Goal: Information Seeking & Learning: Learn about a topic

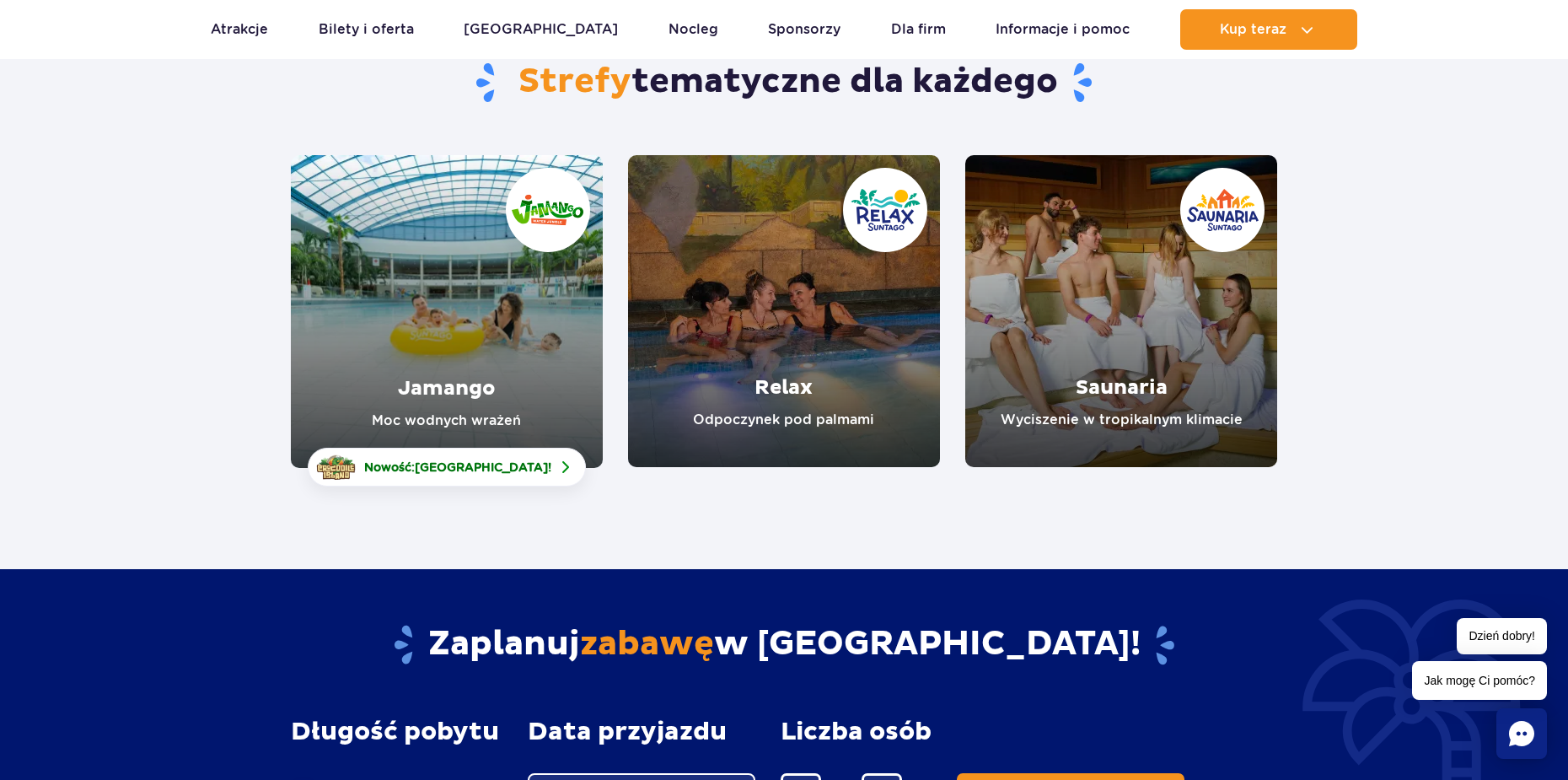
click at [848, 352] on link "Relax" at bounding box center [784, 311] width 312 height 312
click at [446, 420] on link "Jamango" at bounding box center [447, 311] width 312 height 313
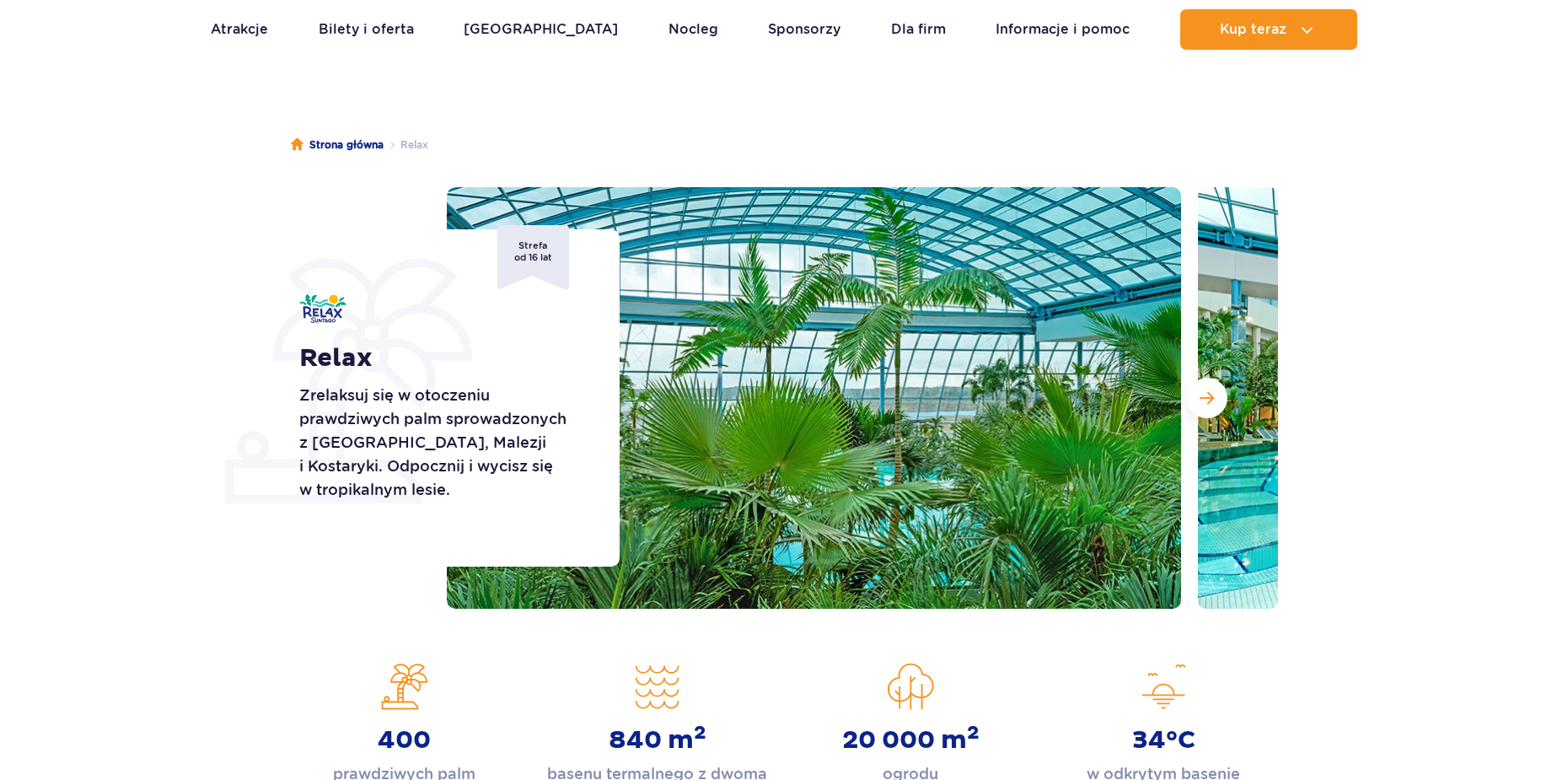
scroll to position [84, 0]
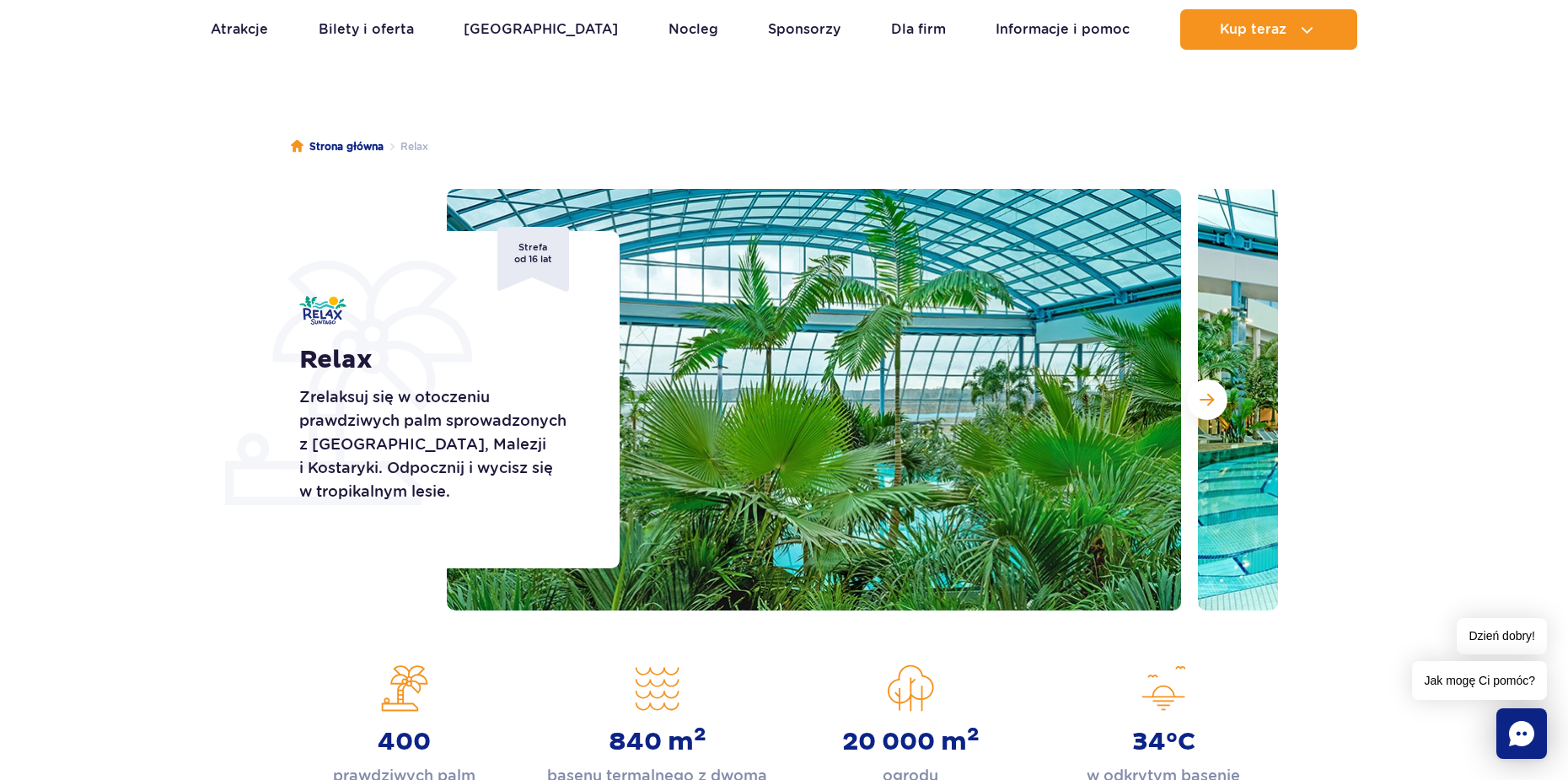
drag, startPoint x: 1212, startPoint y: 396, endPoint x: 1174, endPoint y: 396, distance: 38.0
click at [1188, 394] on button "Następny slajd" at bounding box center [1206, 399] width 41 height 41
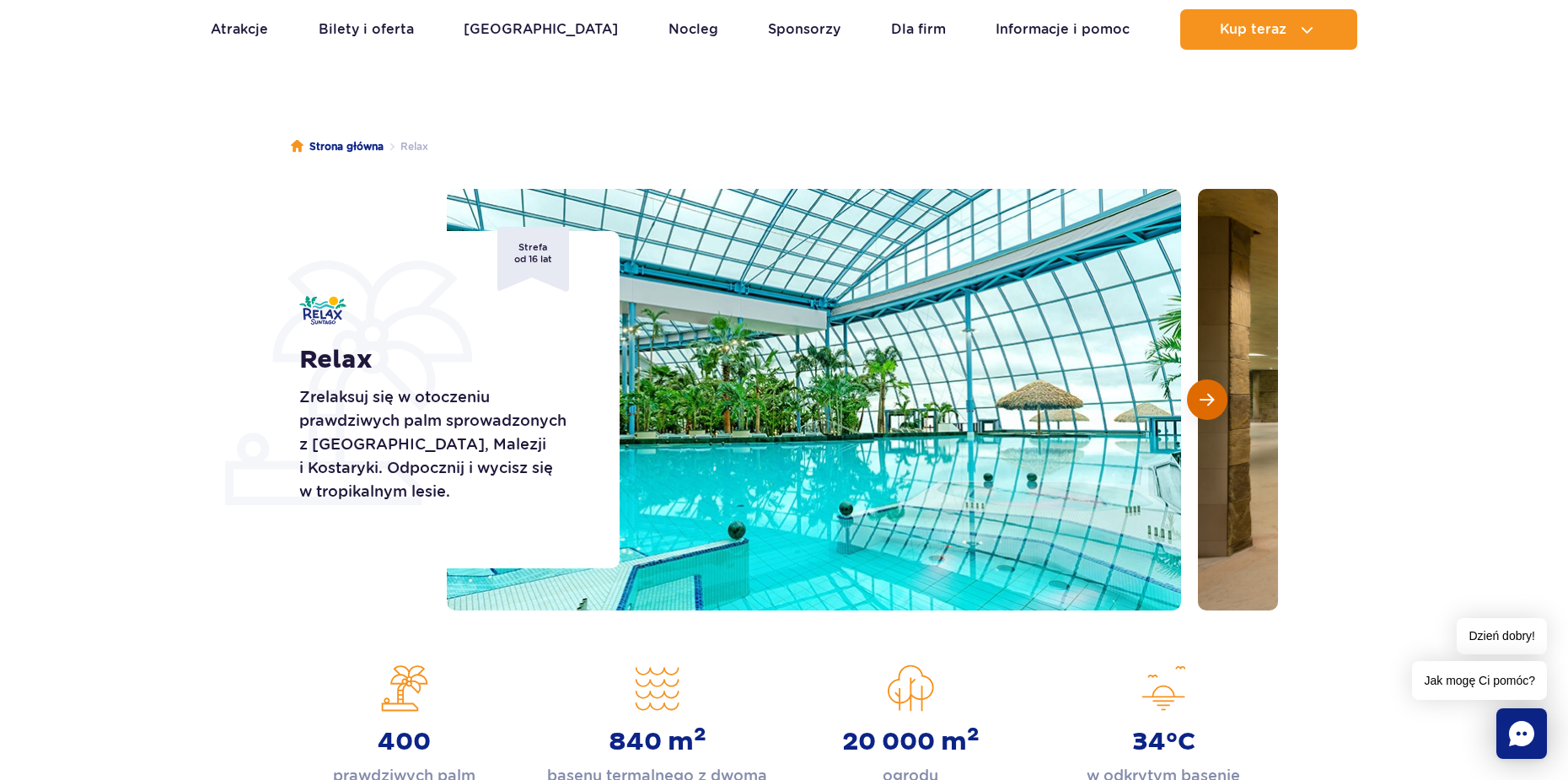
click at [1187, 392] on button "Następny slajd" at bounding box center [1206, 399] width 41 height 41
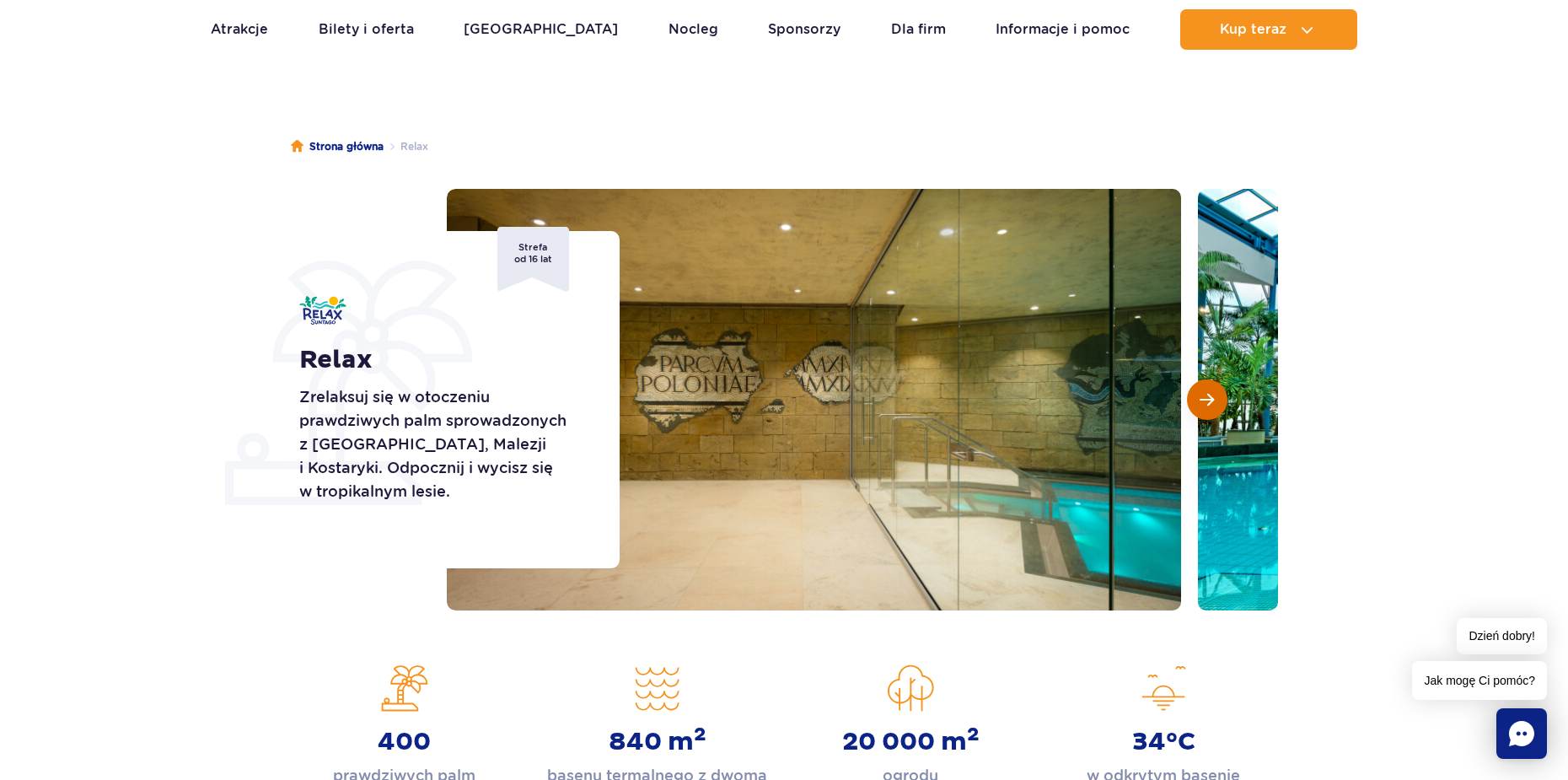
click at [1188, 392] on button "Następny slajd" at bounding box center [1206, 399] width 41 height 41
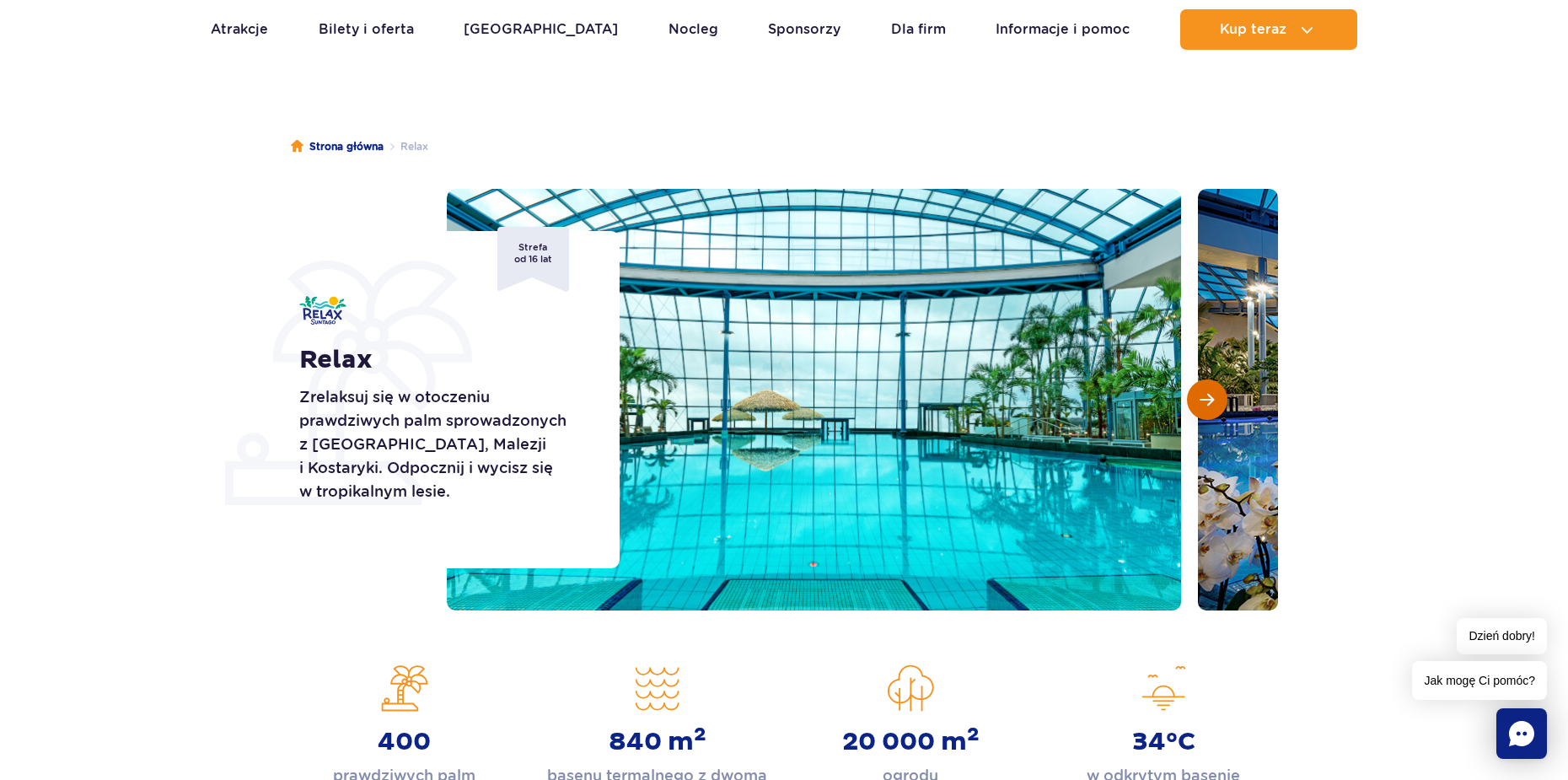
click at [1188, 393] on button "Następny slajd" at bounding box center [1206, 399] width 41 height 41
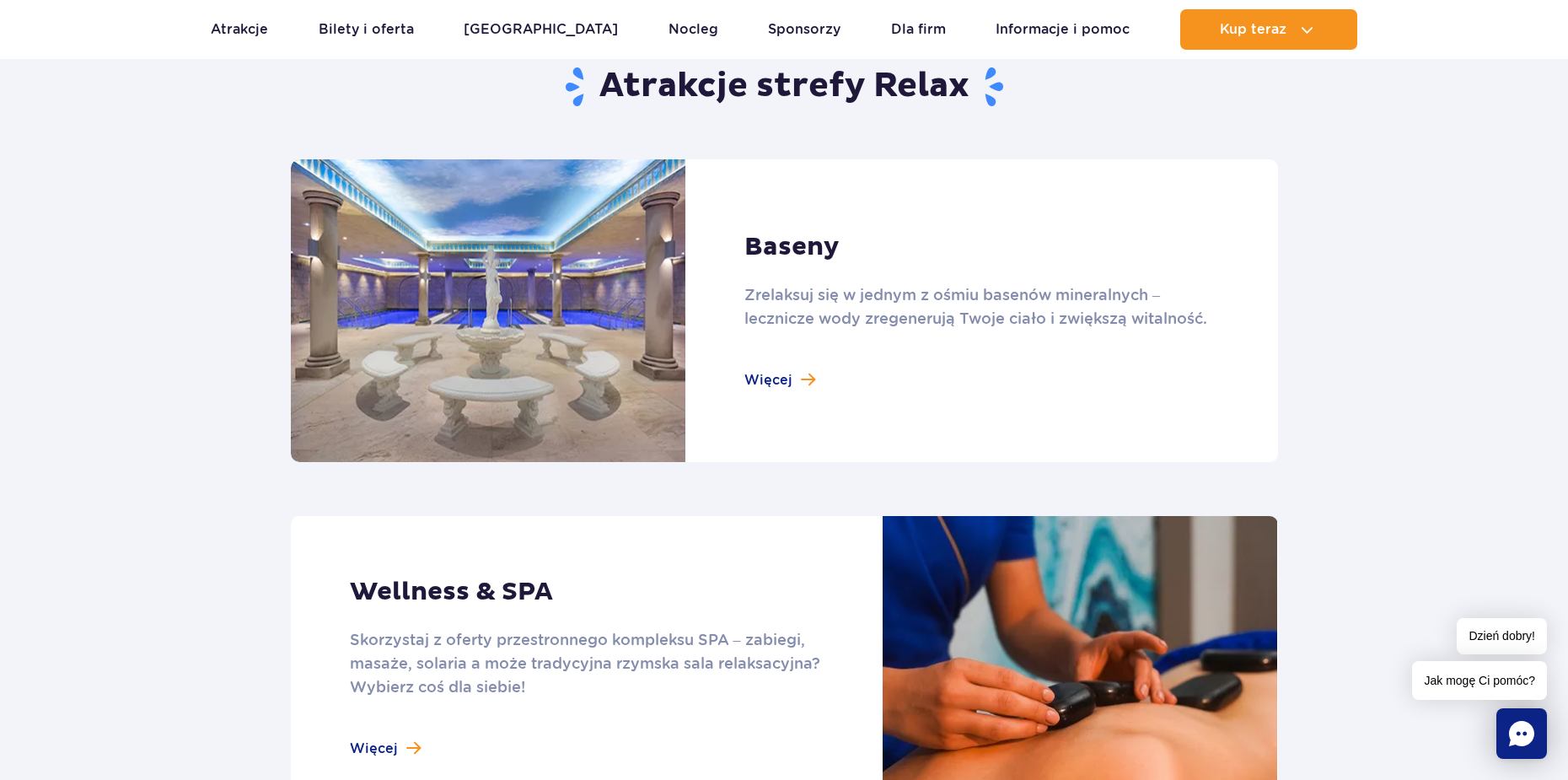
scroll to position [1012, 0]
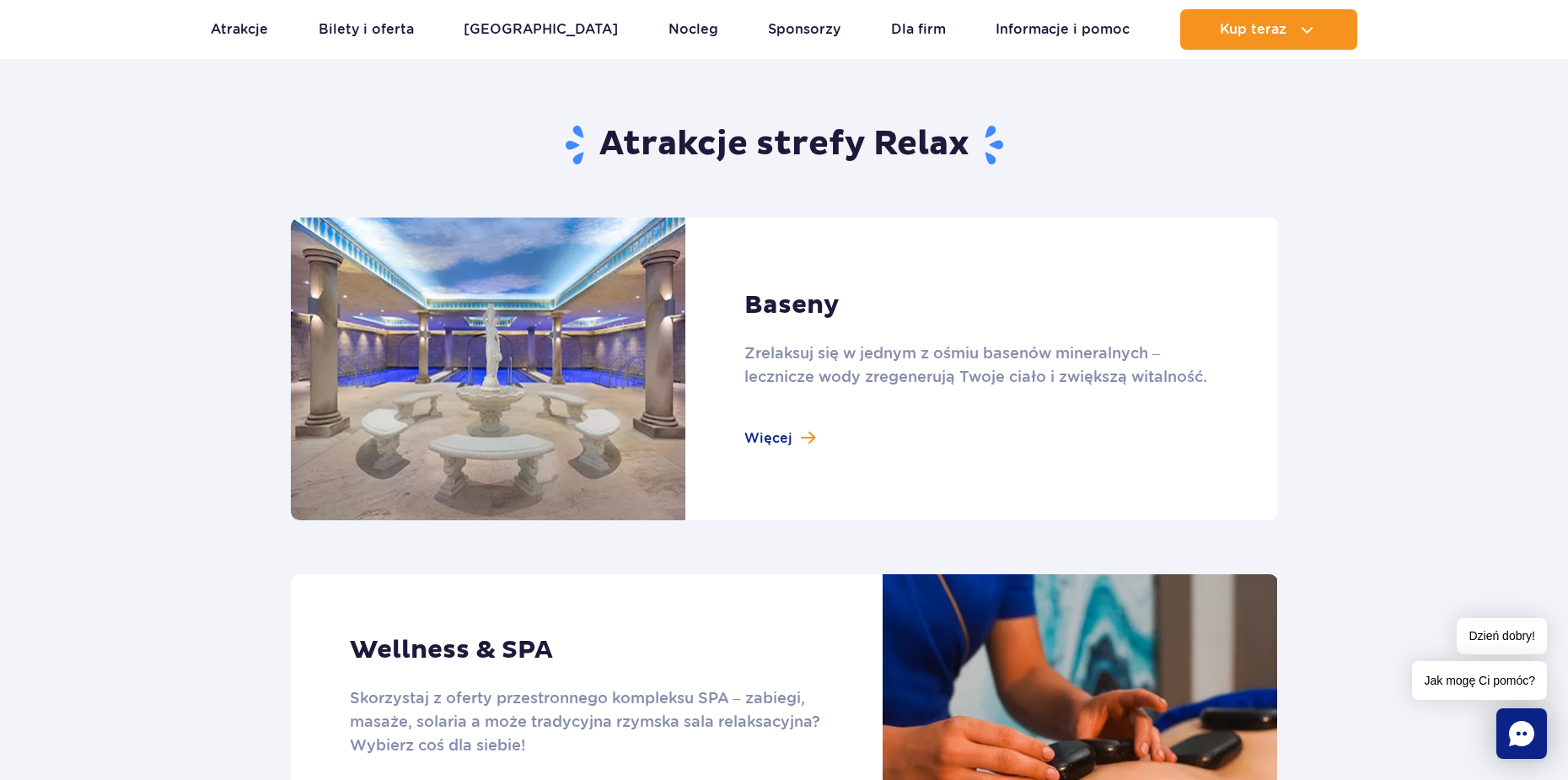
click at [773, 446] on link at bounding box center [784, 369] width 987 height 303
click at [776, 439] on link at bounding box center [784, 369] width 987 height 303
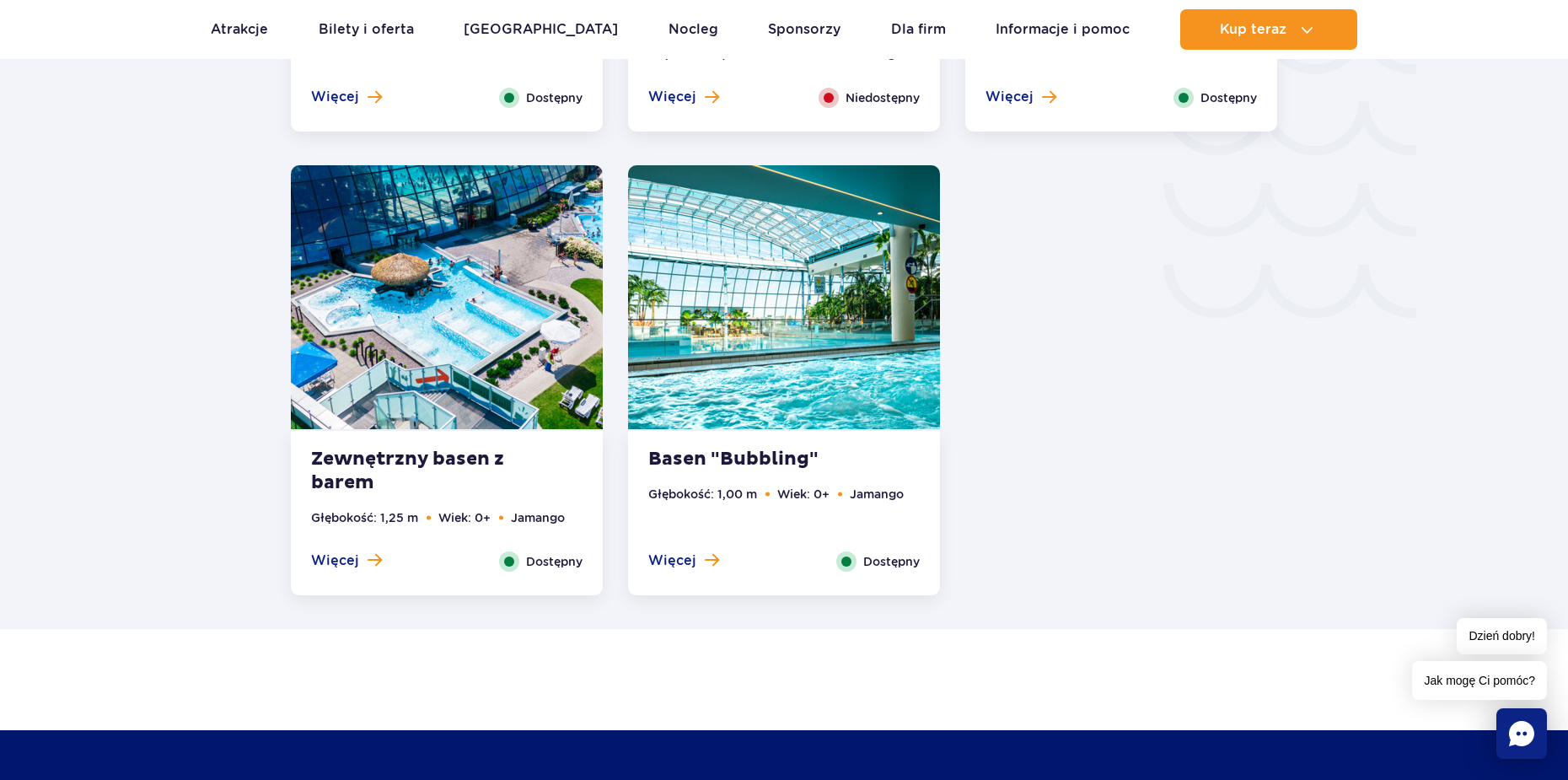
scroll to position [2953, 0]
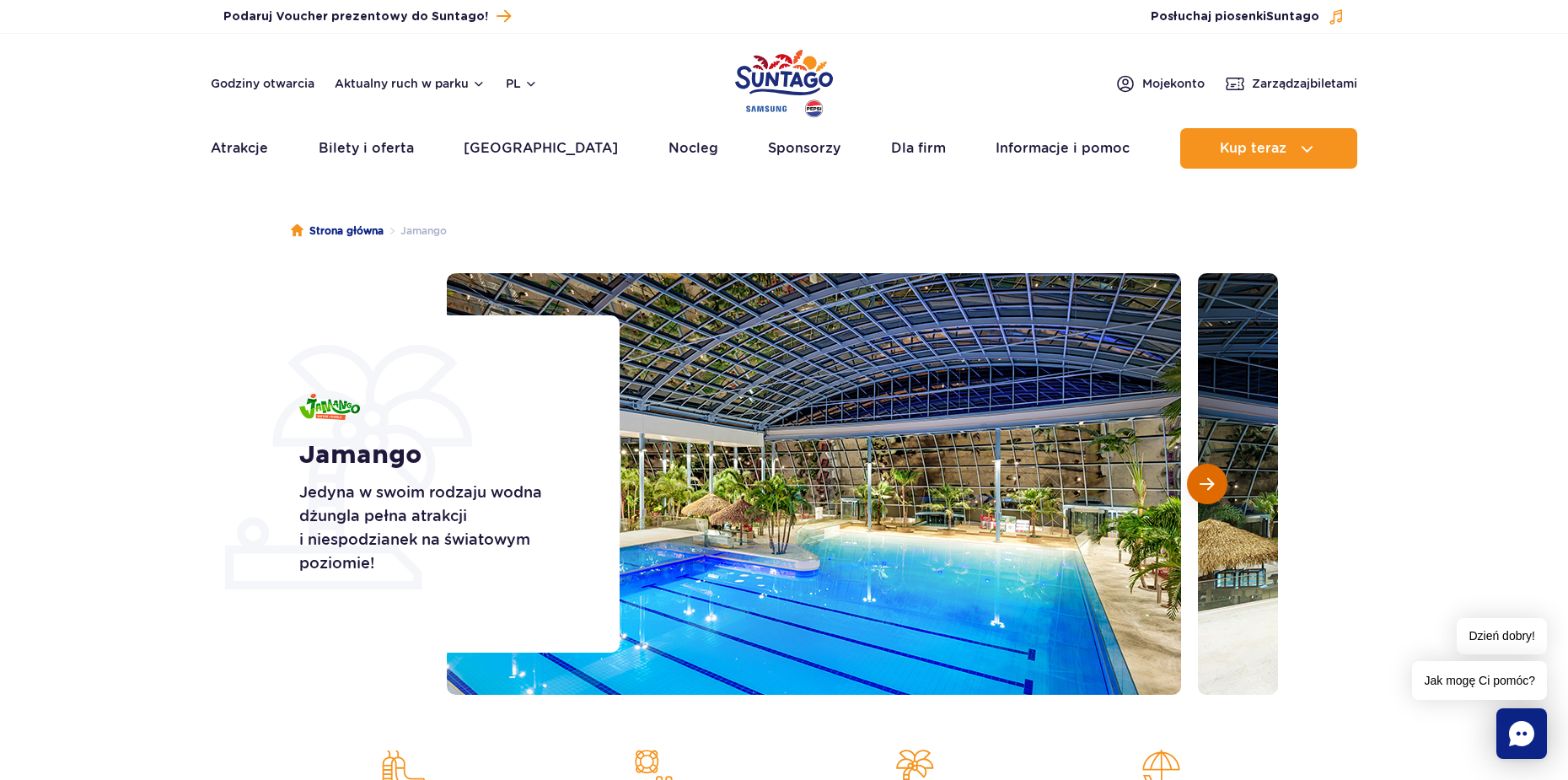
click at [1207, 487] on span "Następny slajd" at bounding box center [1206, 483] width 15 height 15
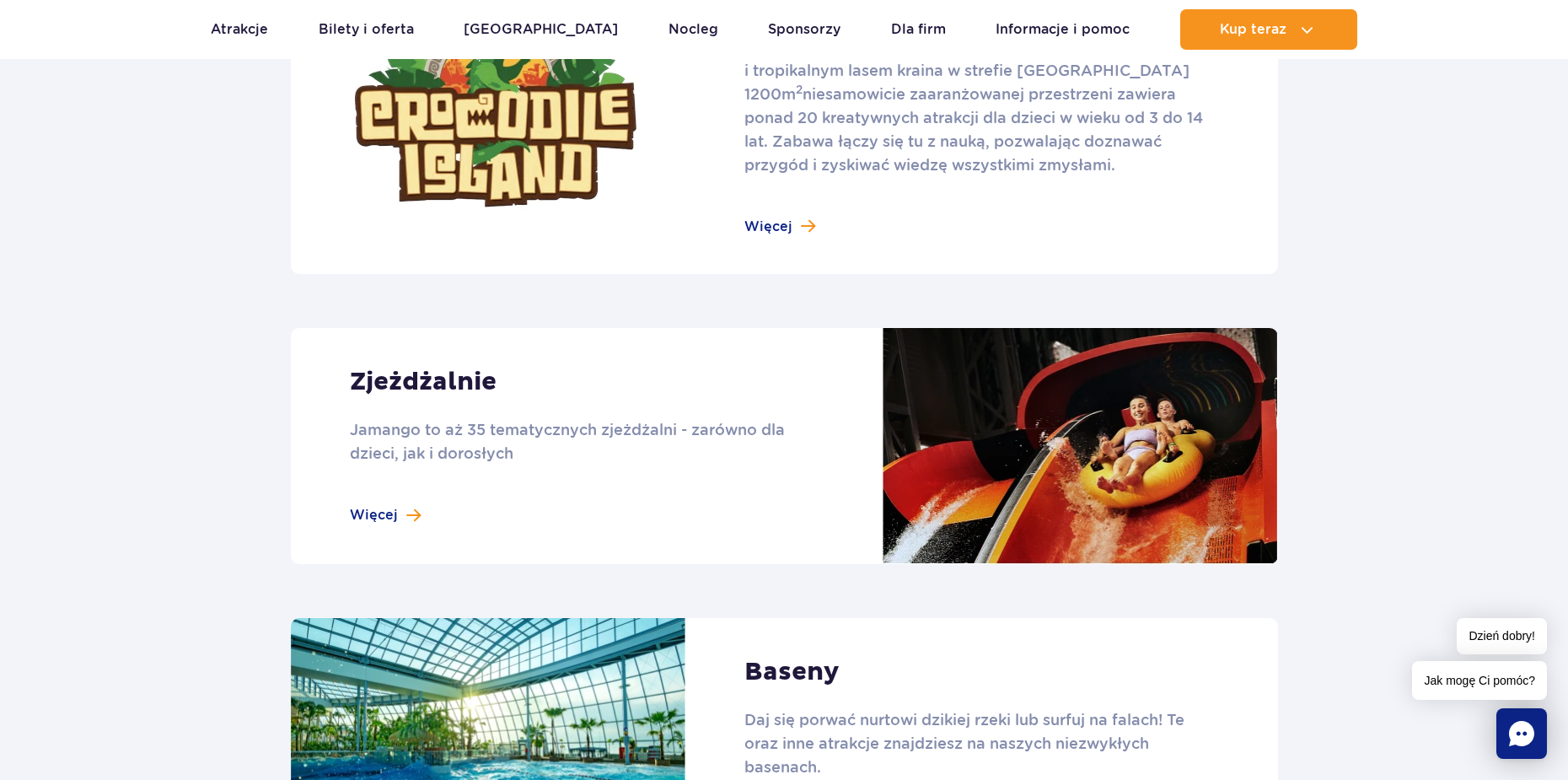
scroll to position [1012, 0]
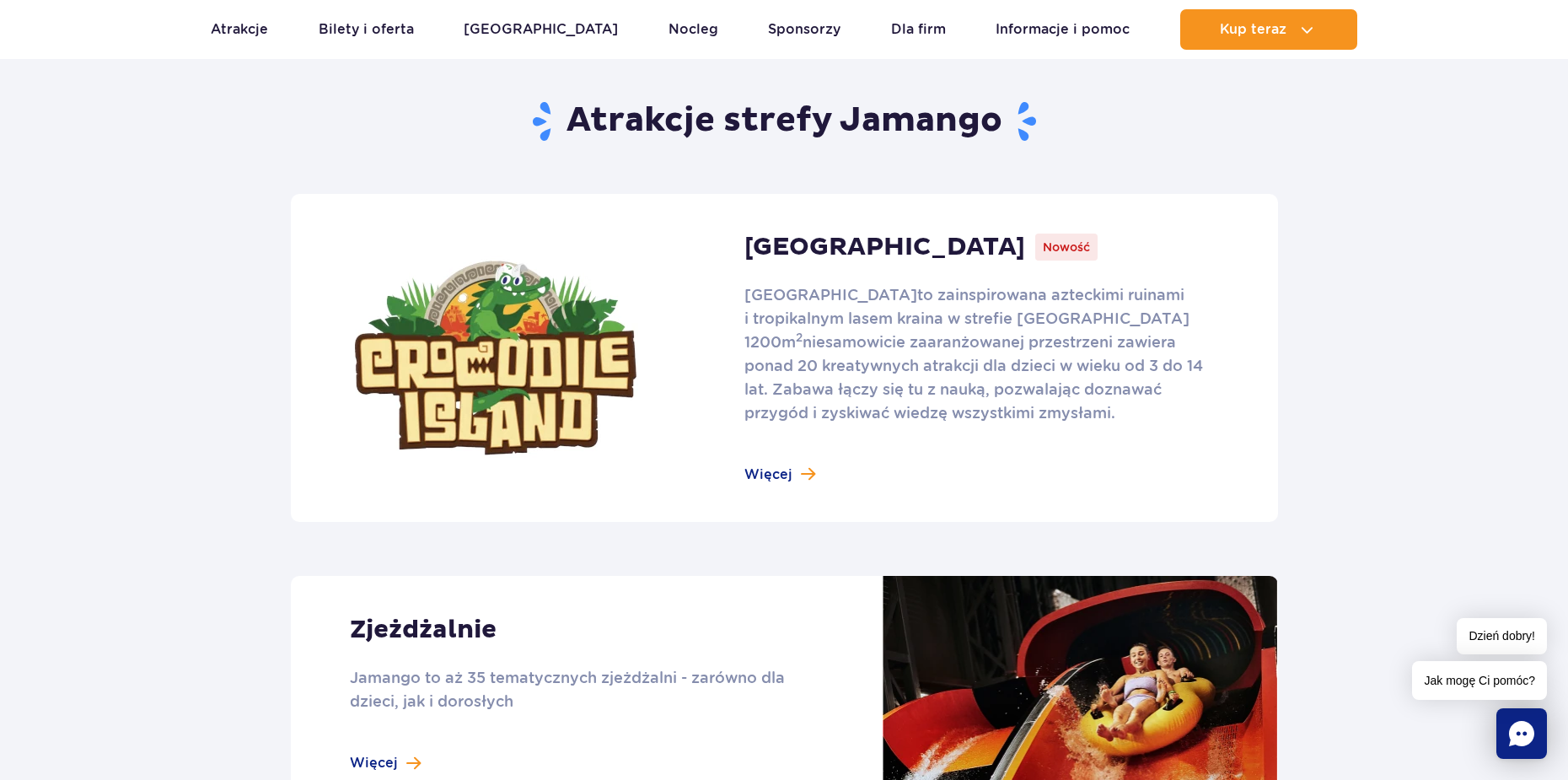
click at [782, 468] on link at bounding box center [784, 358] width 987 height 328
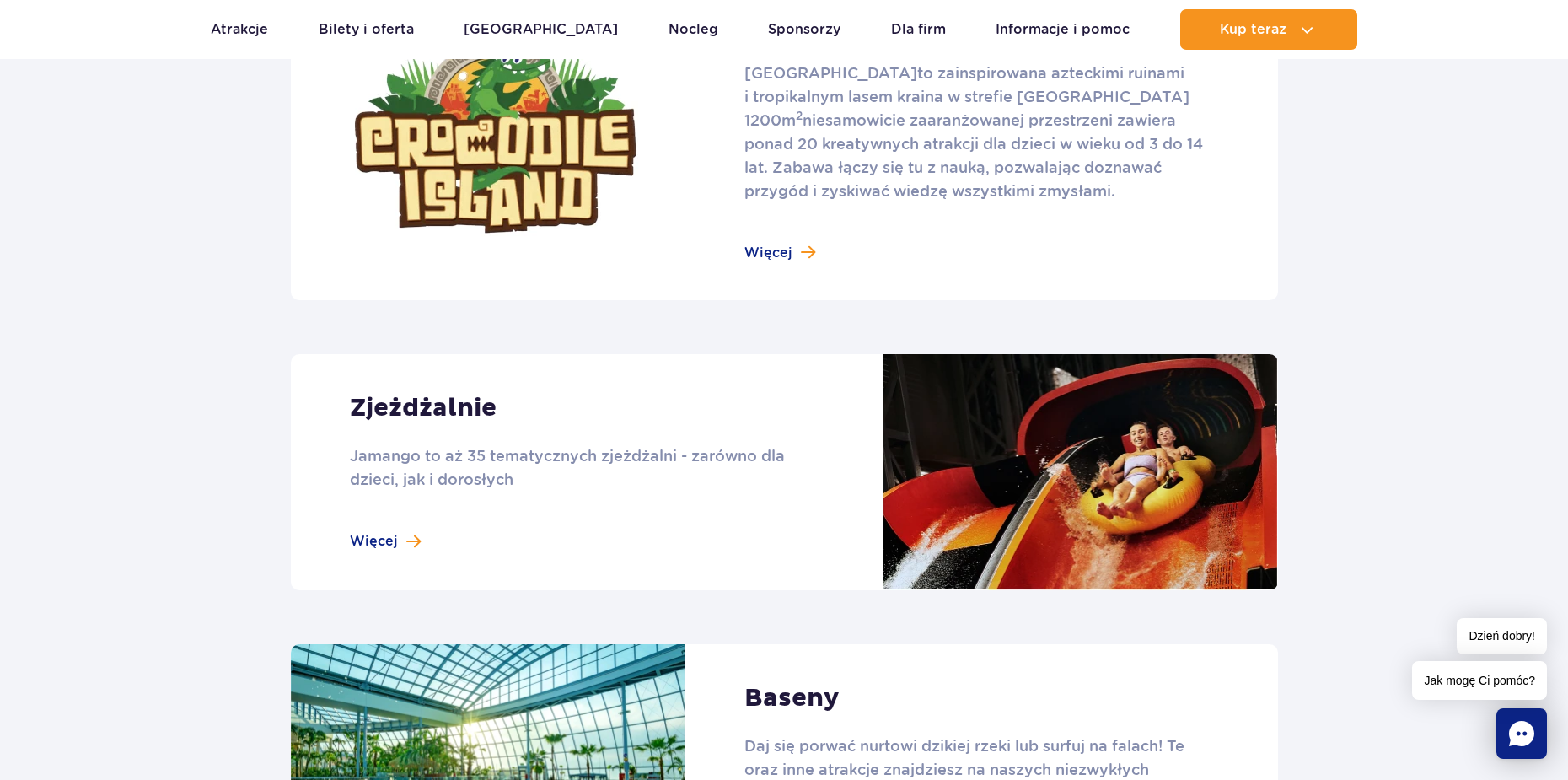
scroll to position [1518, 0]
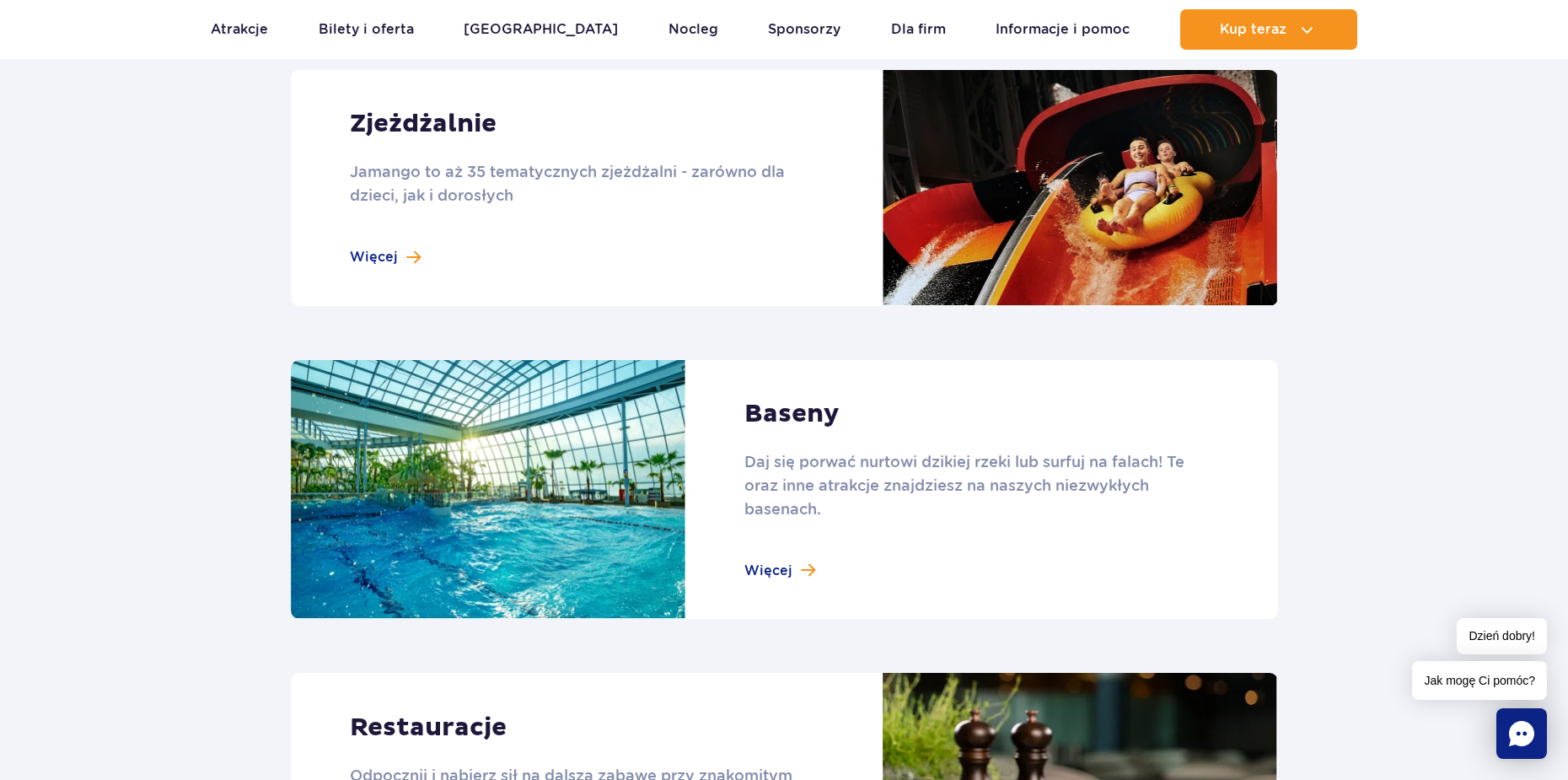
click at [385, 253] on link at bounding box center [784, 188] width 987 height 236
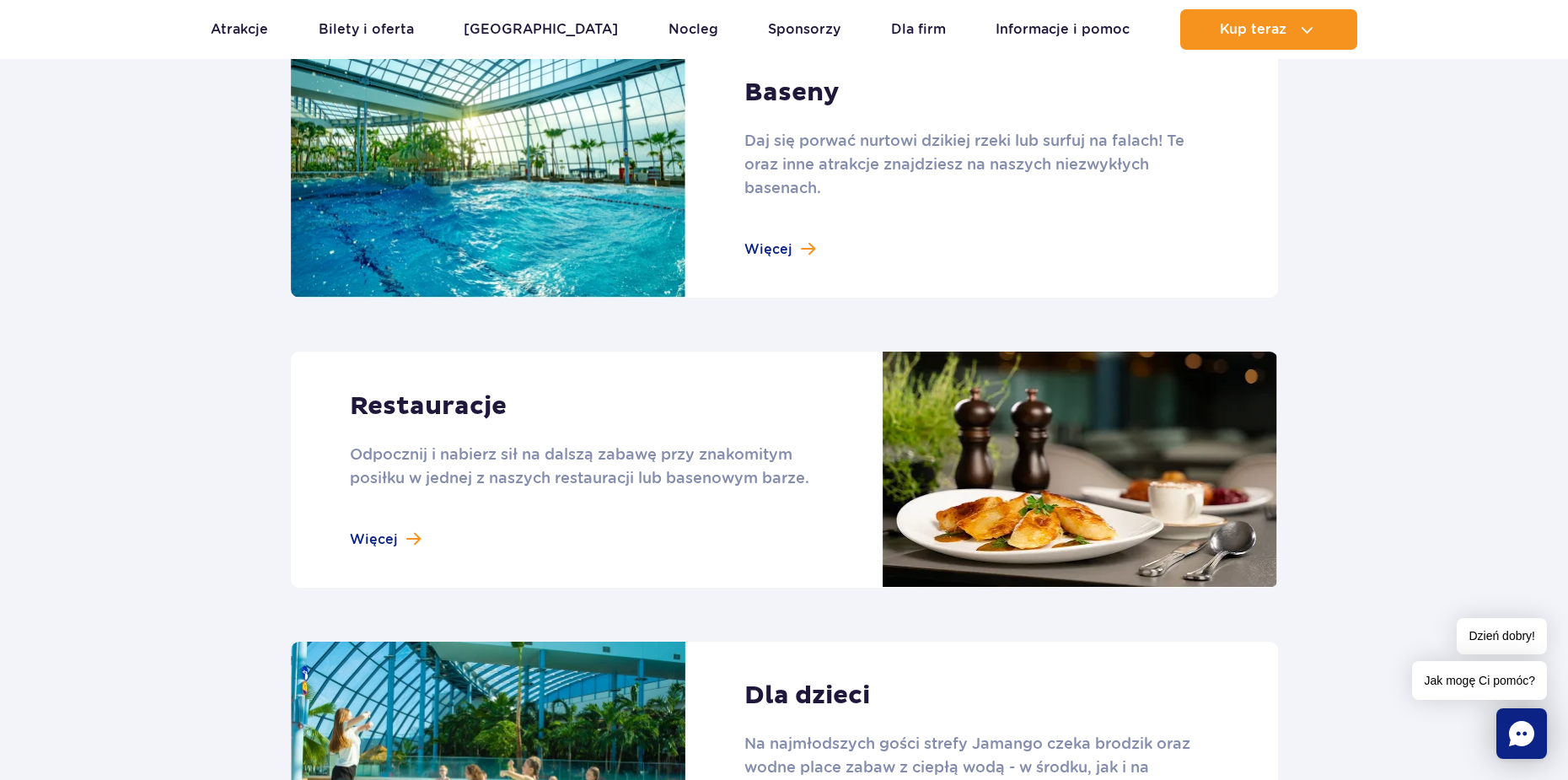
scroll to position [1856, 0]
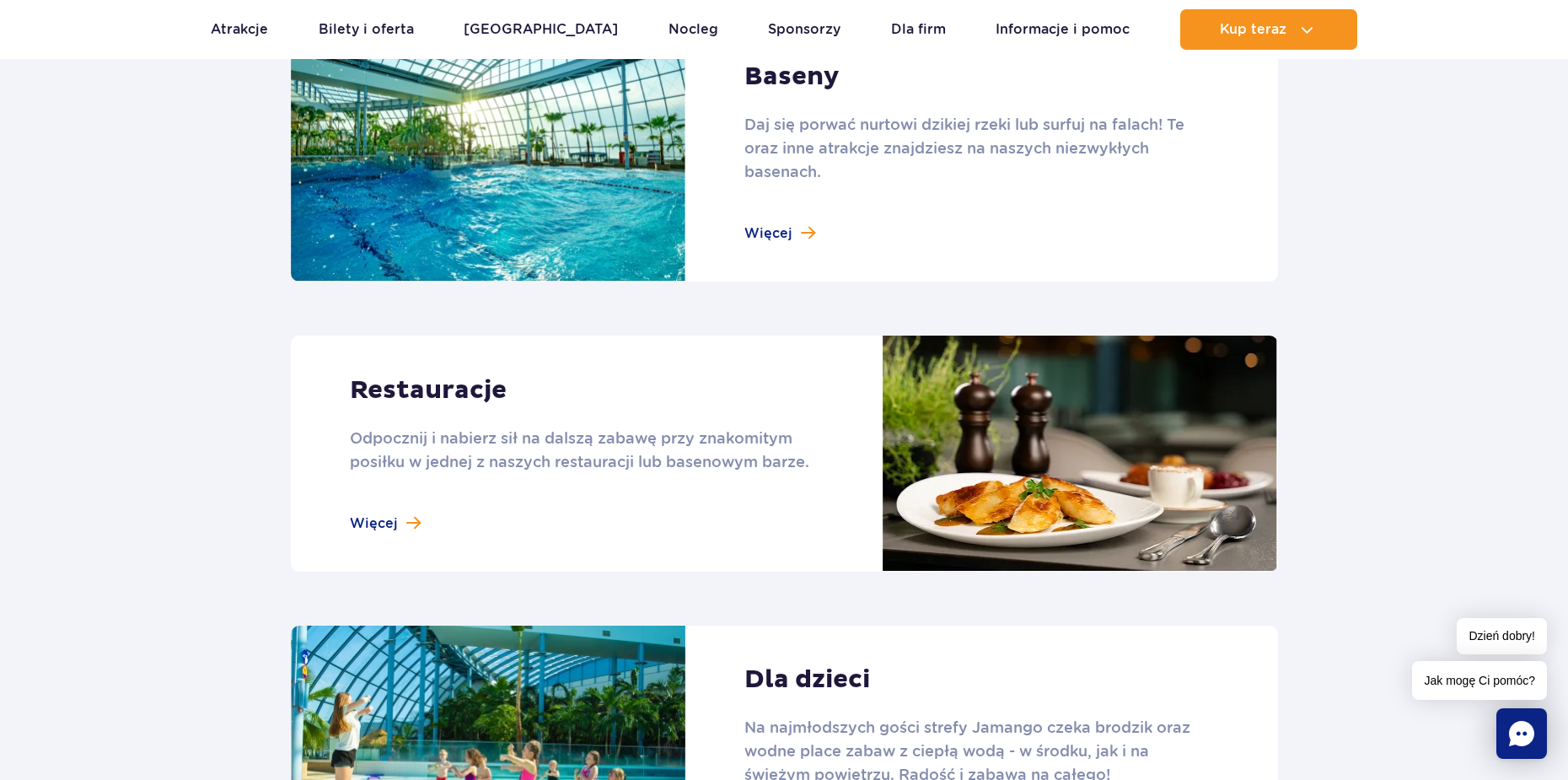
click at [807, 192] on link at bounding box center [784, 152] width 987 height 260
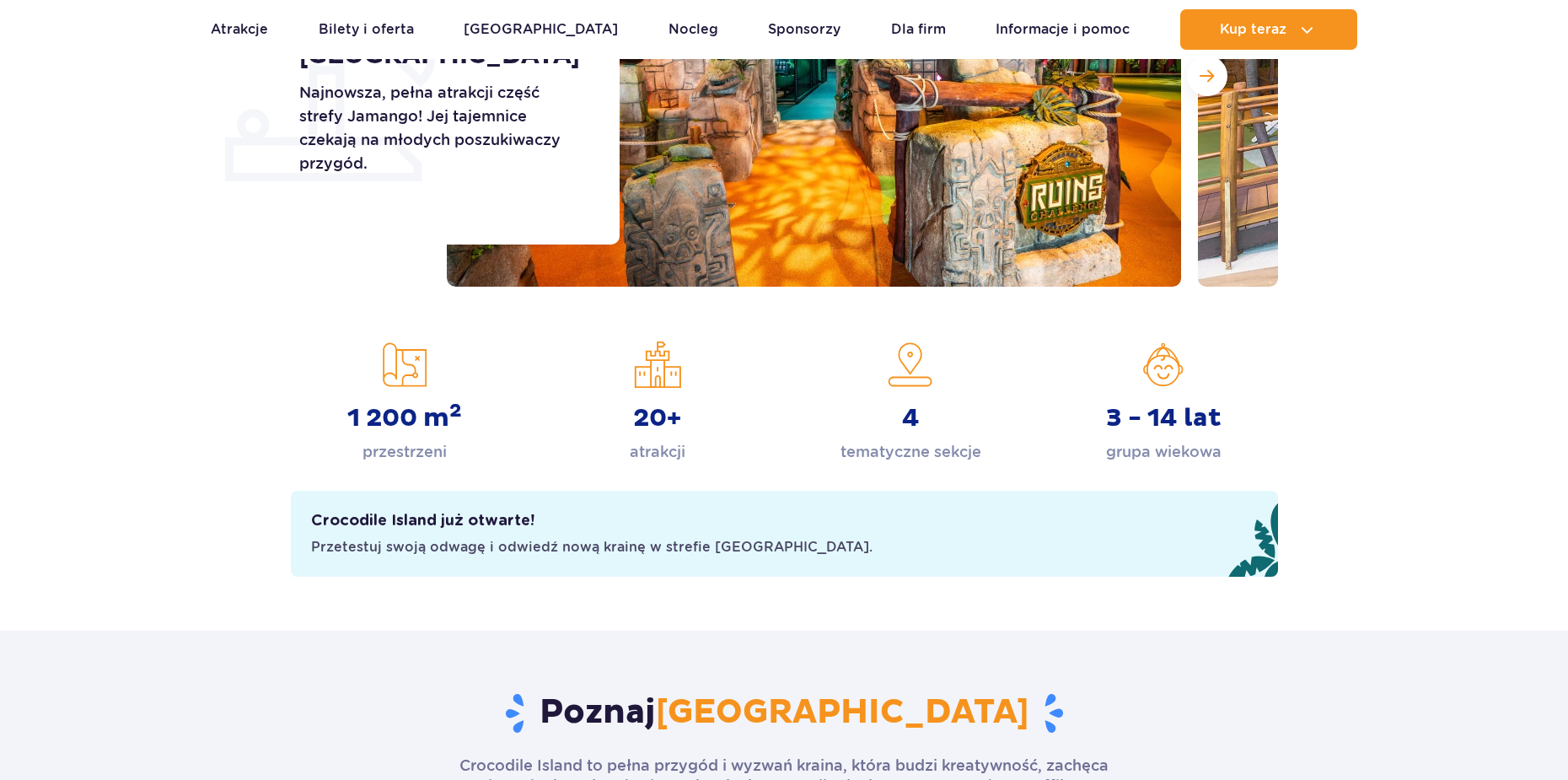
scroll to position [84, 0]
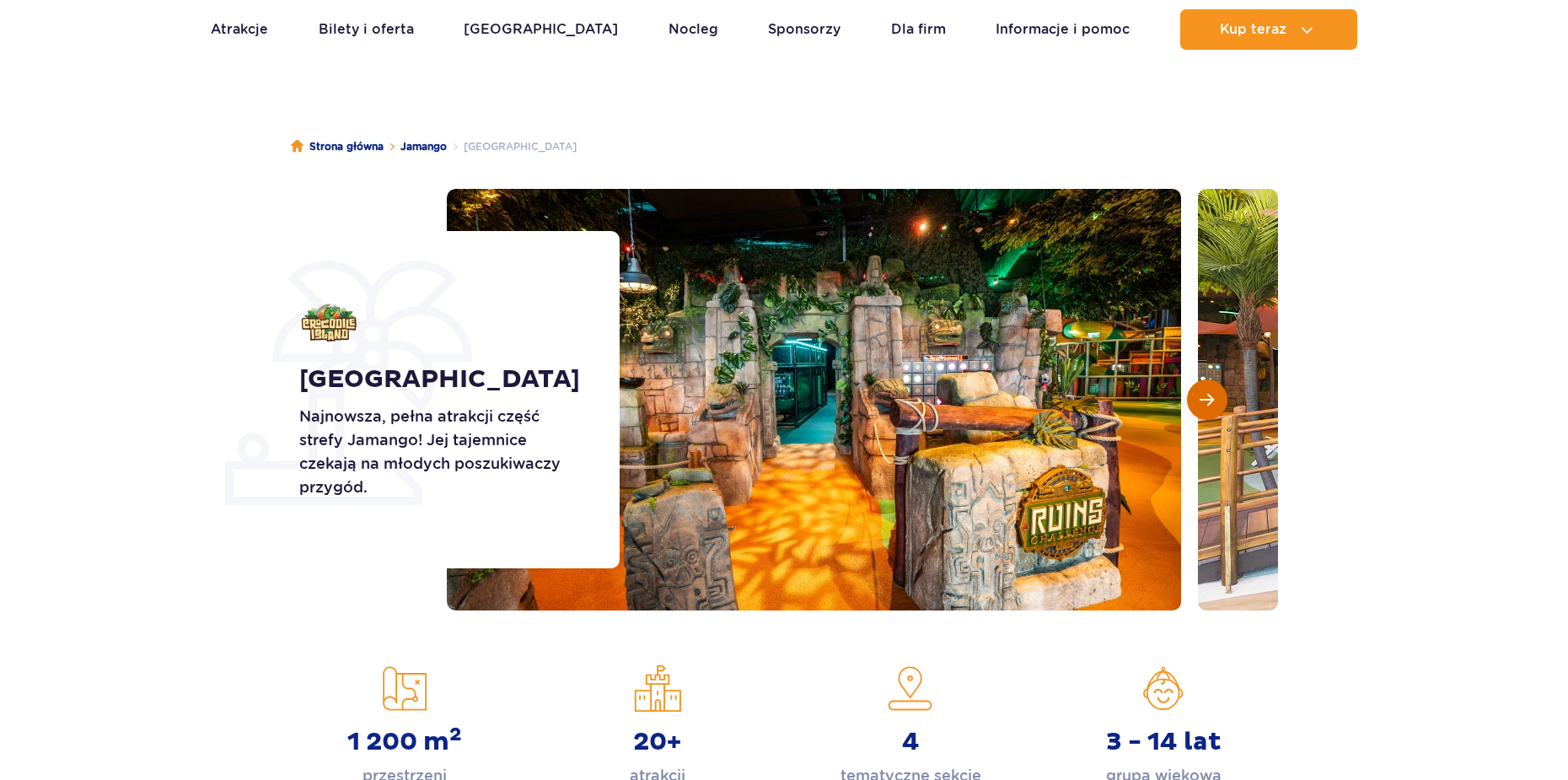
click at [1217, 391] on button "Następny slajd" at bounding box center [1206, 399] width 41 height 41
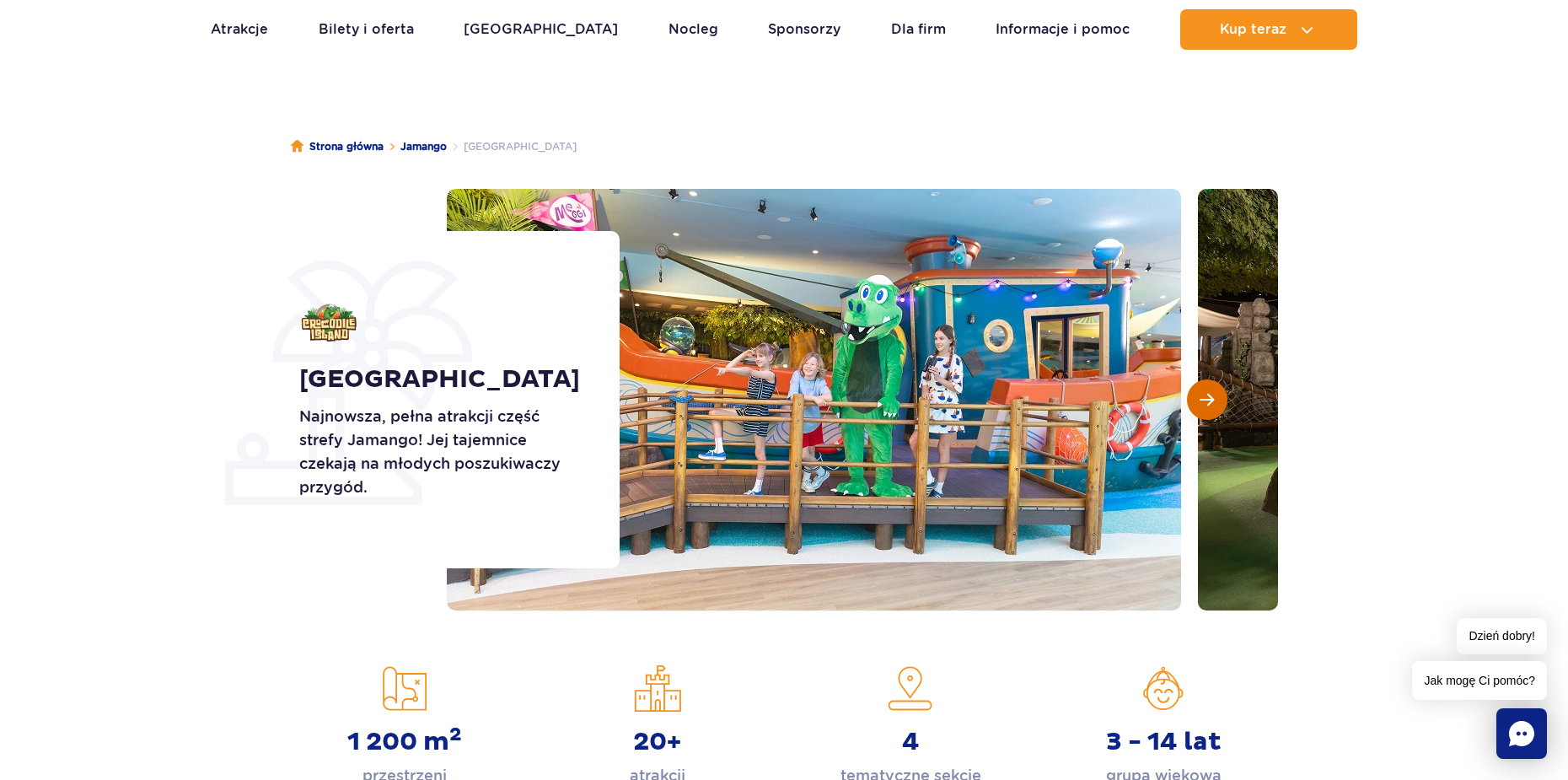
scroll to position [0, 0]
click at [1217, 391] on button "Następny slajd" at bounding box center [1206, 399] width 41 height 41
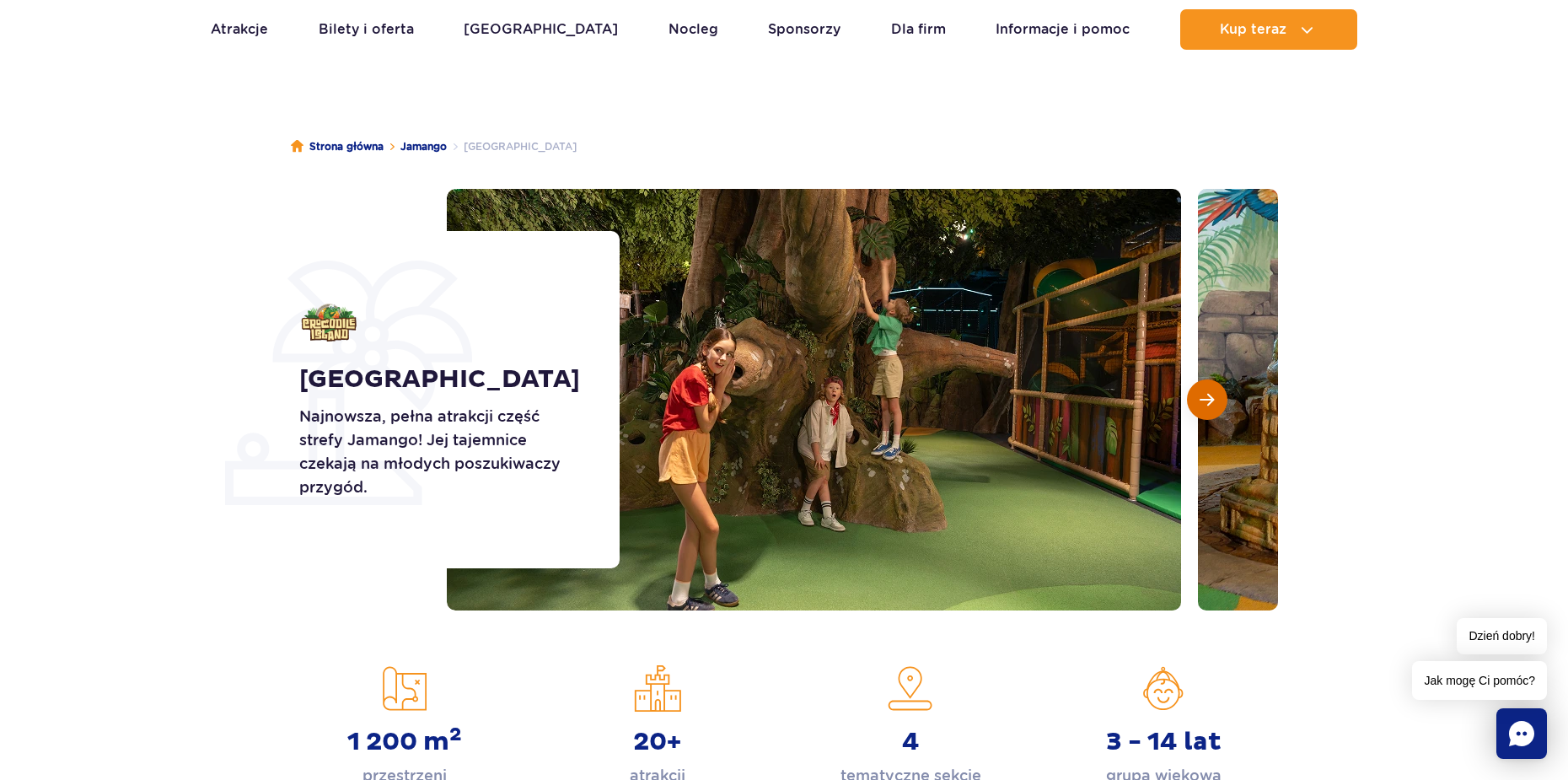
click at [1217, 391] on button "Następny slajd" at bounding box center [1206, 399] width 41 height 41
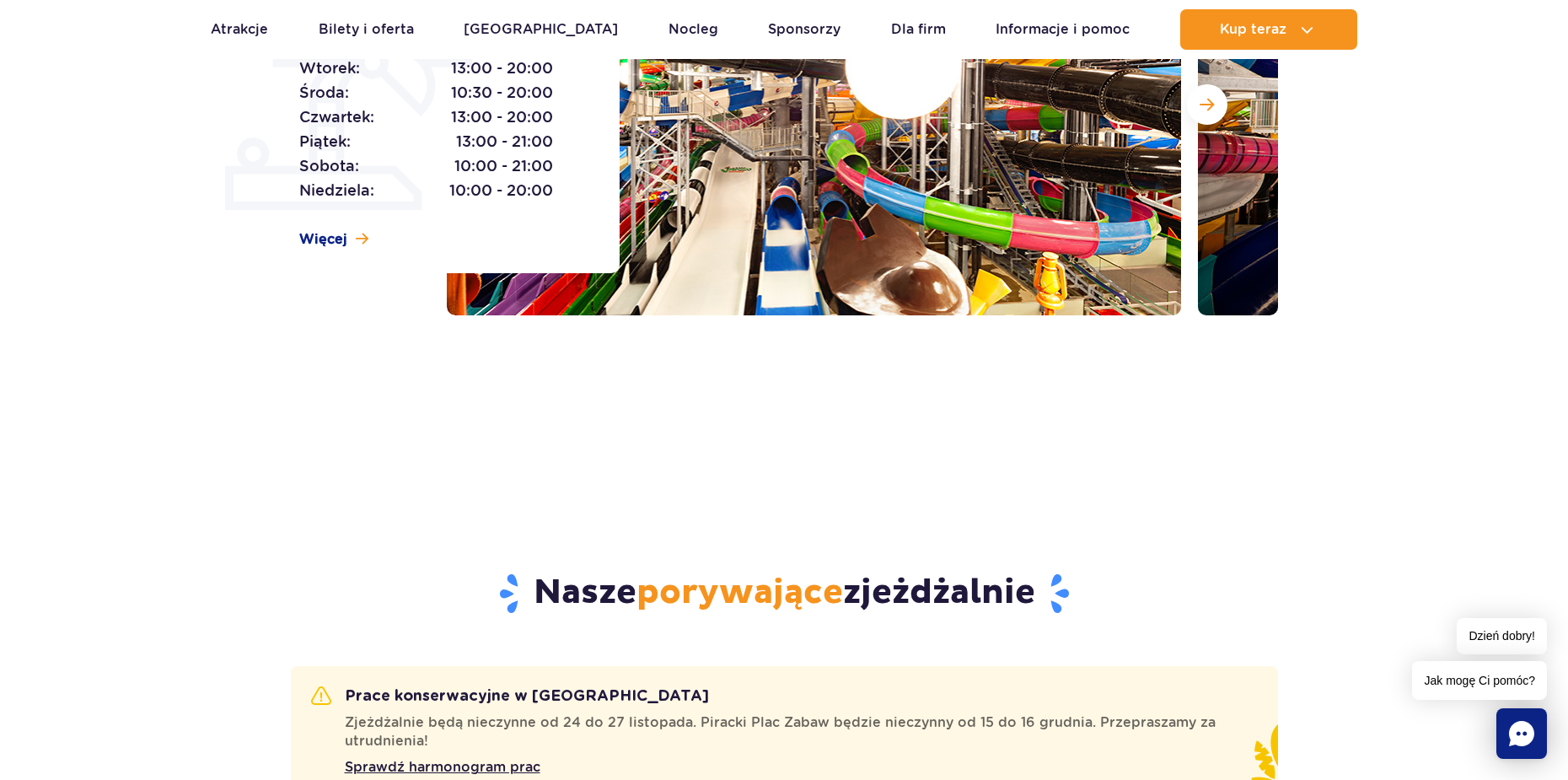
scroll to position [253, 0]
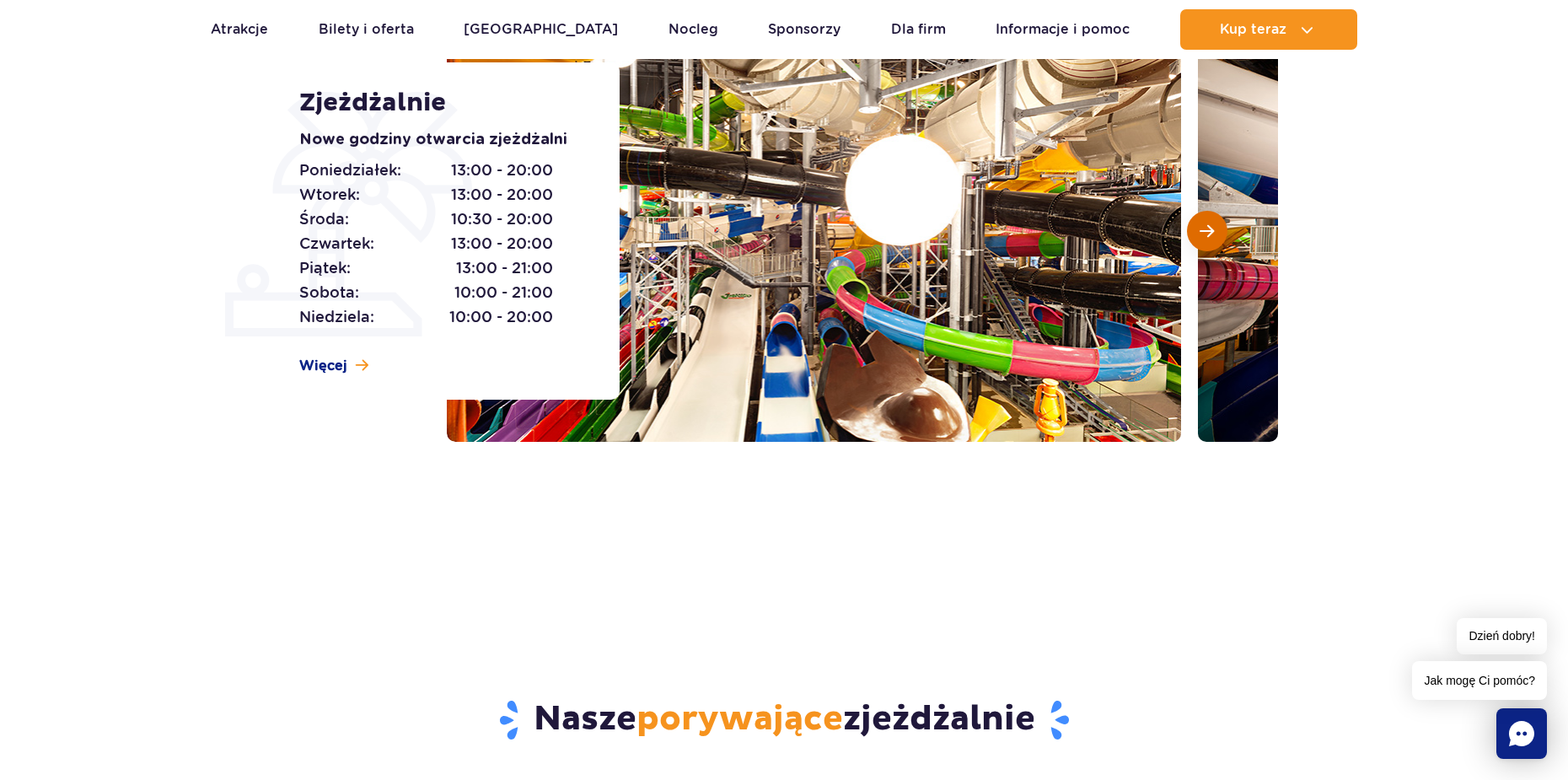
click at [1187, 232] on button "Następny slajd" at bounding box center [1206, 230] width 41 height 41
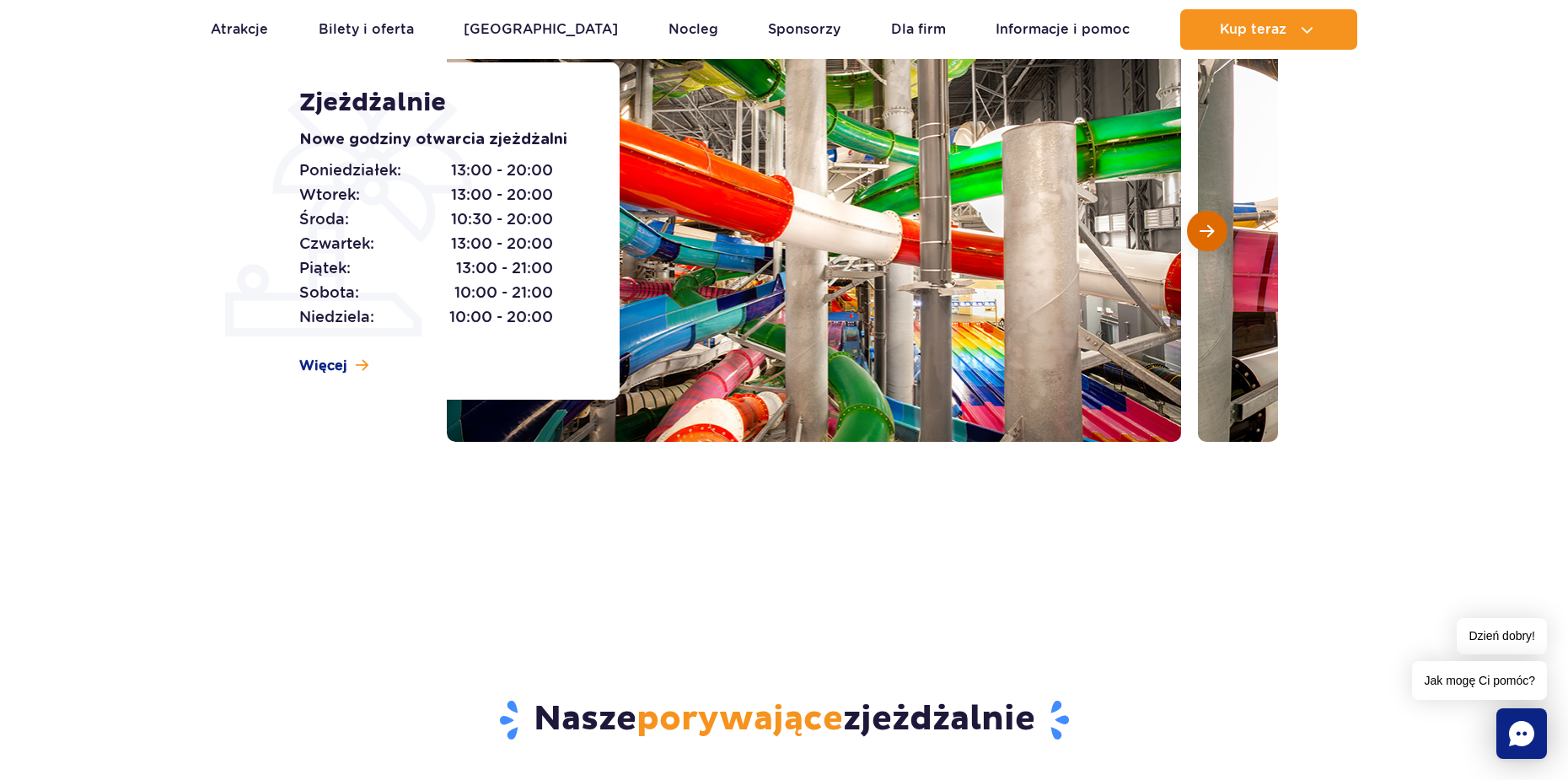
click at [1187, 232] on button "Następny slajd" at bounding box center [1206, 230] width 41 height 41
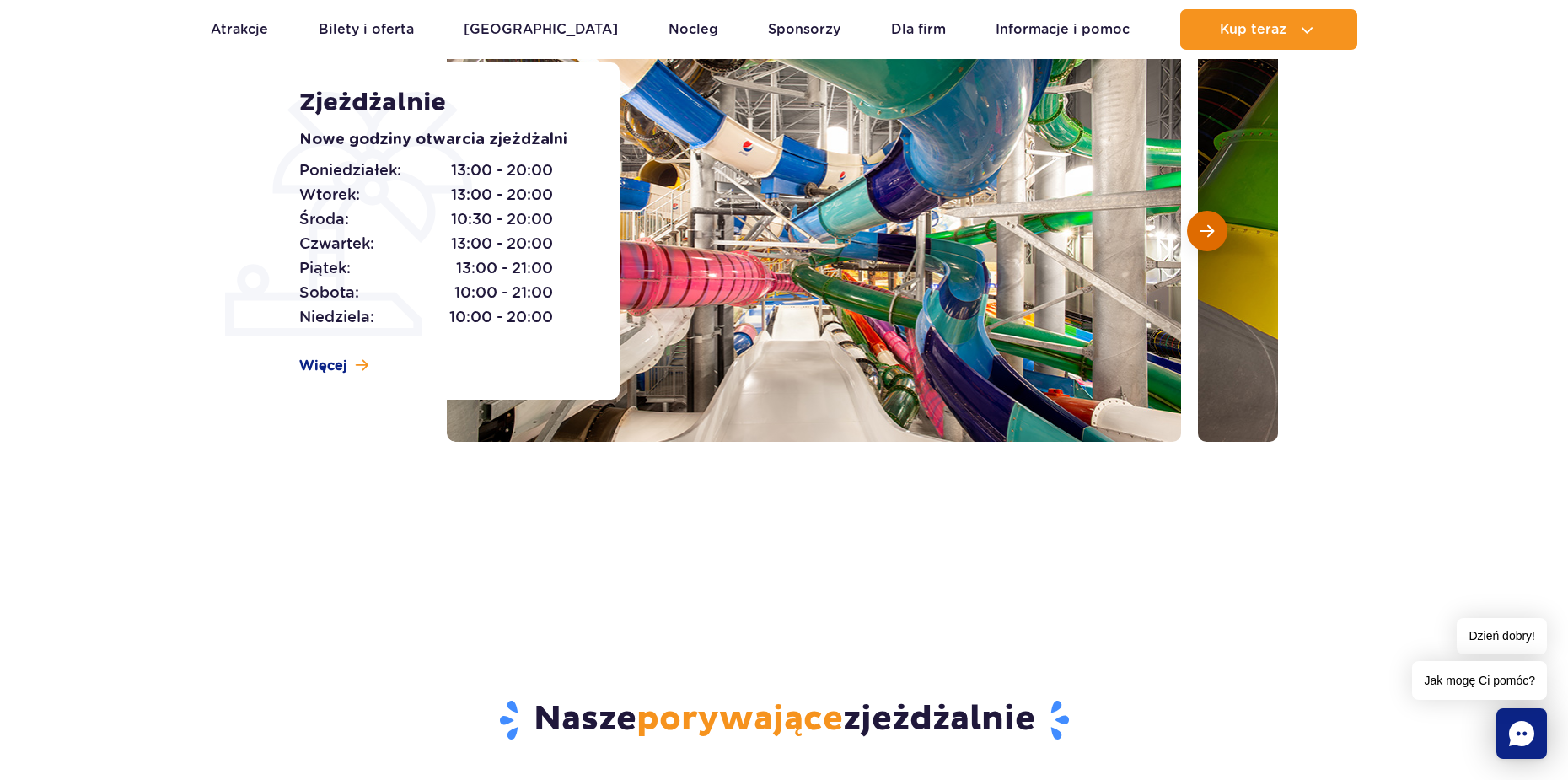
click at [1187, 231] on button "Następny slajd" at bounding box center [1206, 230] width 41 height 41
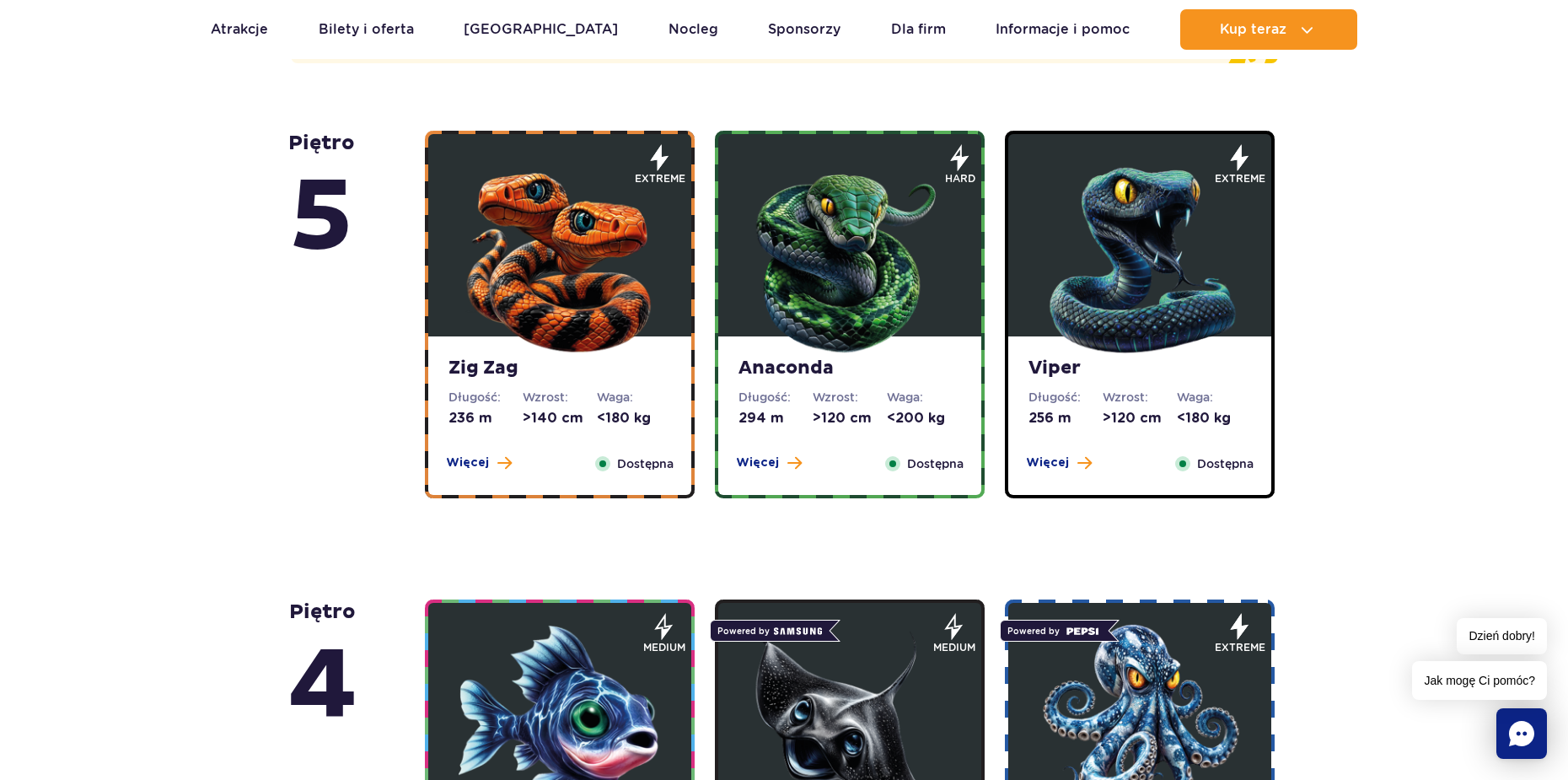
scroll to position [1096, 0]
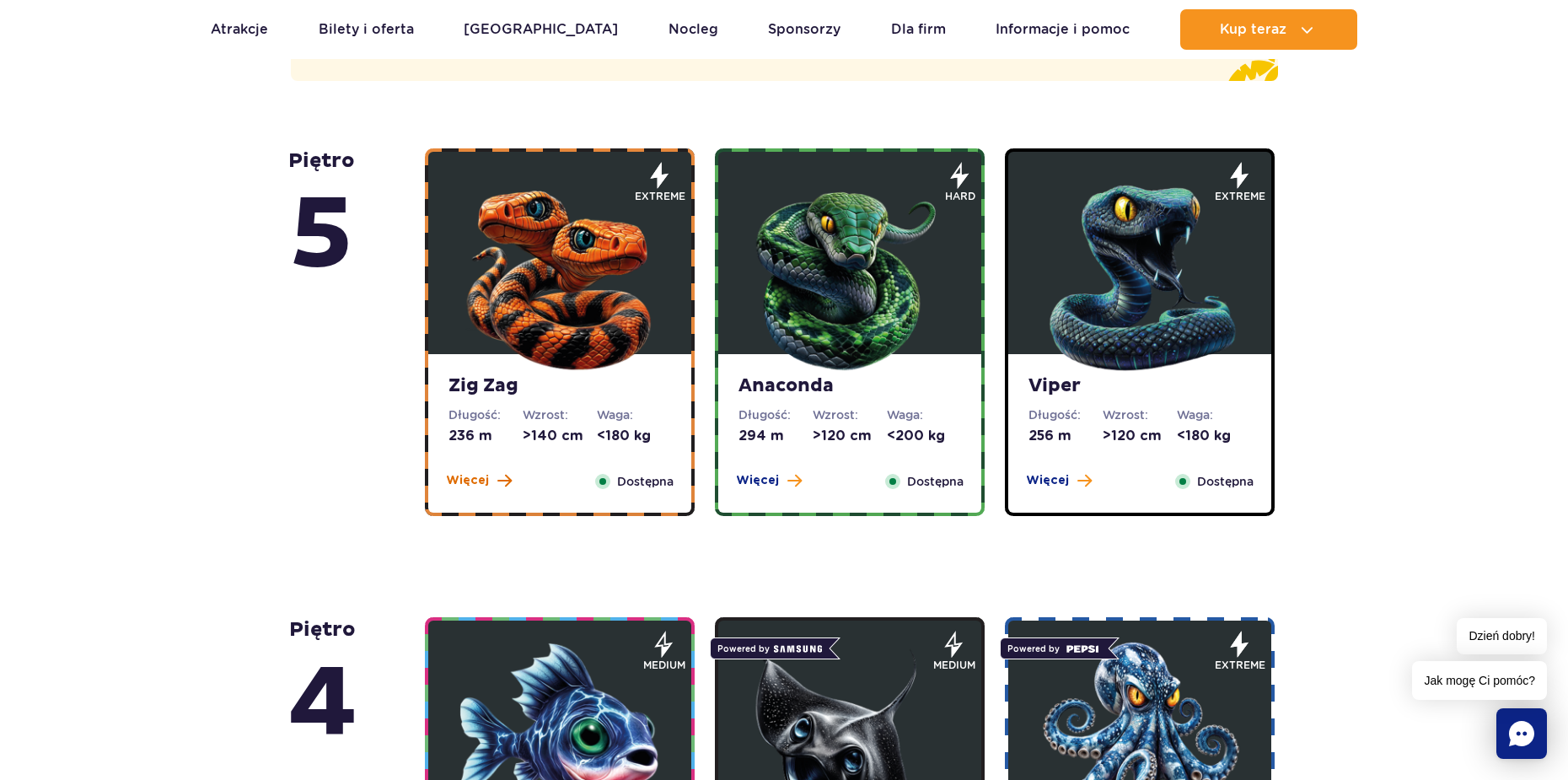
click at [497, 487] on span at bounding box center [504, 480] width 15 height 15
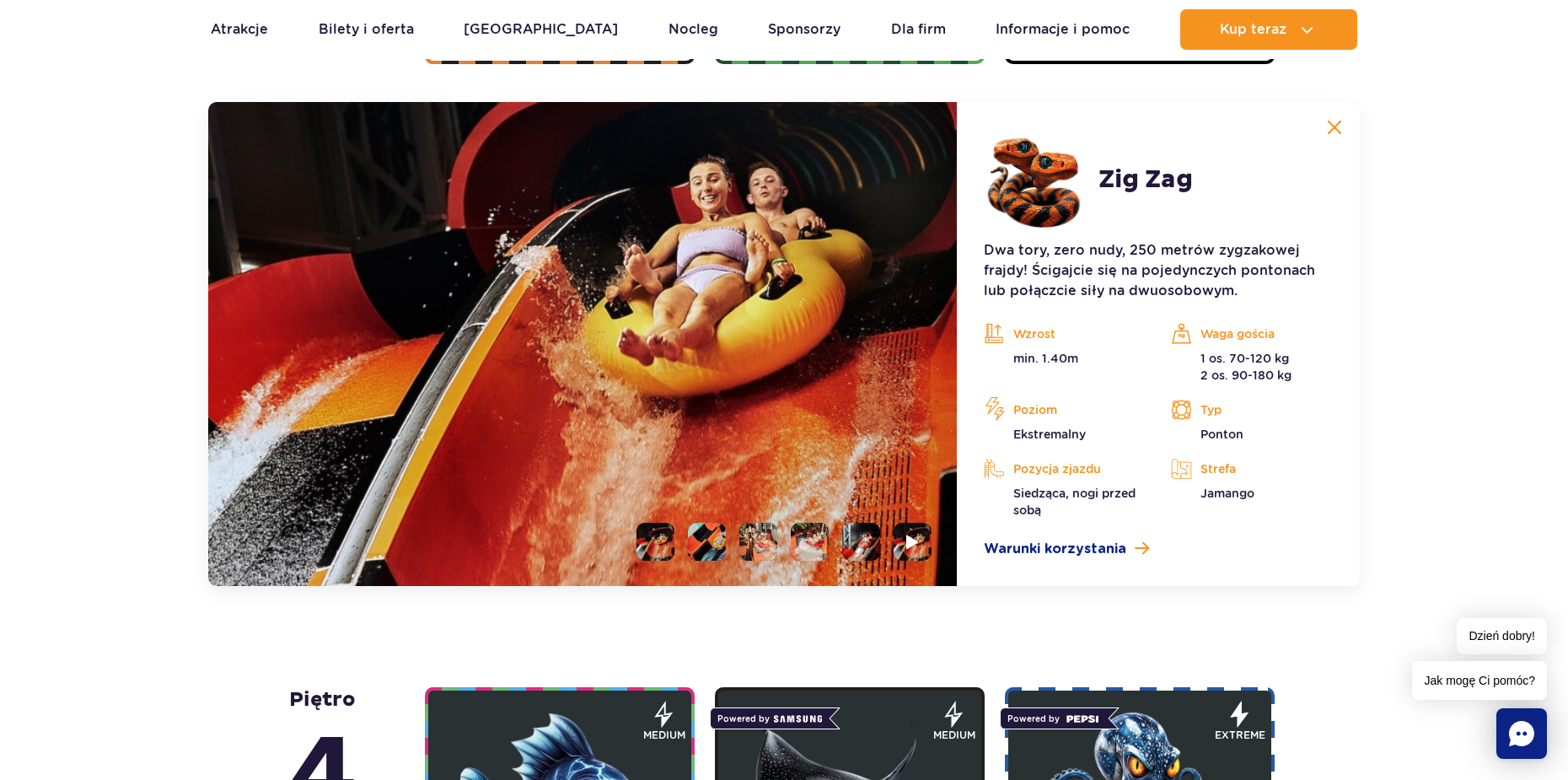
scroll to position [1549, 0]
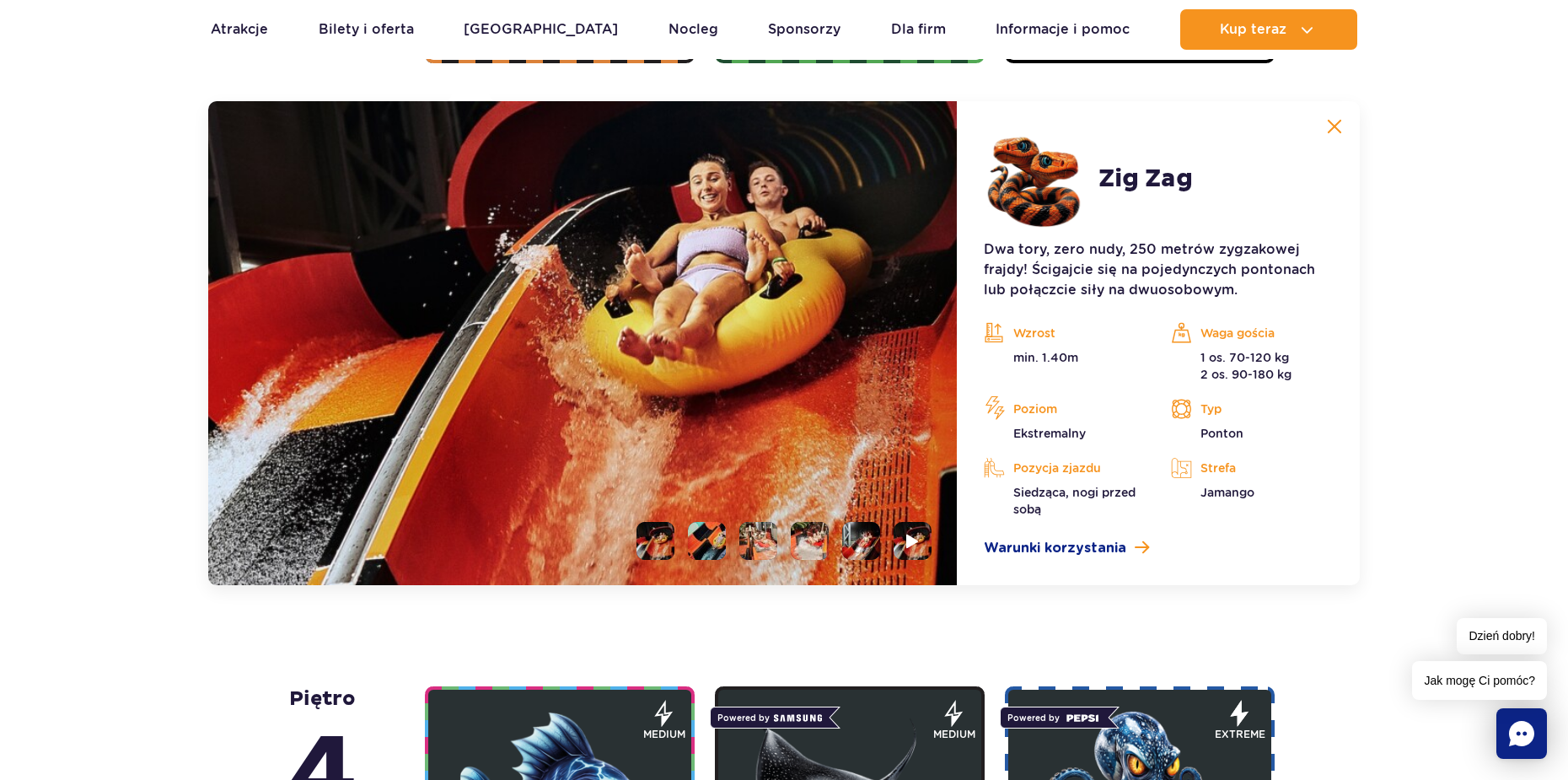
click at [854, 531] on li at bounding box center [861, 541] width 38 height 38
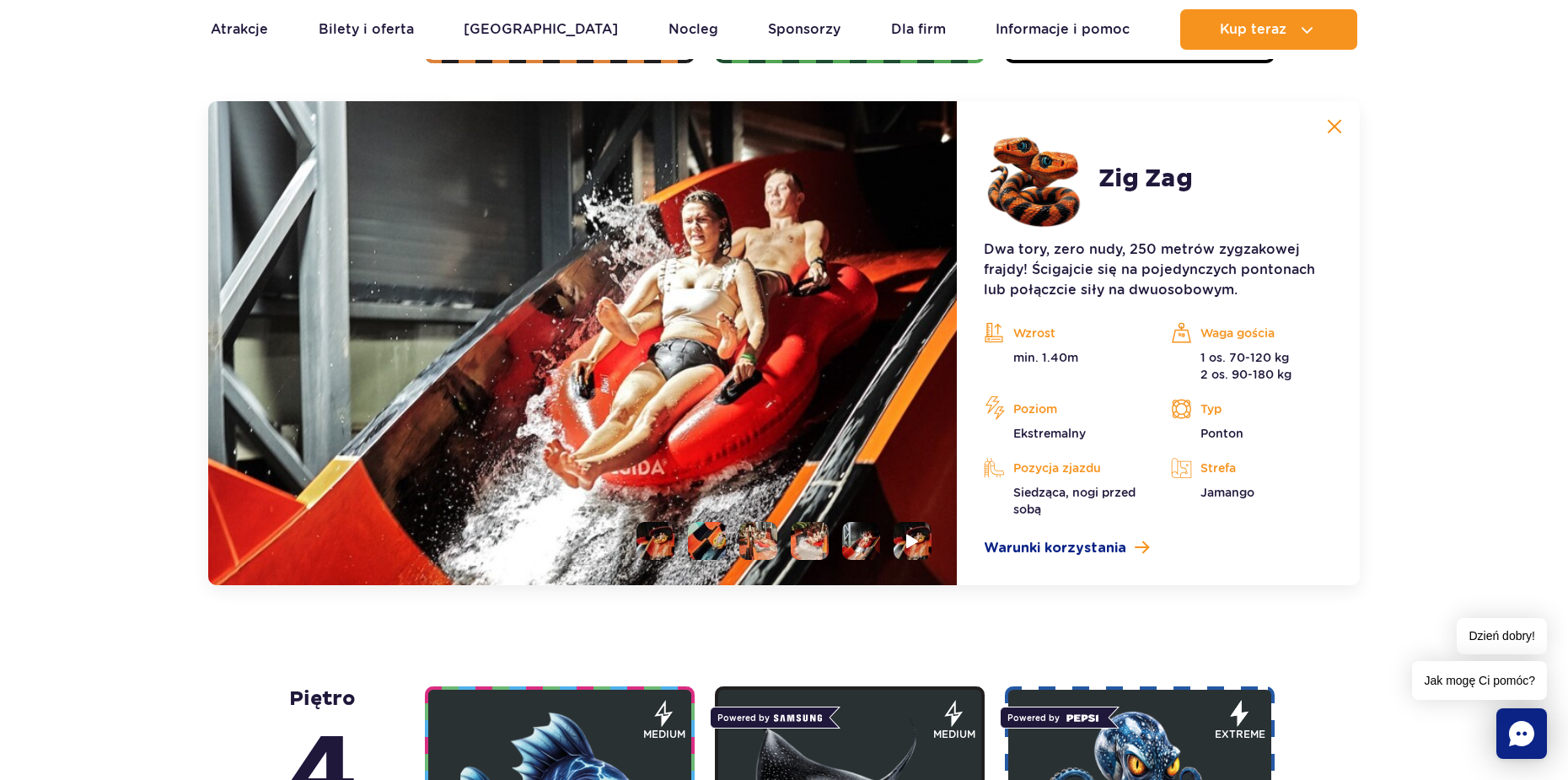
click at [904, 541] on li at bounding box center [912, 541] width 38 height 38
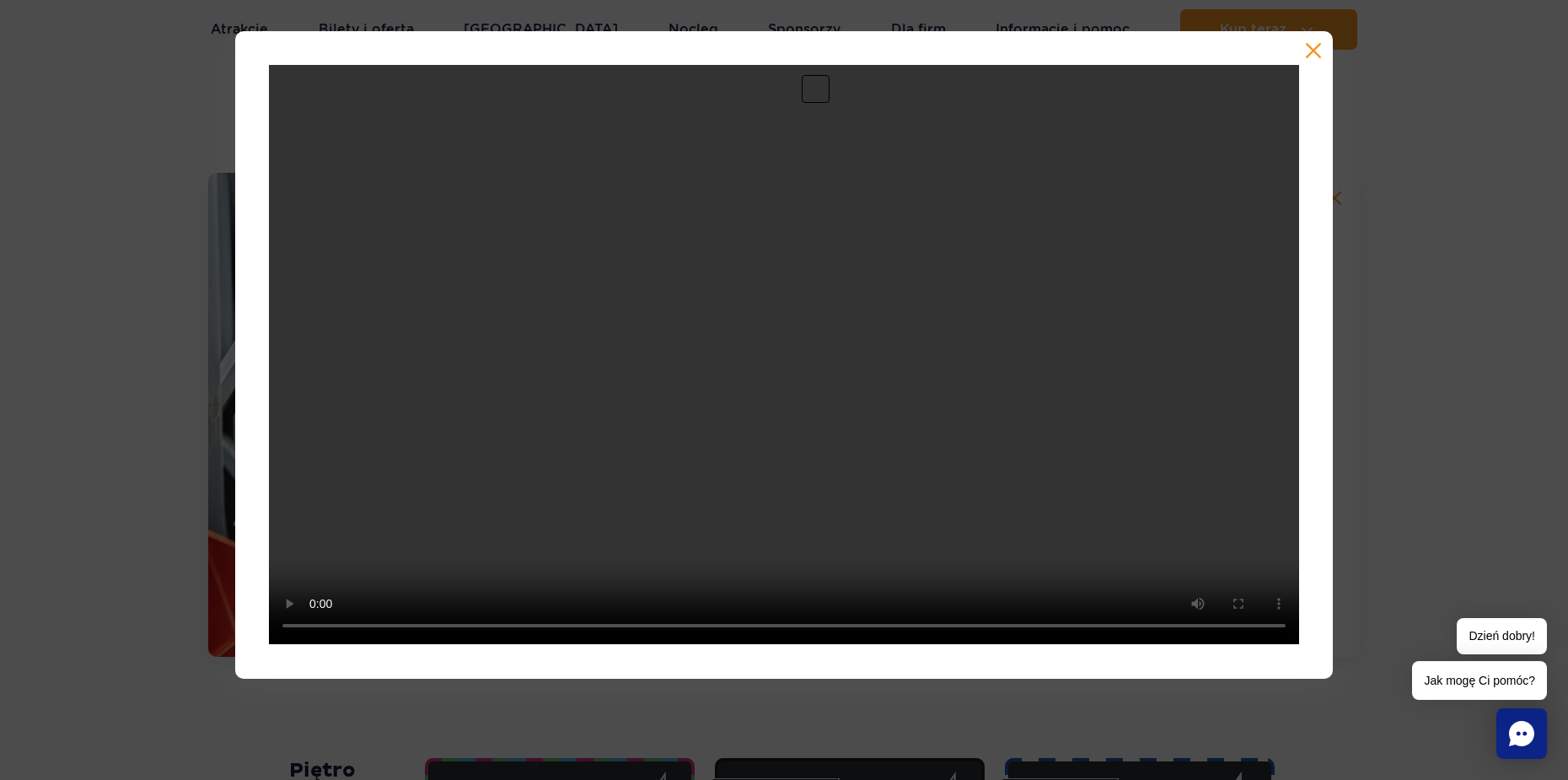
scroll to position [1465, 0]
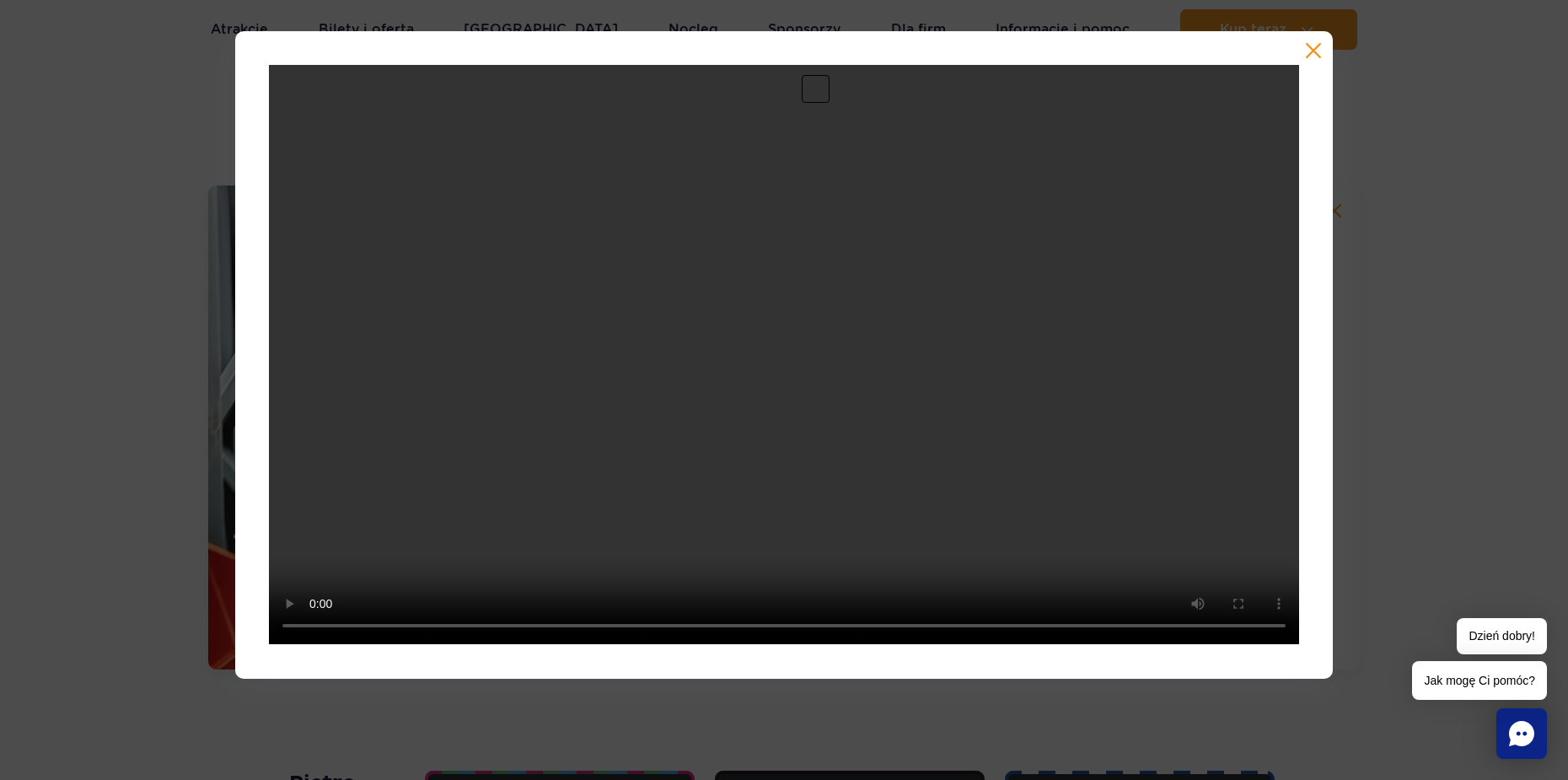
click at [1316, 41] on div at bounding box center [784, 355] width 1098 height 647
click at [1304, 54] on div at bounding box center [784, 355] width 1098 height 647
click at [1321, 49] on button "button" at bounding box center [1313, 50] width 17 height 17
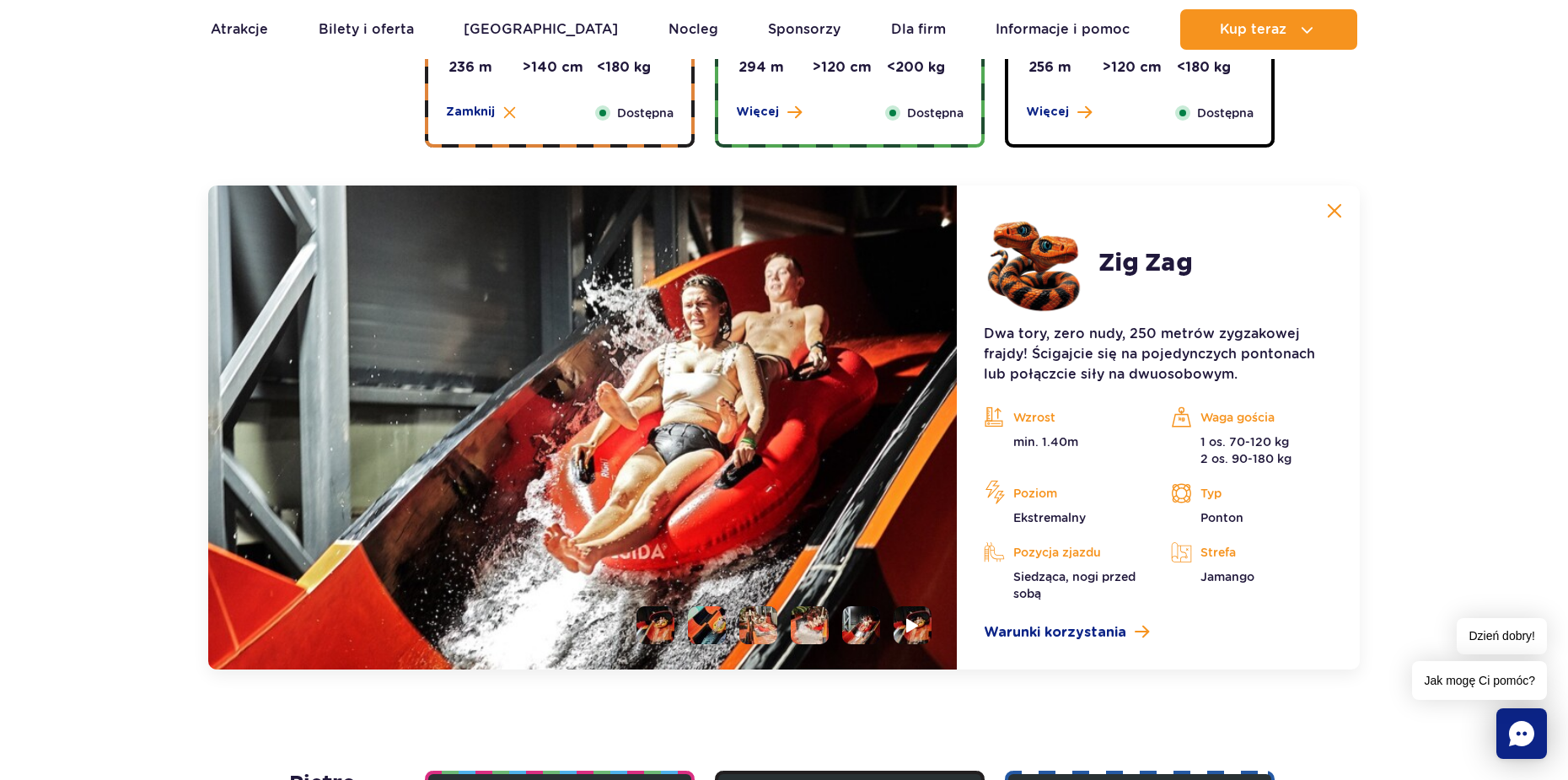
click at [871, 631] on img at bounding box center [861, 626] width 38 height 38
drag, startPoint x: 868, startPoint y: 630, endPoint x: 889, endPoint y: 626, distance: 21.4
click at [870, 630] on img at bounding box center [861, 626] width 38 height 38
click at [912, 622] on img at bounding box center [913, 626] width 16 height 20
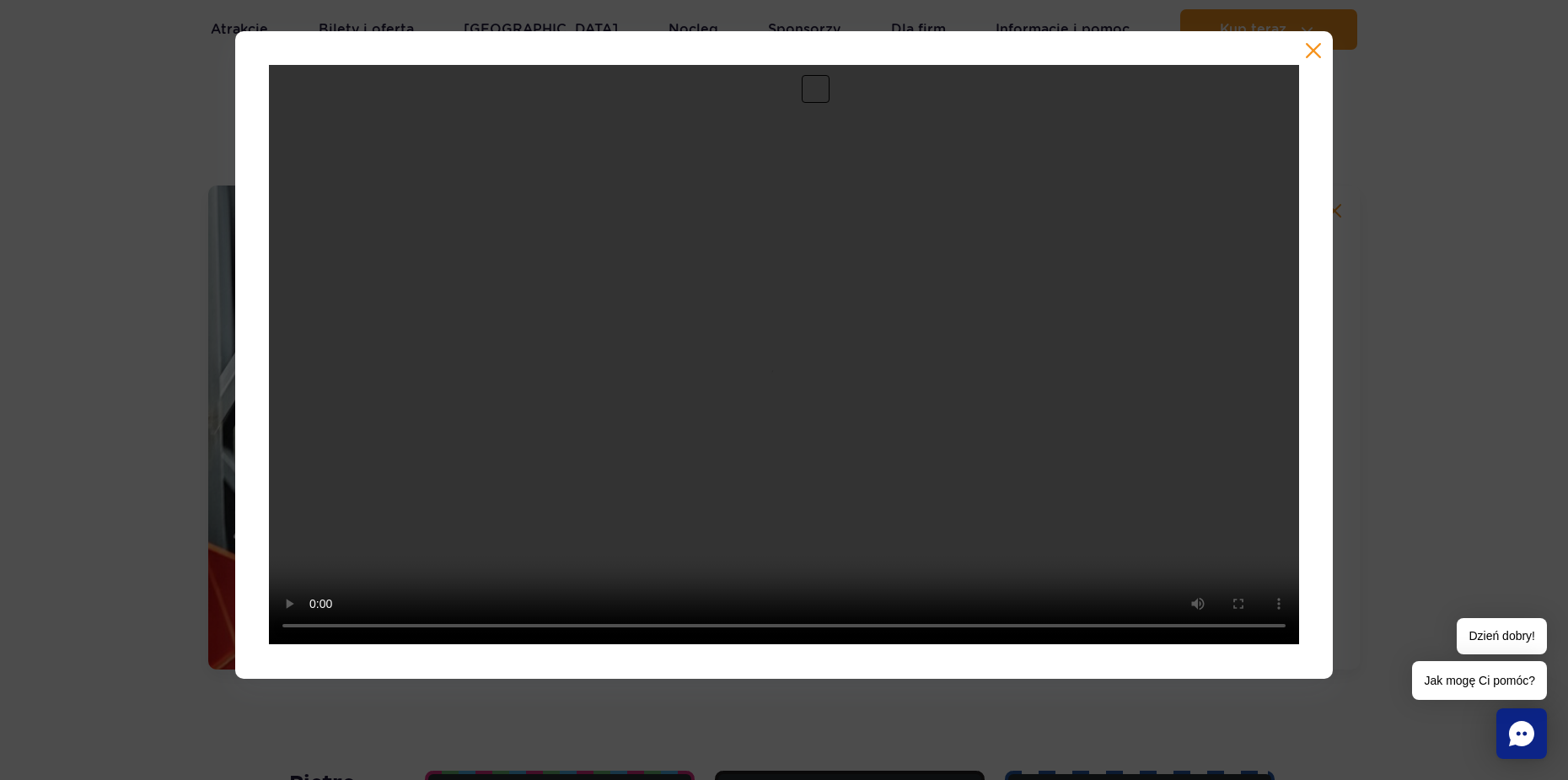
click at [1435, 177] on div at bounding box center [784, 355] width 1568 height 647
drag, startPoint x: 1280, startPoint y: 67, endPoint x: 1291, endPoint y: 60, distance: 13.0
click at [1281, 67] on video at bounding box center [784, 355] width 1031 height 579
click at [1294, 59] on div at bounding box center [784, 355] width 1098 height 647
click at [1312, 50] on button "button" at bounding box center [1313, 50] width 17 height 17
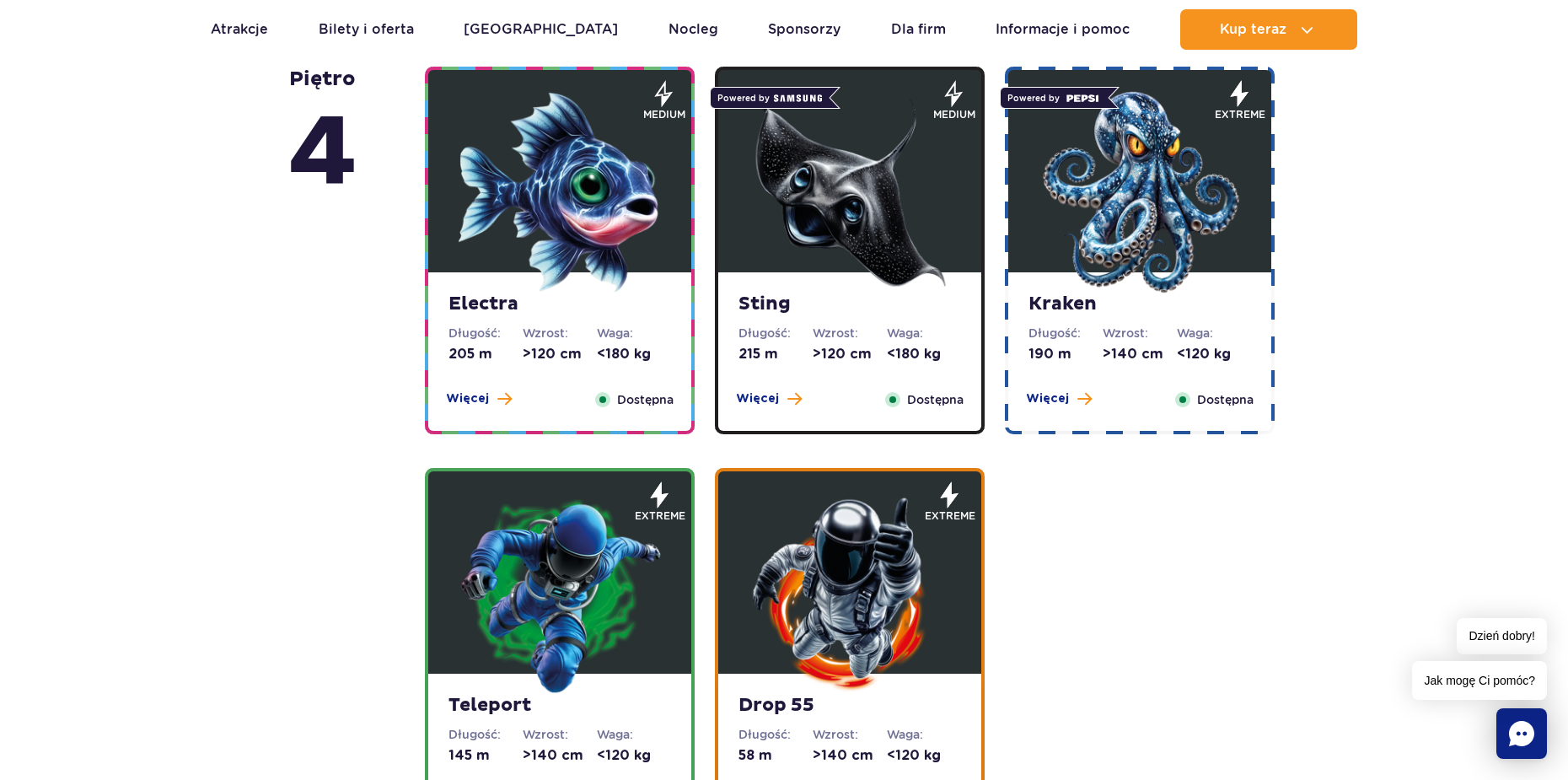
scroll to position [2140, 0]
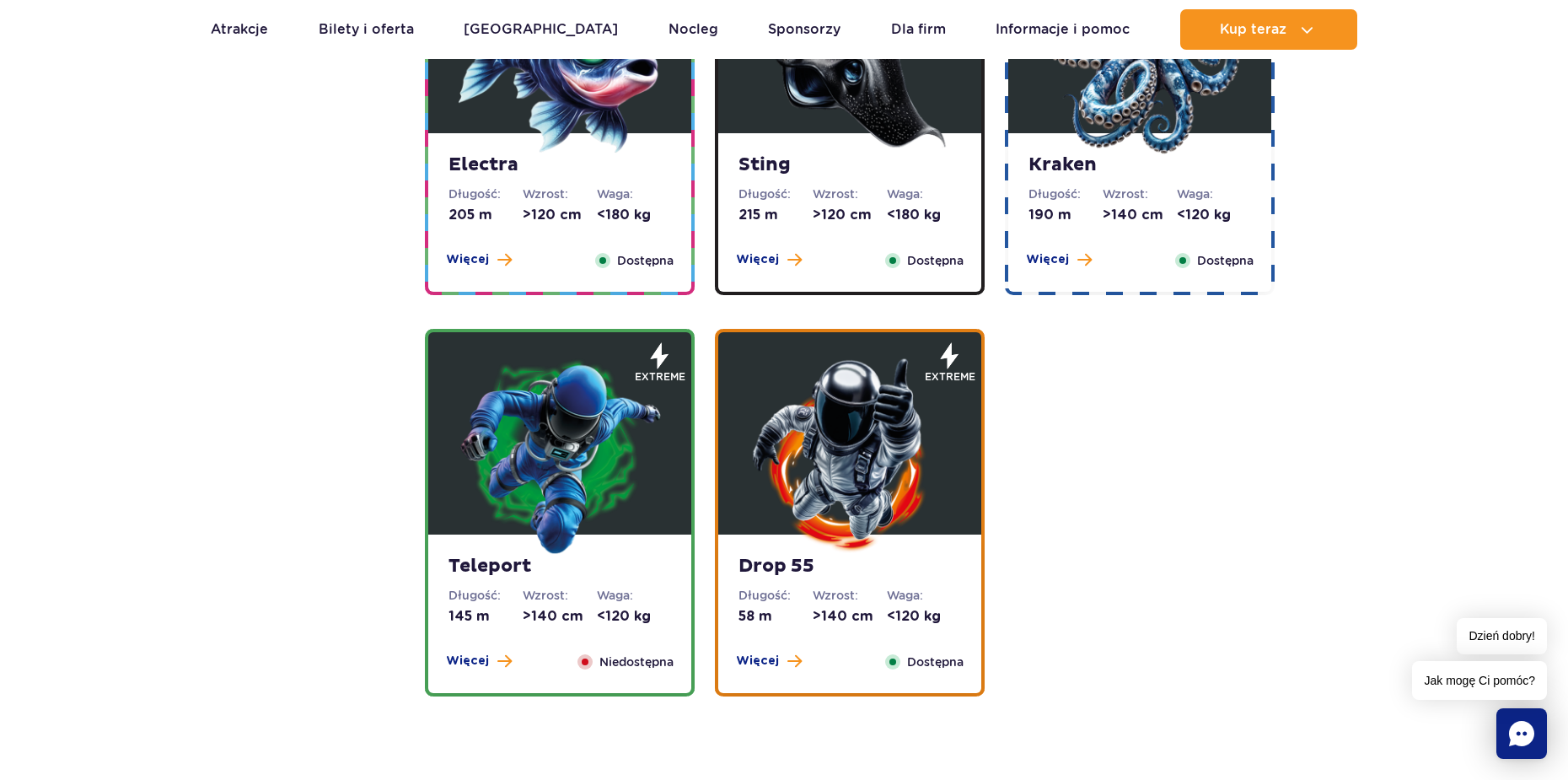
click at [1187, 157] on strong "Kraken" at bounding box center [1139, 165] width 222 height 24
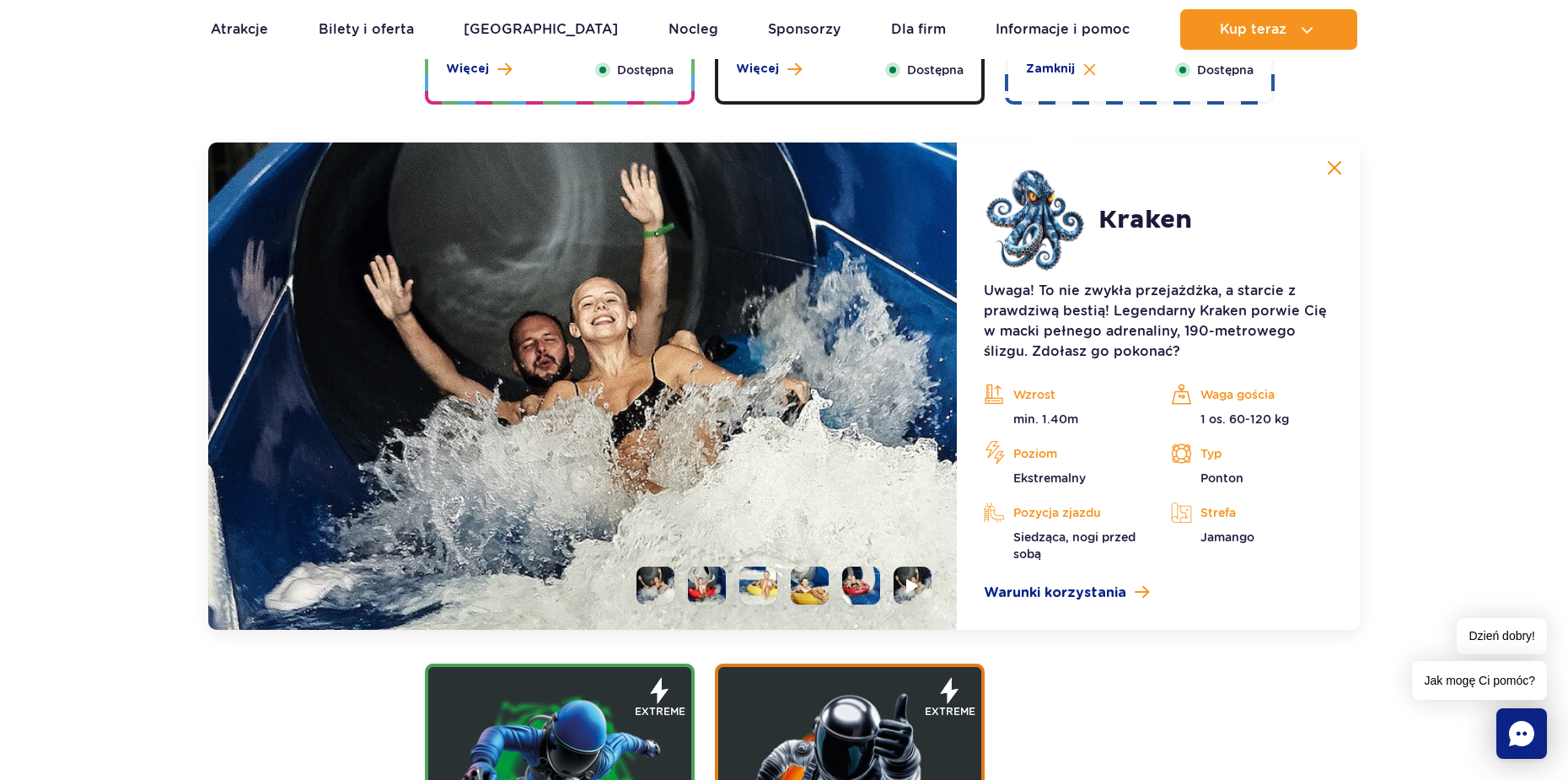
scroll to position [2019, 0]
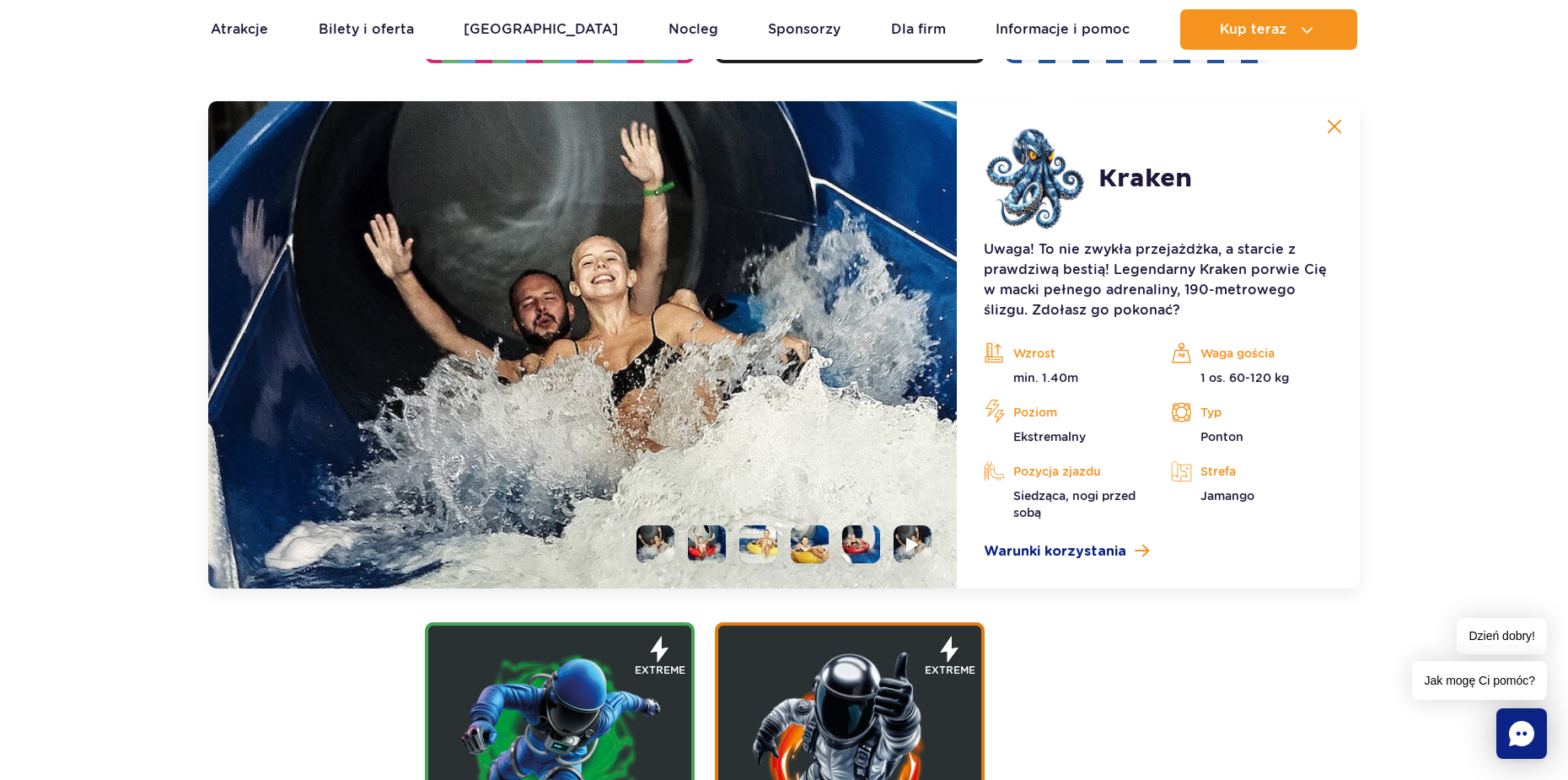
click at [778, 536] on ul at bounding box center [778, 545] width 308 height 38
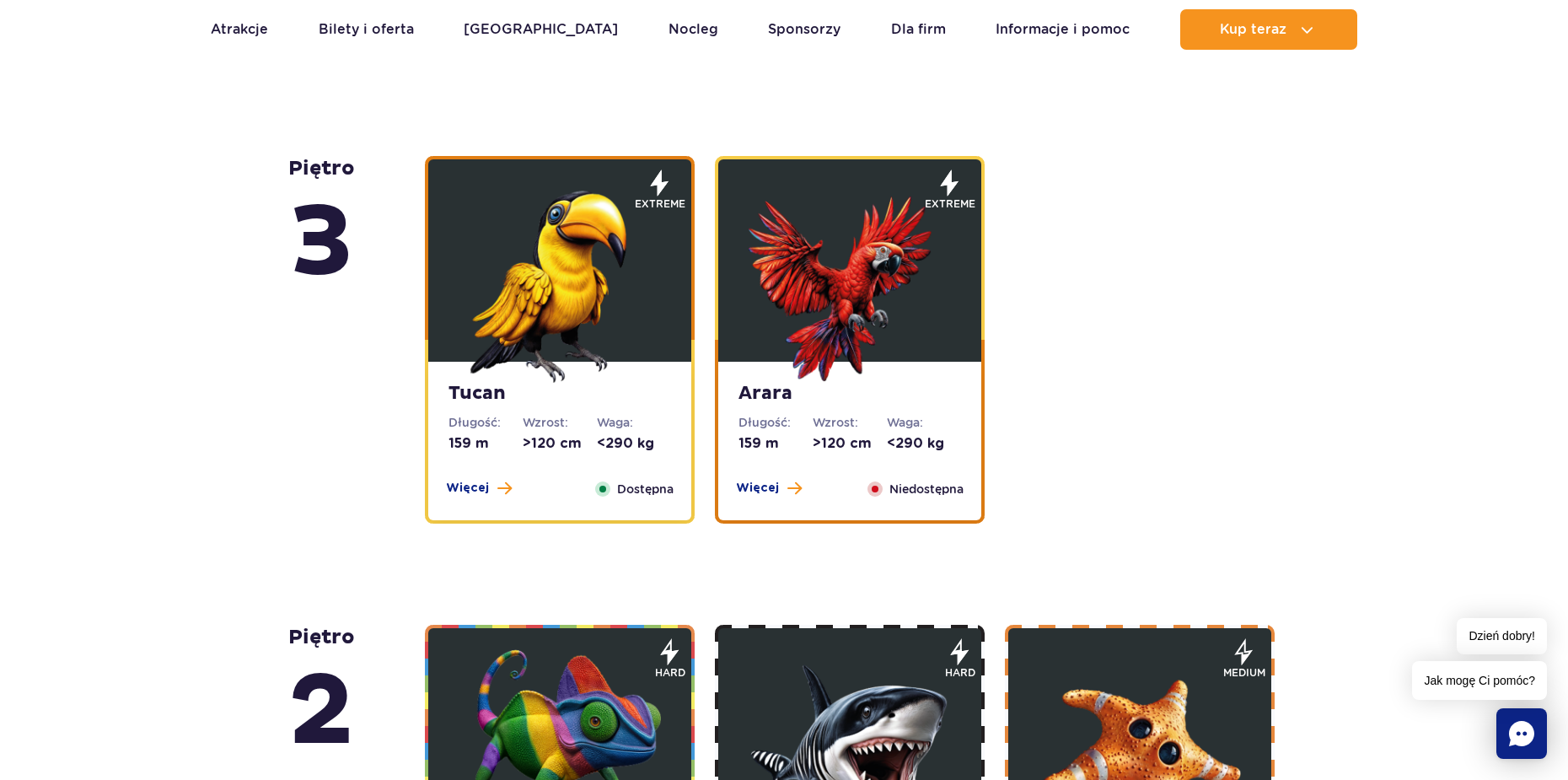
scroll to position [2947, 0]
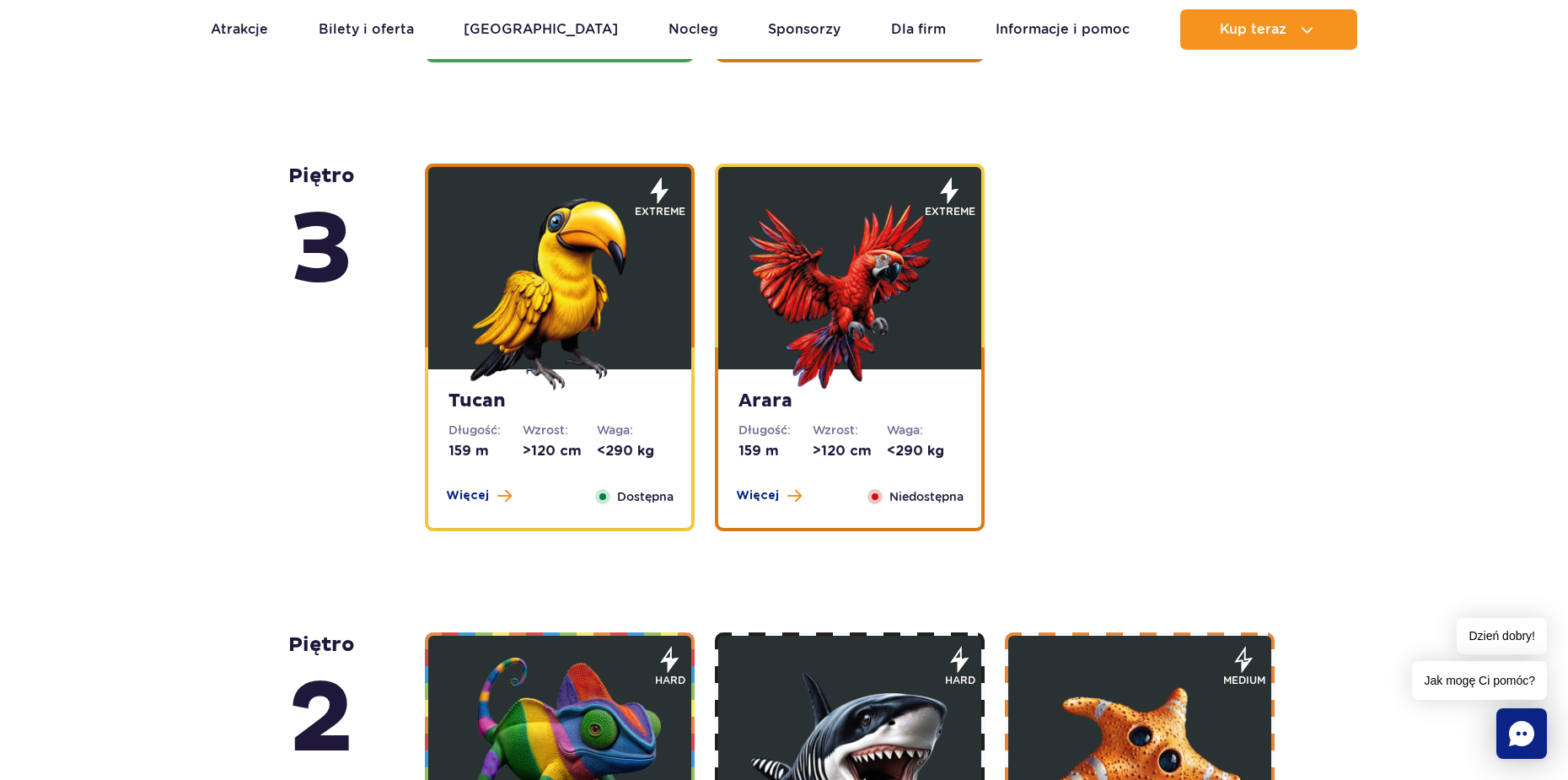
click at [853, 387] on img at bounding box center [850, 289] width 203 height 203
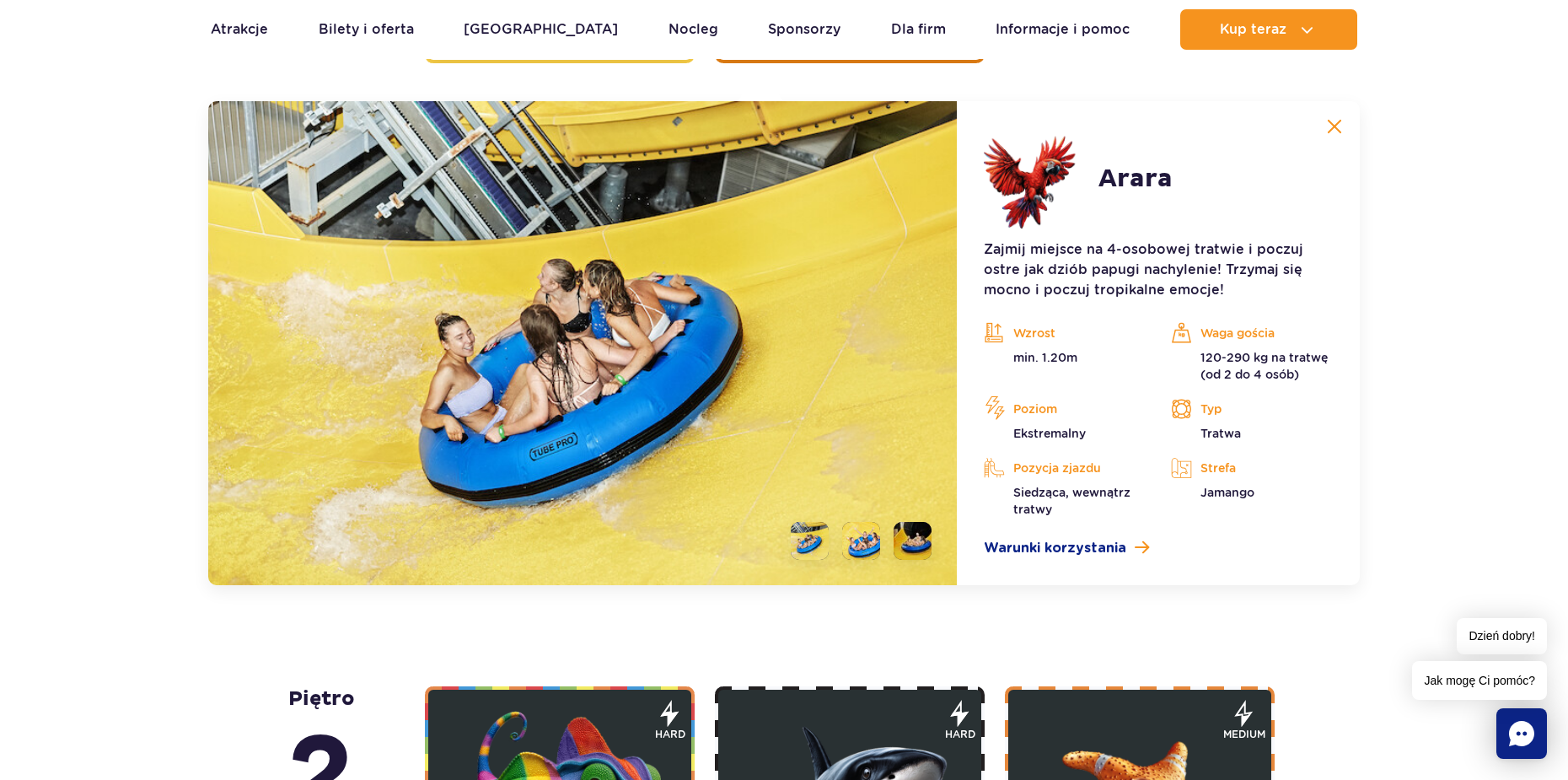
click at [911, 536] on li at bounding box center [912, 541] width 38 height 38
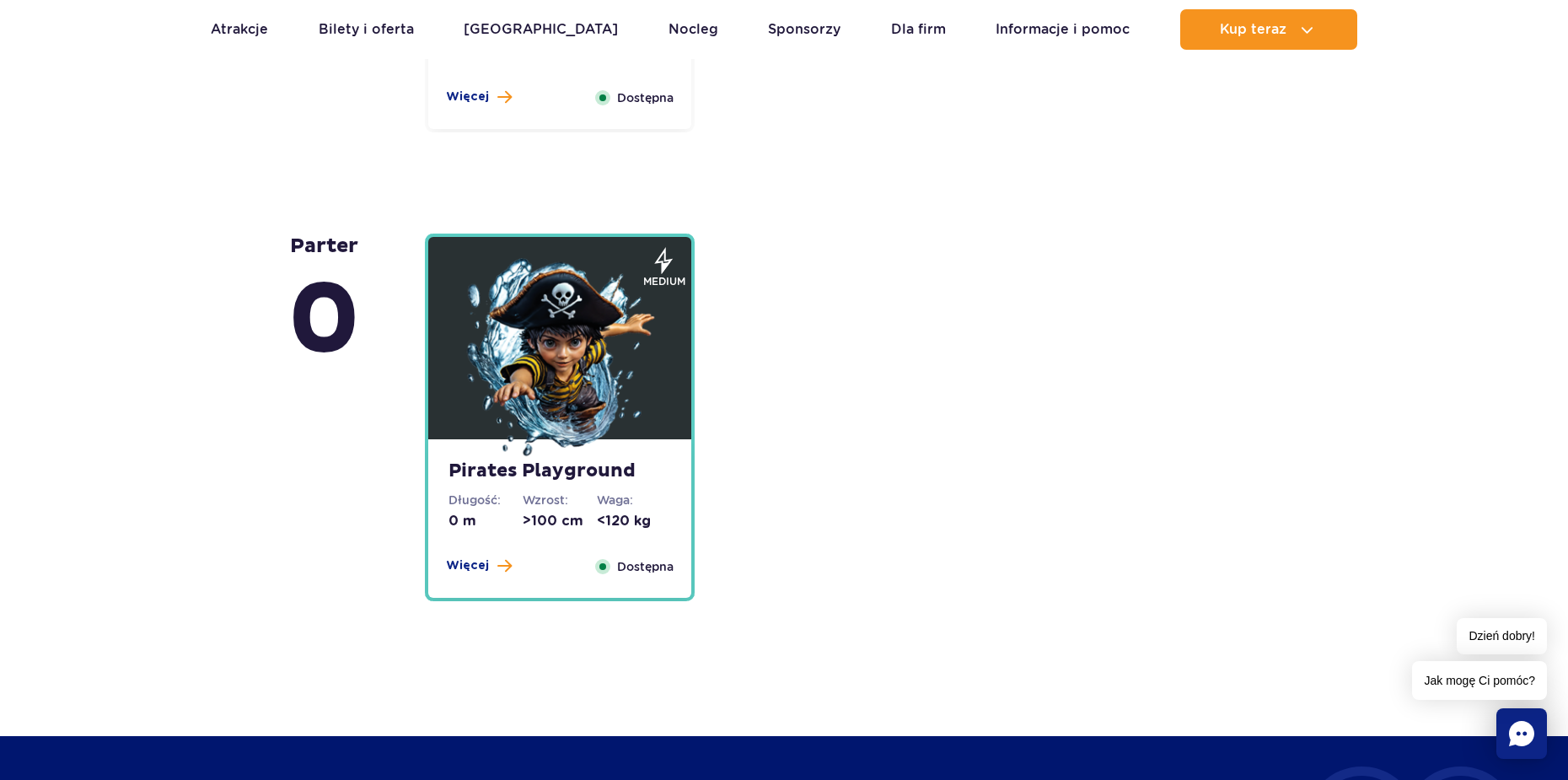
scroll to position [4660, 0]
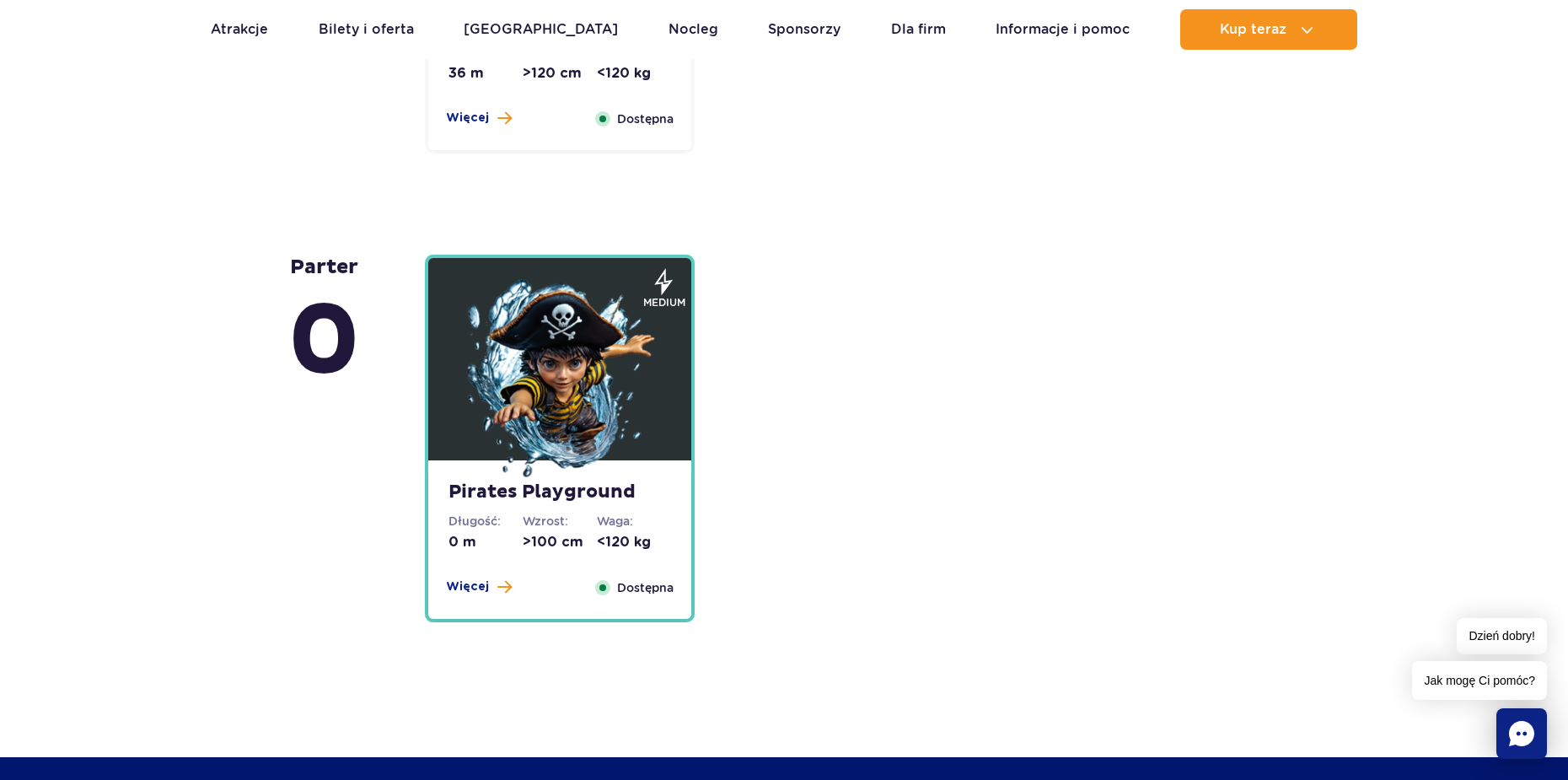
click at [711, 457] on div "Pirates Playground Długość: 0 m Wzrost: >100 cm Waga: <120 kg Więcej Zamknij Do…" at bounding box center [853, 439] width 876 height 368
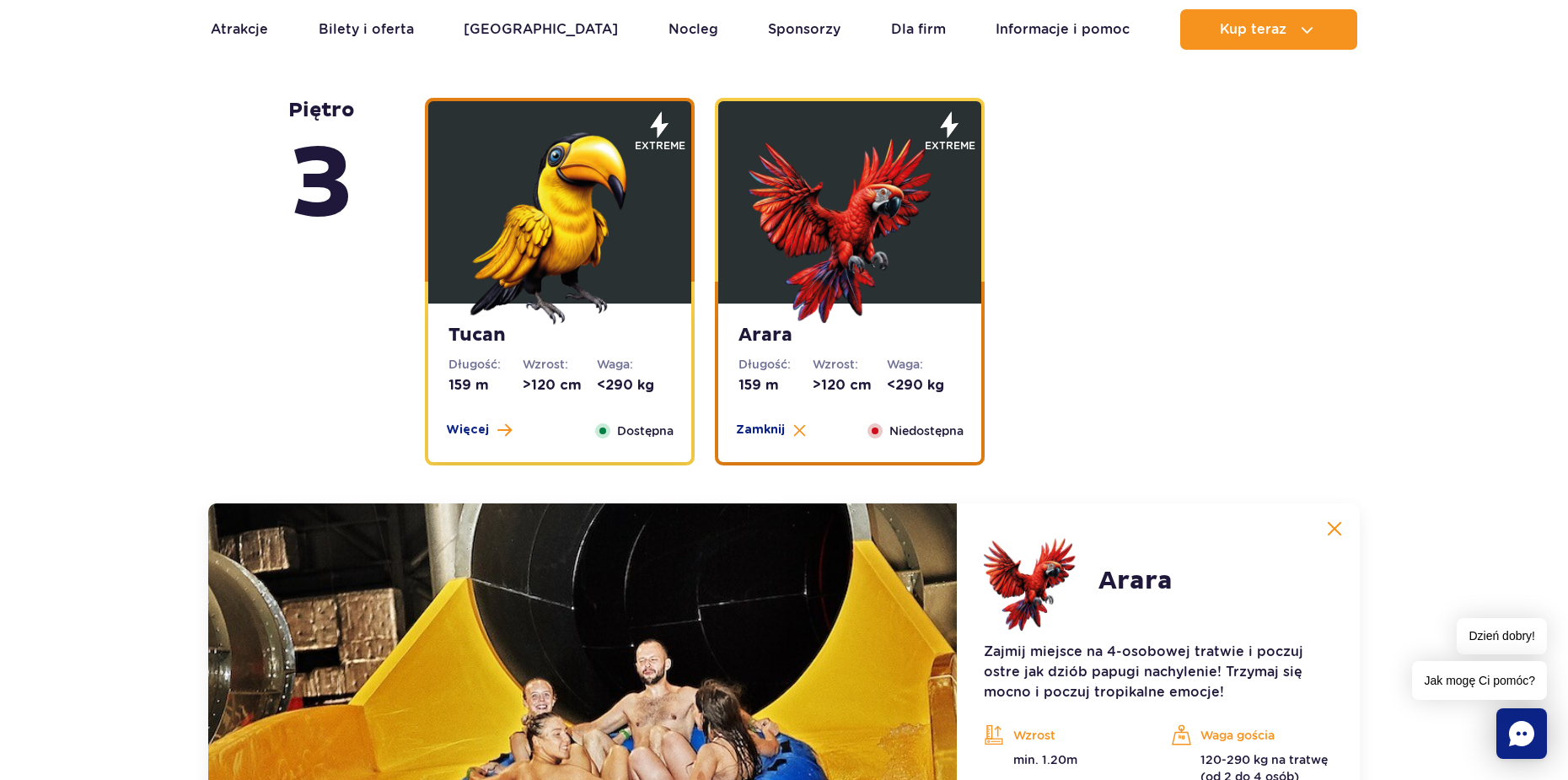
scroll to position [2468, 0]
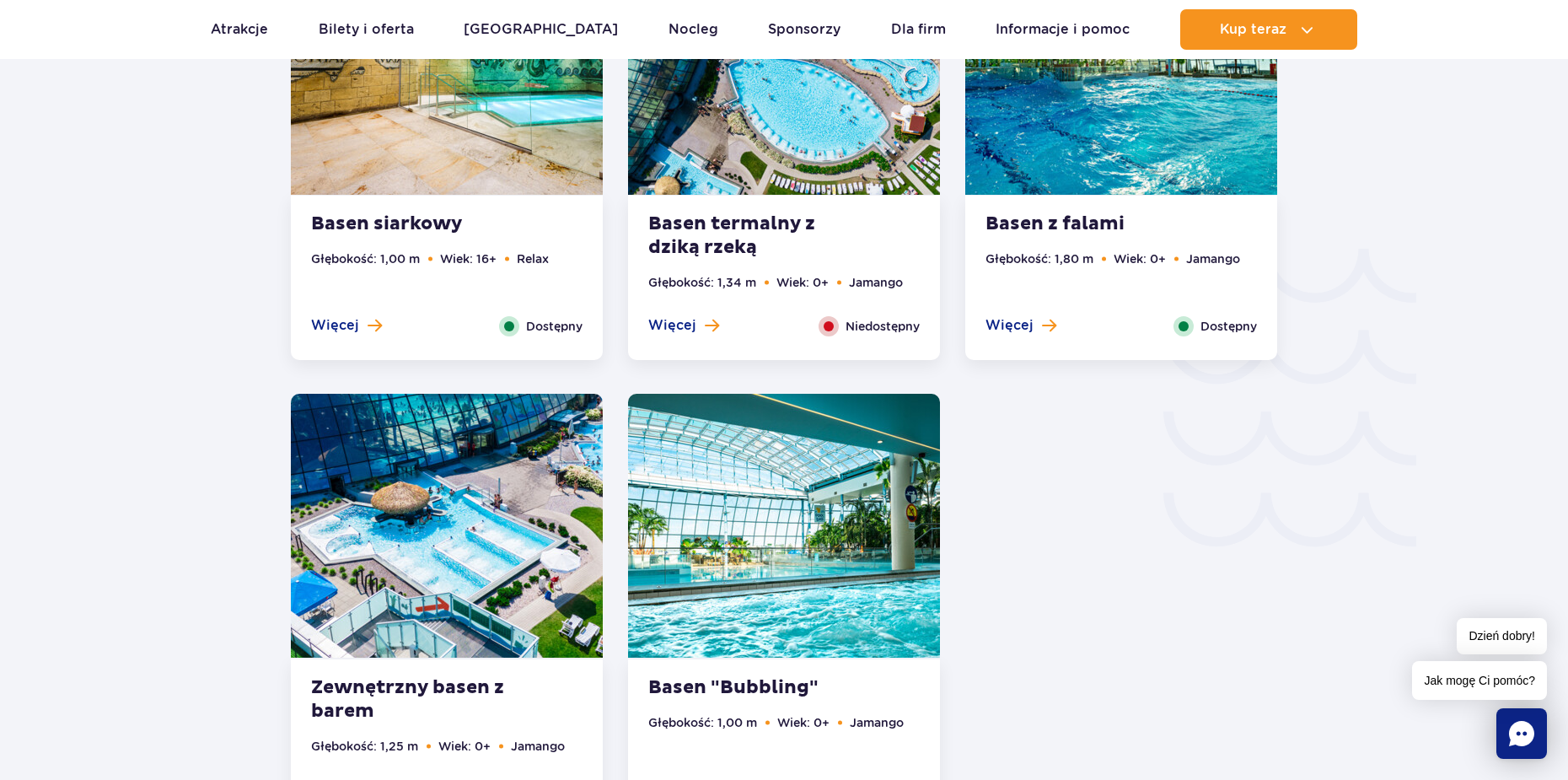
scroll to position [2700, 0]
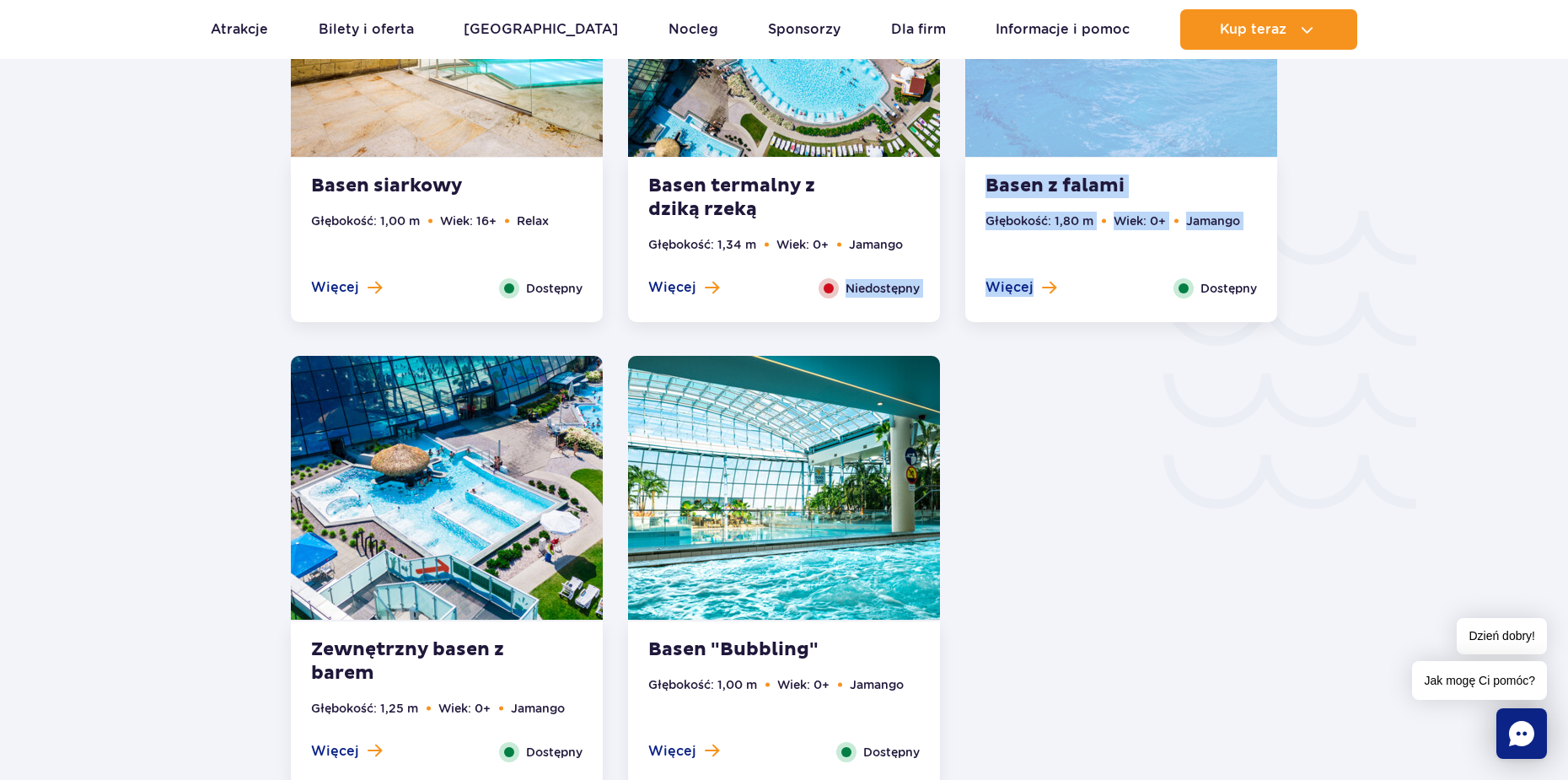
drag, startPoint x: 838, startPoint y: 291, endPoint x: 1127, endPoint y: 460, distance: 334.8
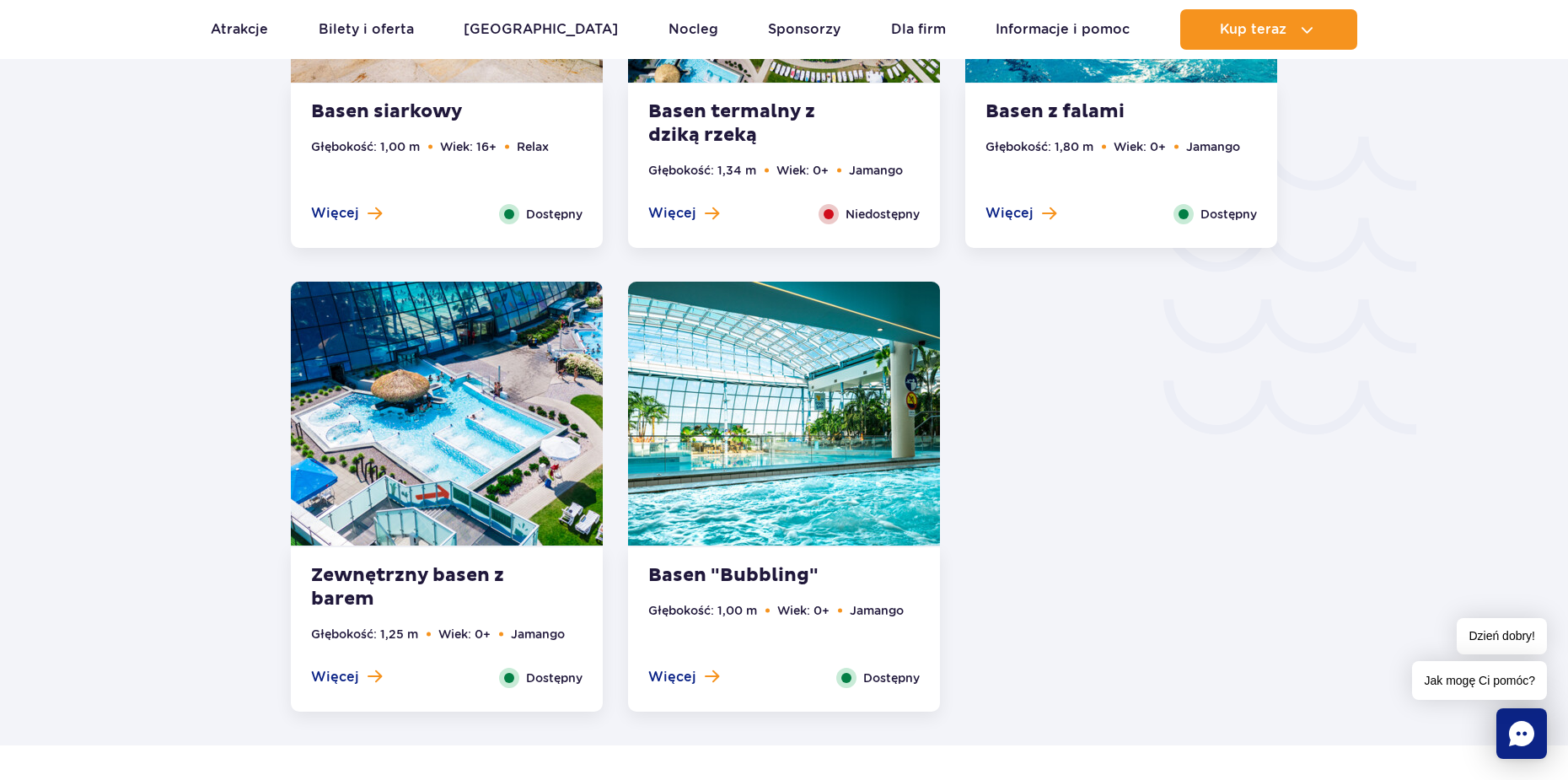
scroll to position [2784, 0]
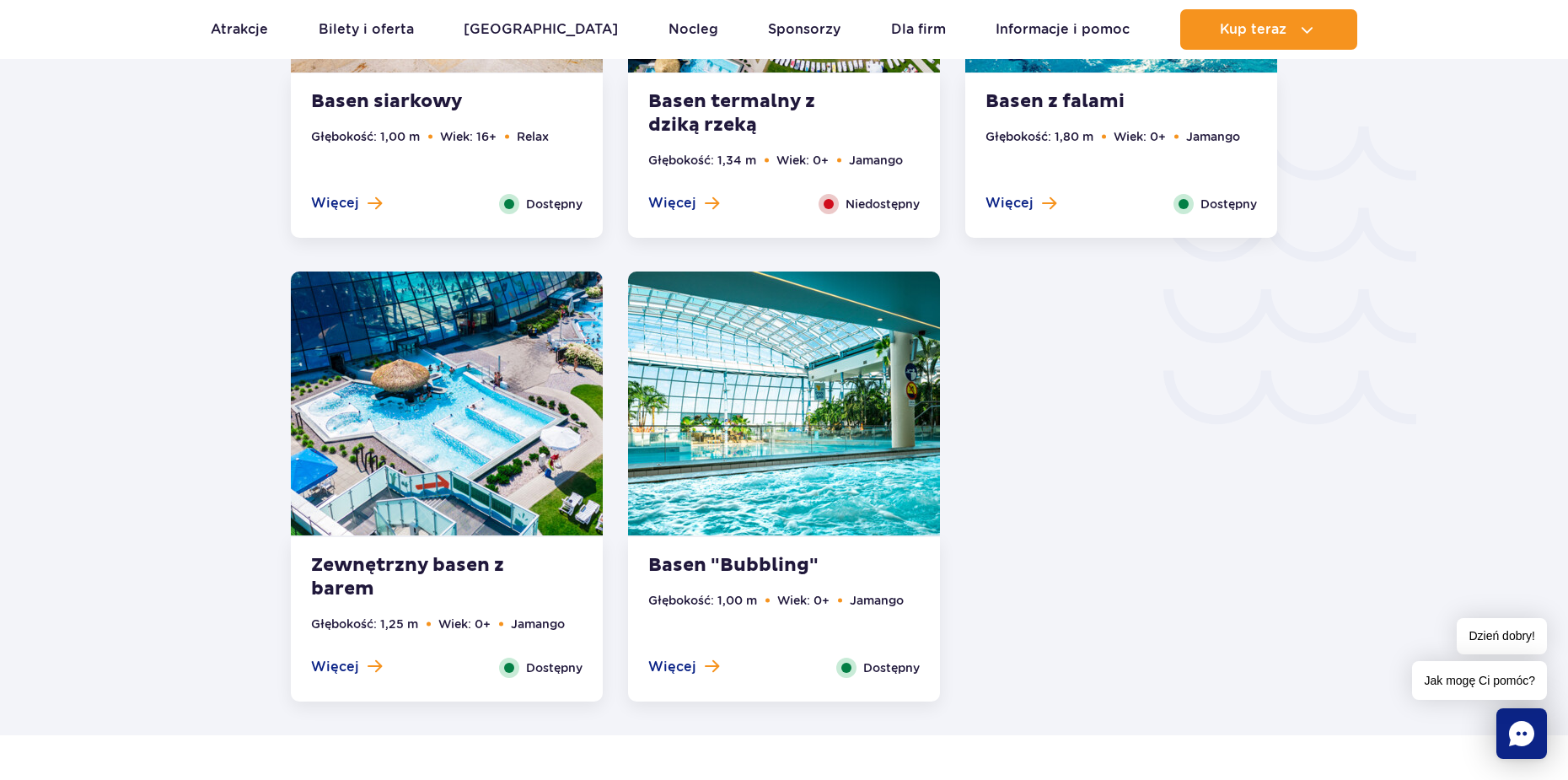
click at [550, 669] on span "Dostępny" at bounding box center [553, 667] width 56 height 19
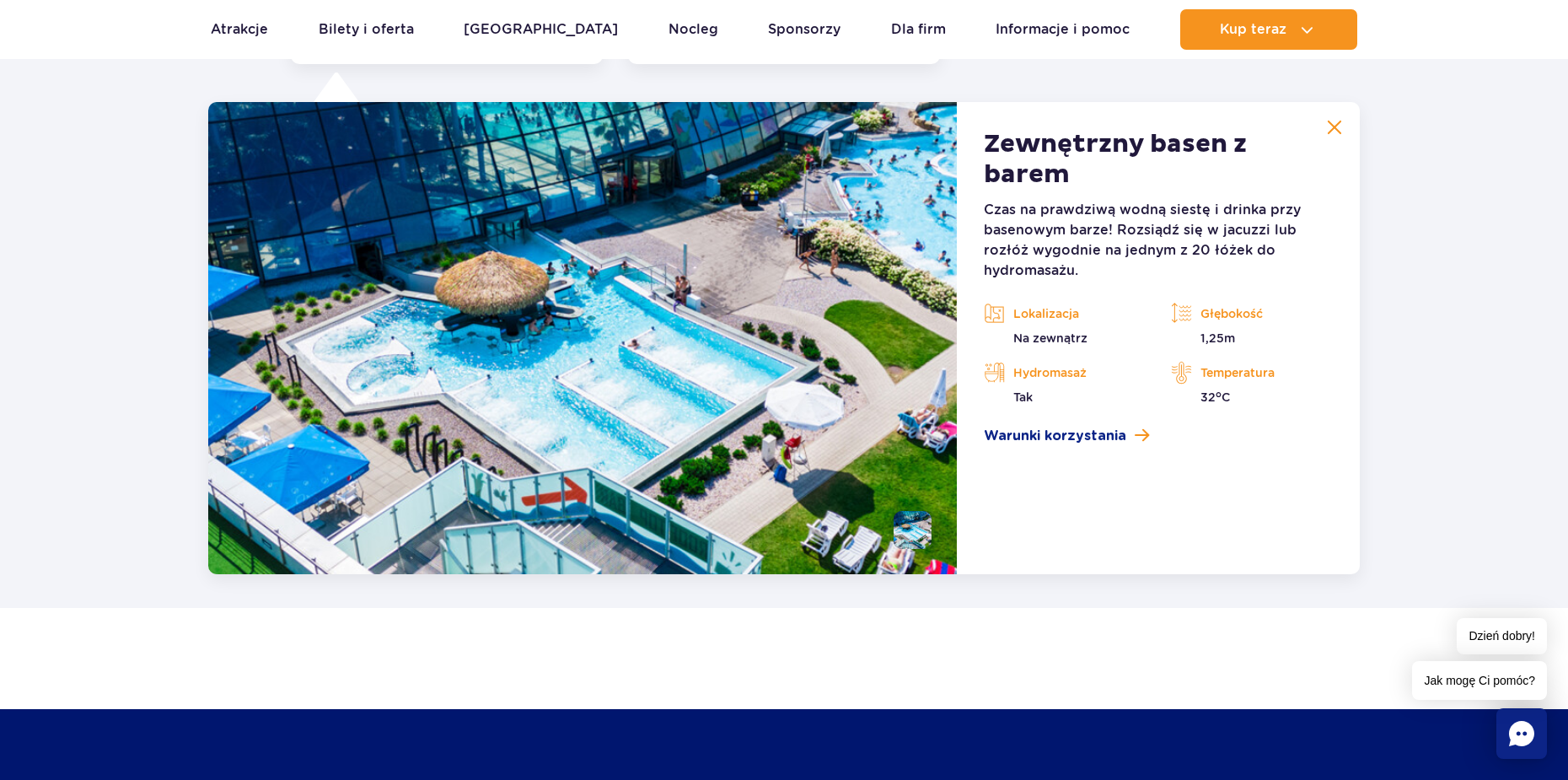
scroll to position [3423, 0]
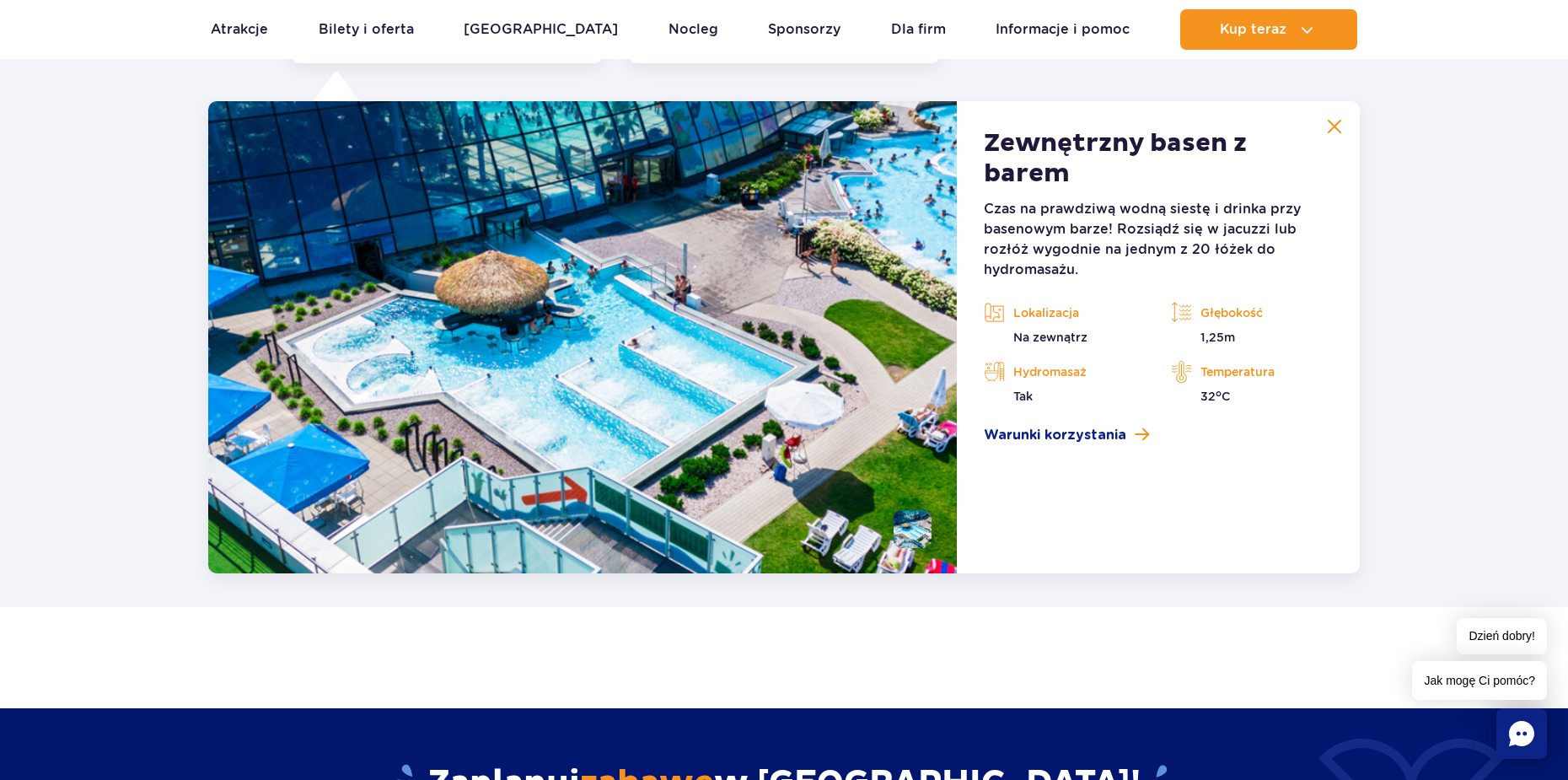
click at [1066, 523] on article "Zewnętrzny basen z barem Czas na prawdziwą wodną siestę i drinka przy basenowym…" at bounding box center [1158, 337] width 403 height 473
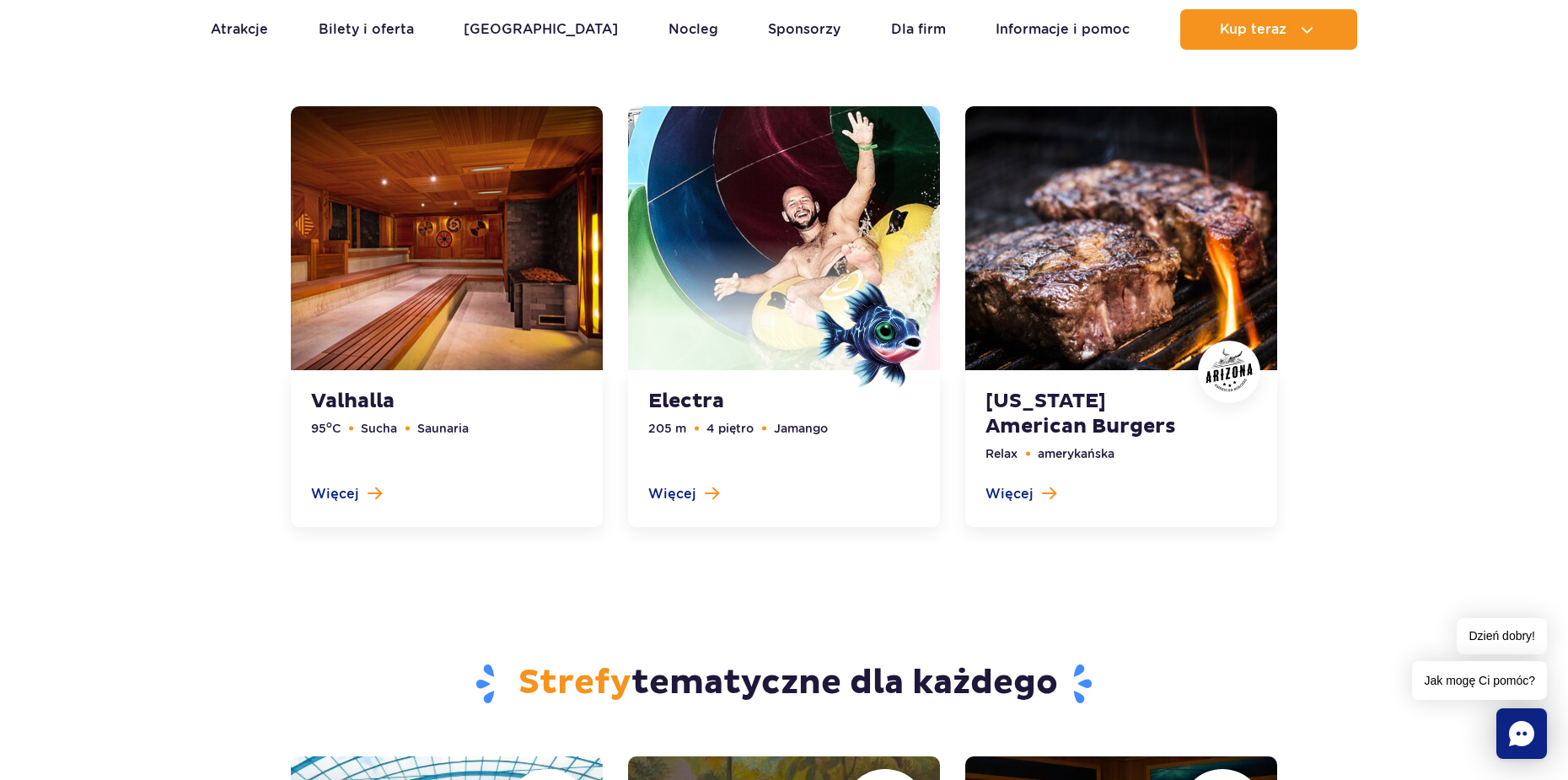
scroll to position [5025, 0]
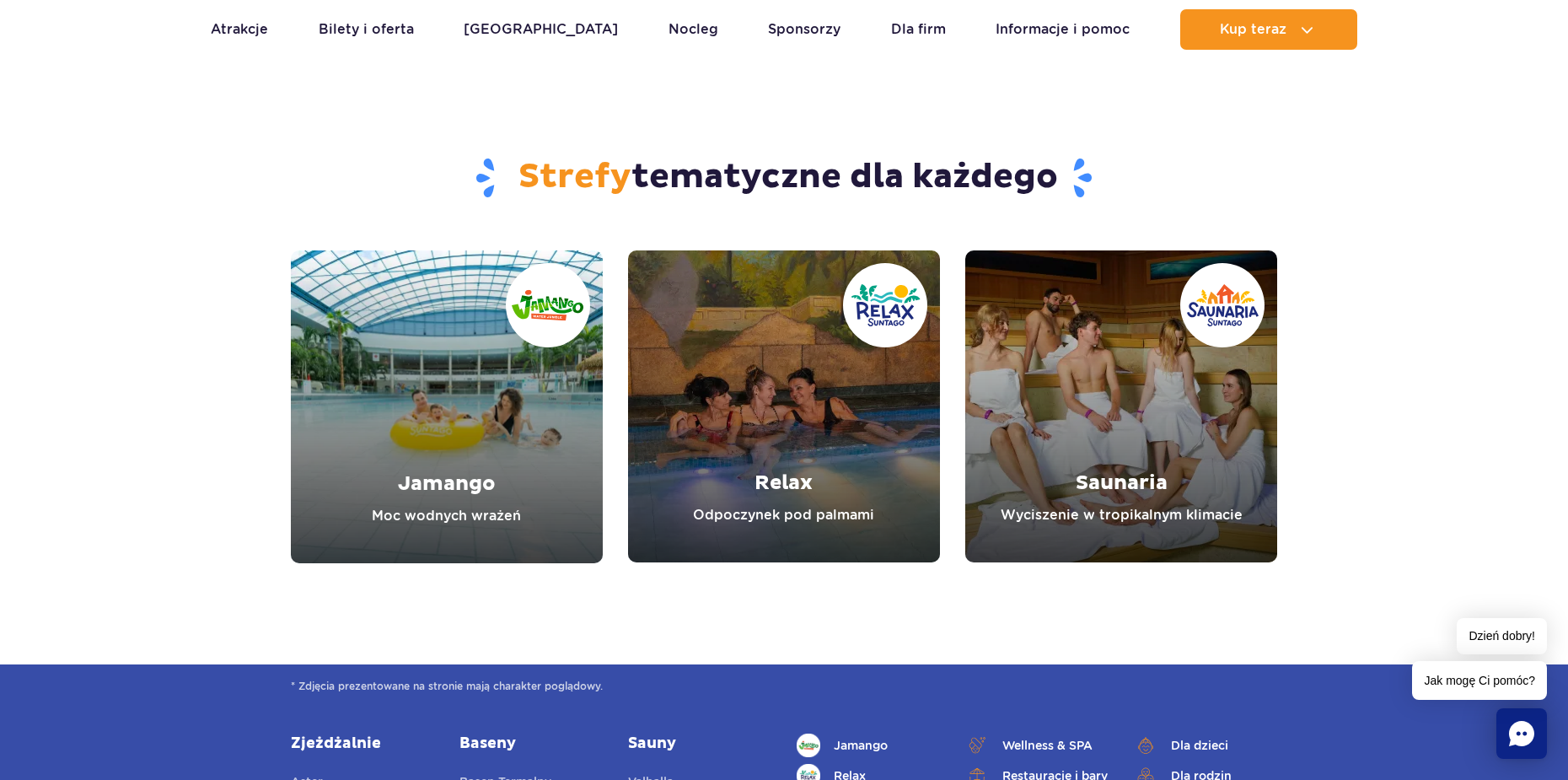
click at [1127, 452] on link "Saunaria" at bounding box center [1121, 406] width 312 height 312
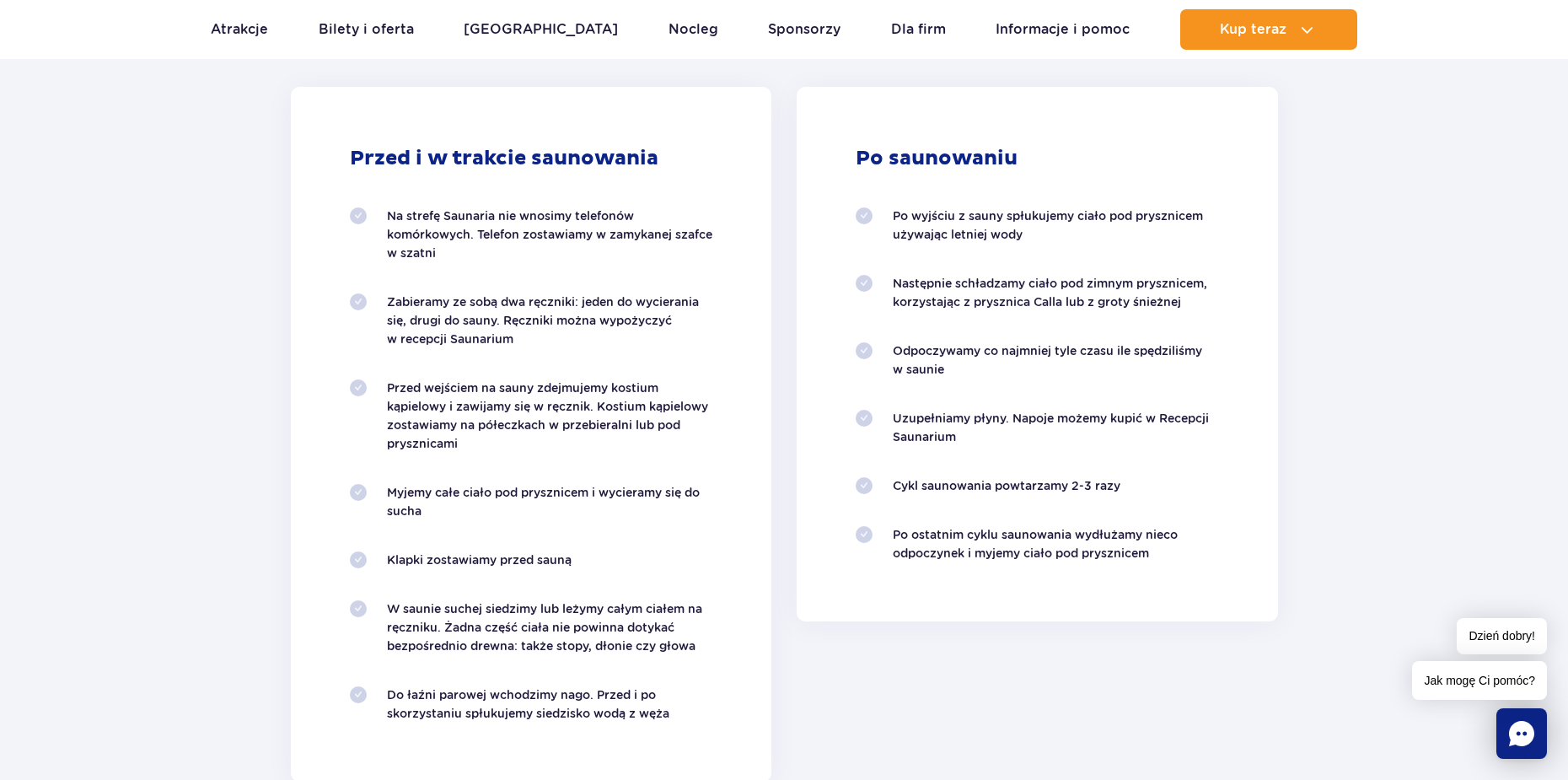
scroll to position [1603, 0]
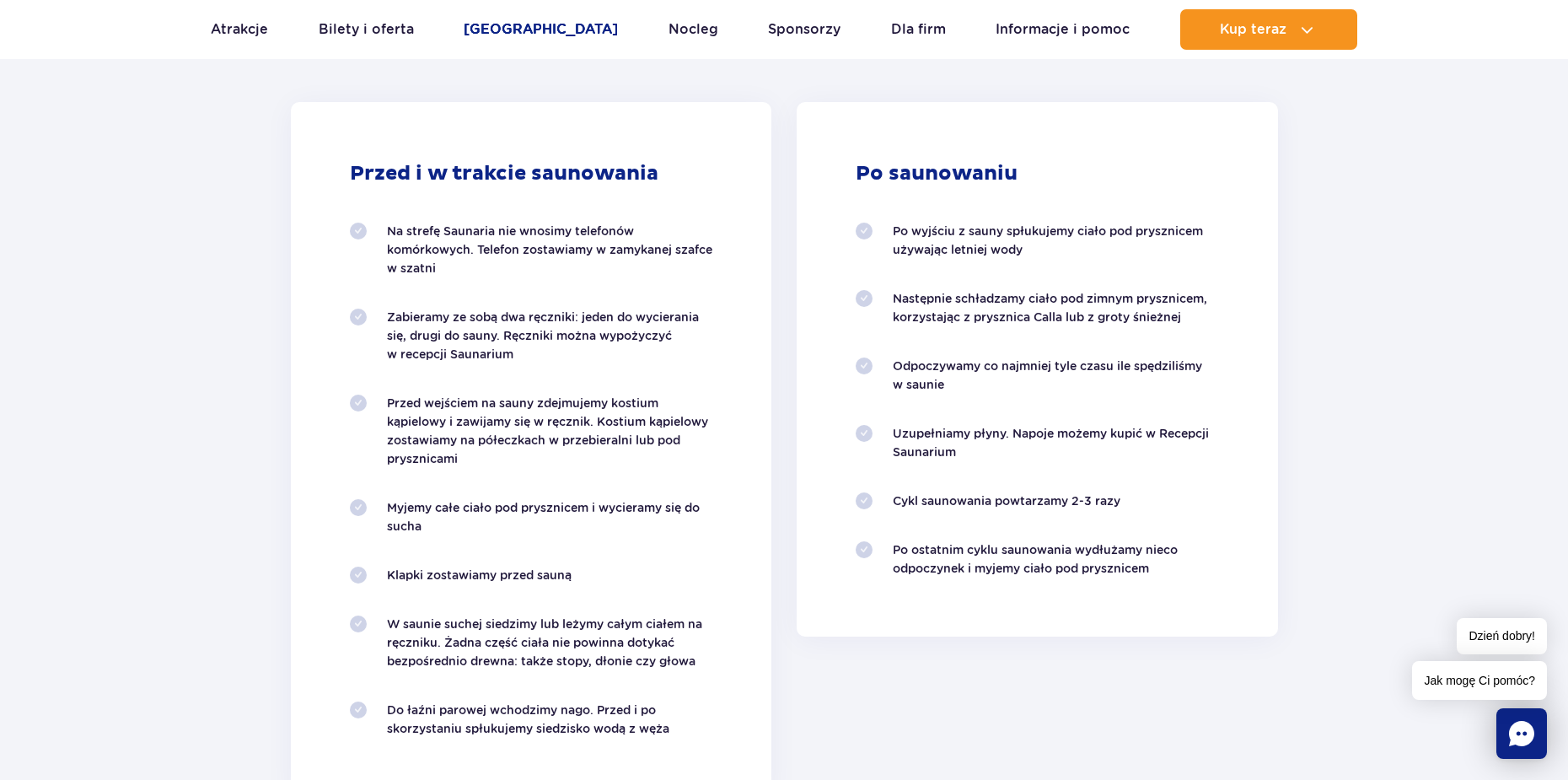
click at [503, 32] on link "[GEOGRAPHIC_DATA]" at bounding box center [540, 29] width 154 height 41
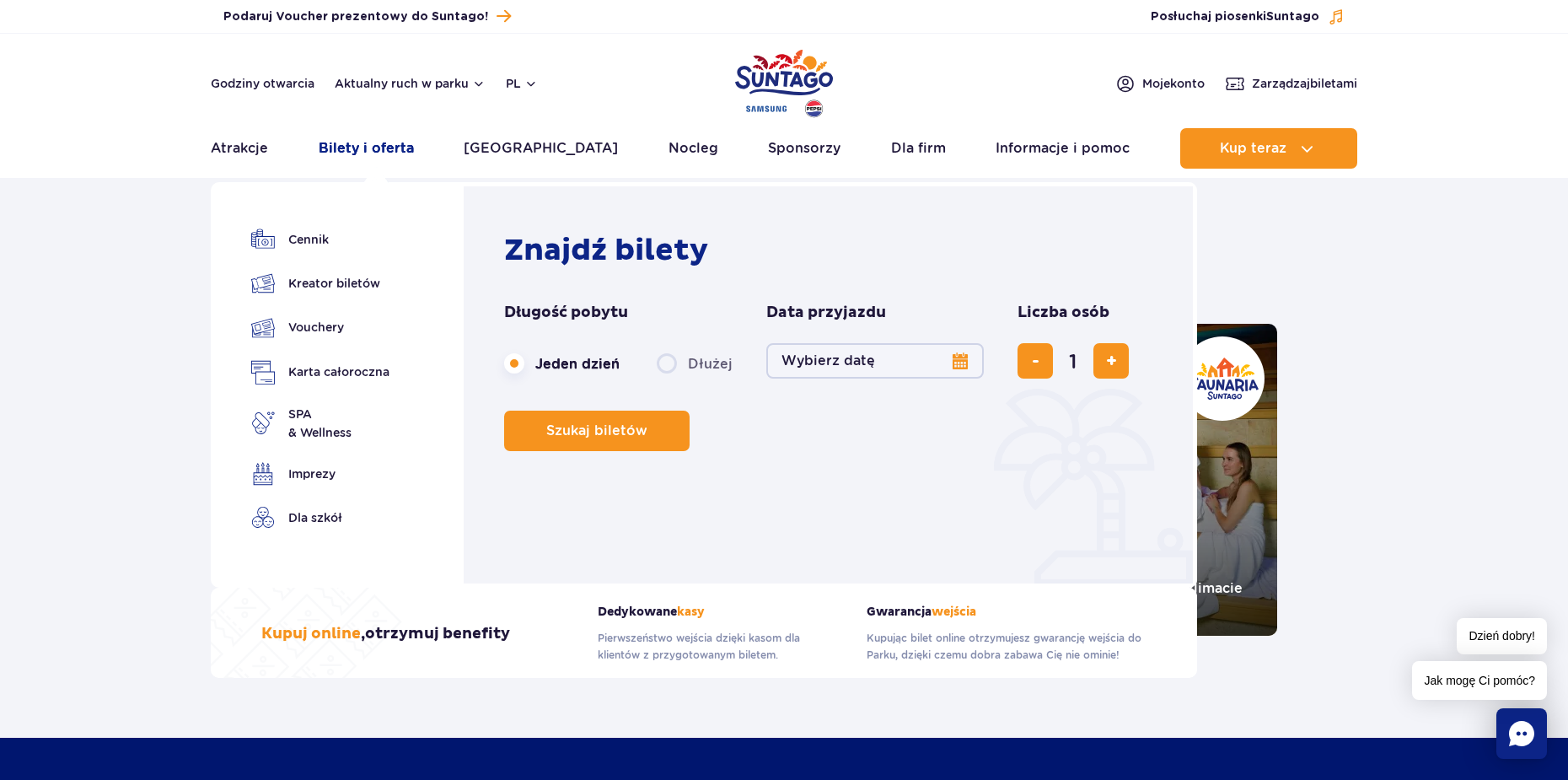
click at [340, 146] on link "Bilety i oferta" at bounding box center [367, 148] width 95 height 41
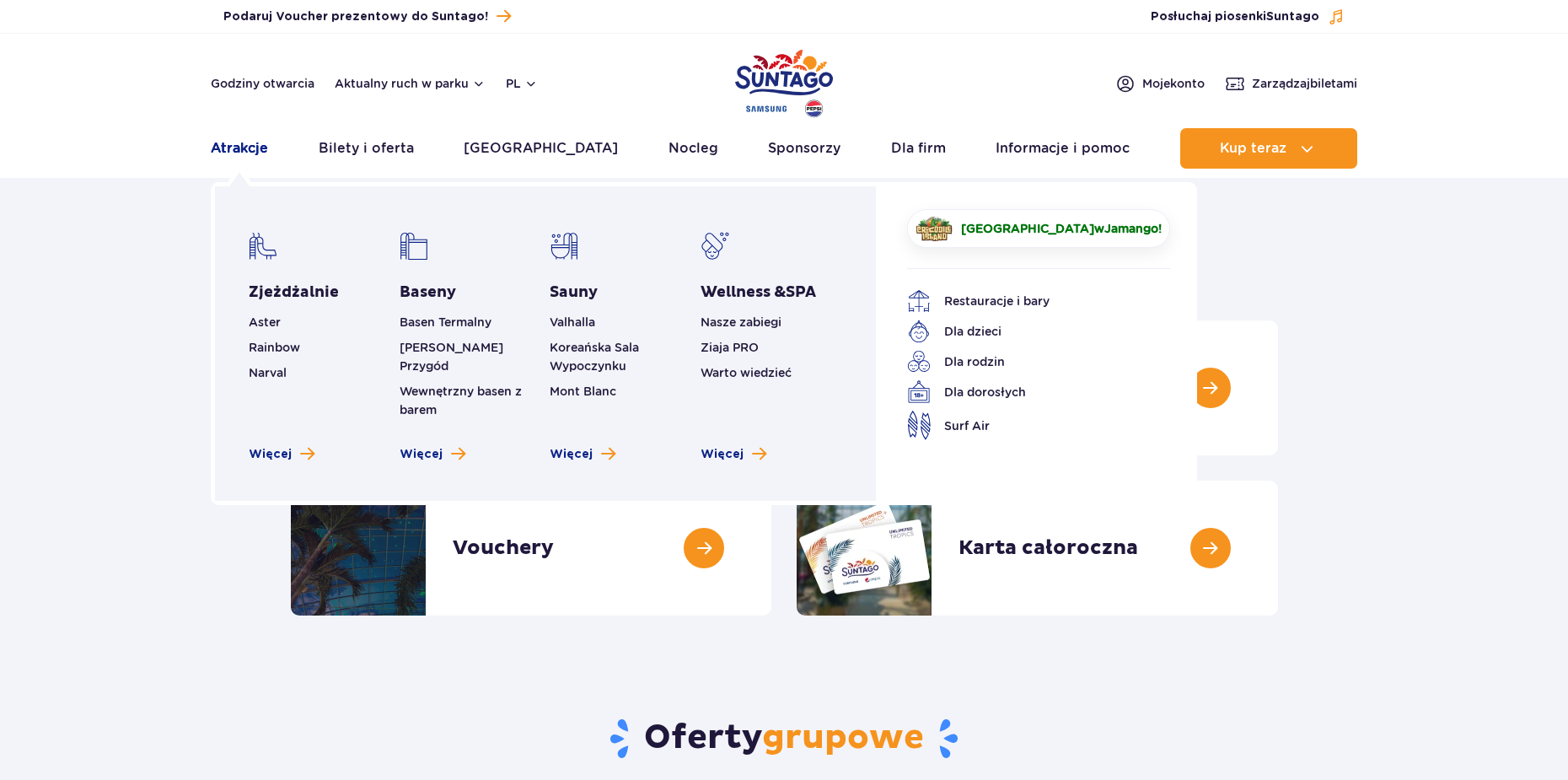
click at [262, 154] on link "Atrakcje" at bounding box center [239, 148] width 57 height 41
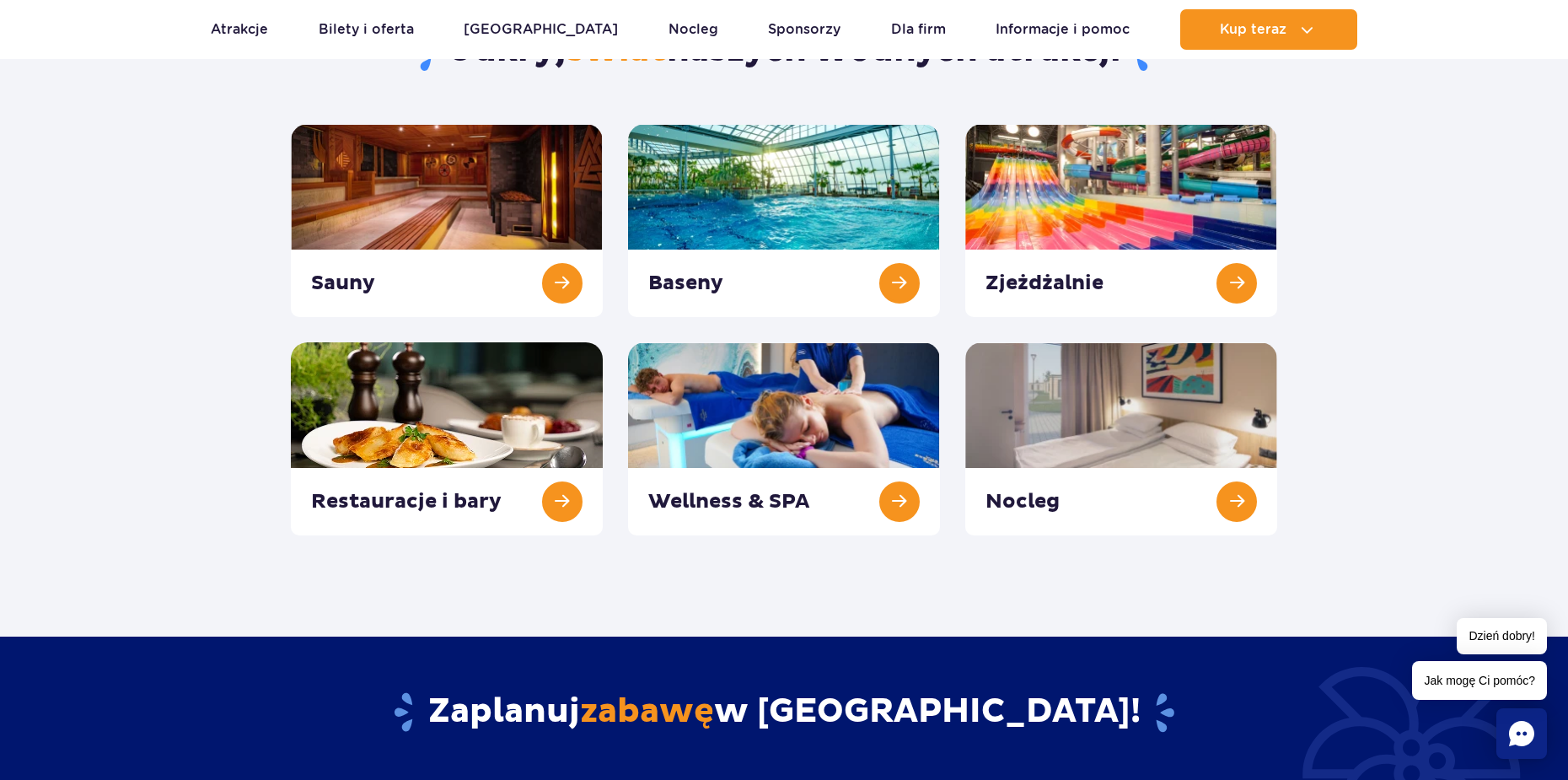
scroll to position [84, 0]
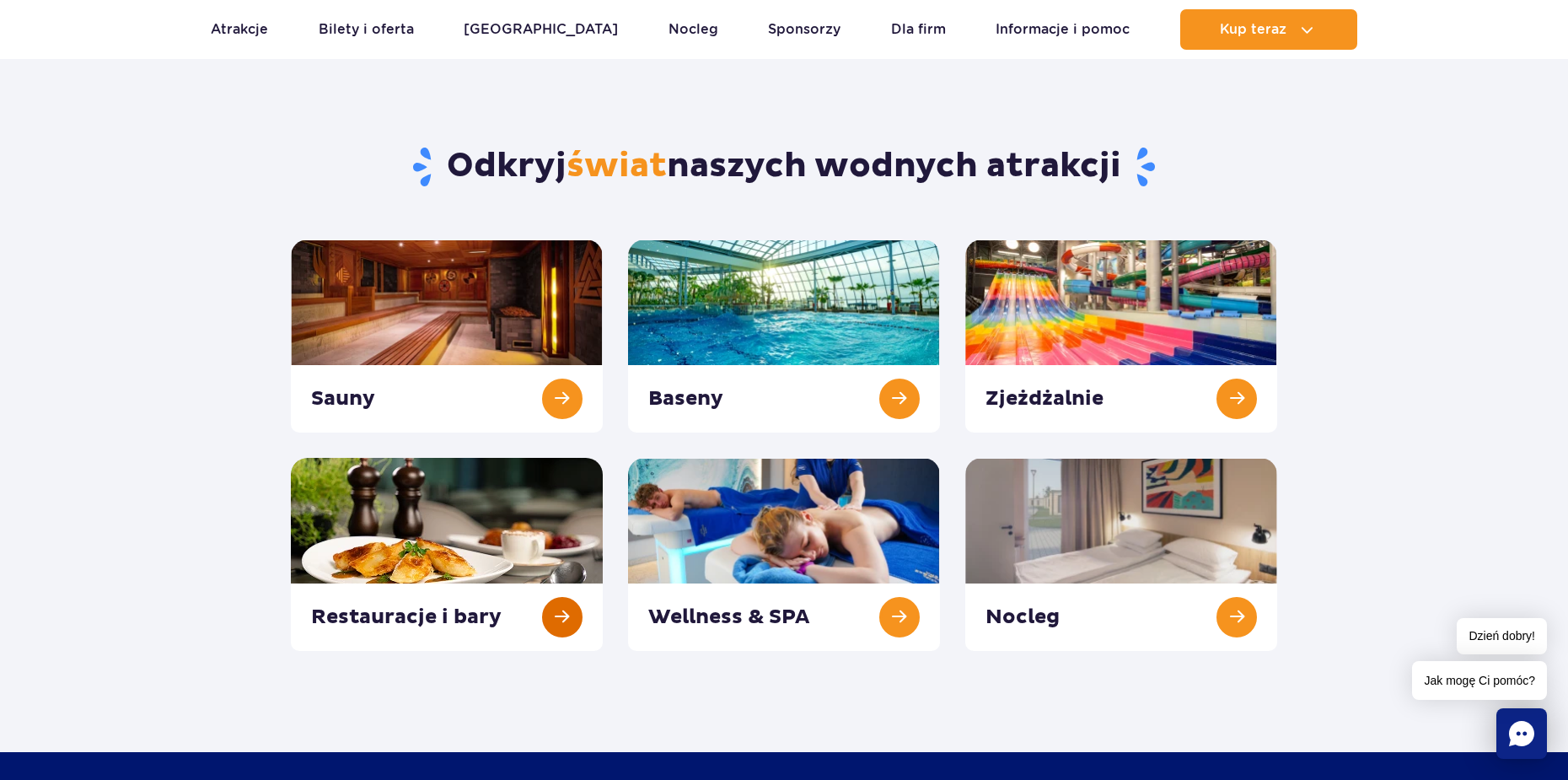
click at [481, 592] on link at bounding box center [447, 554] width 312 height 193
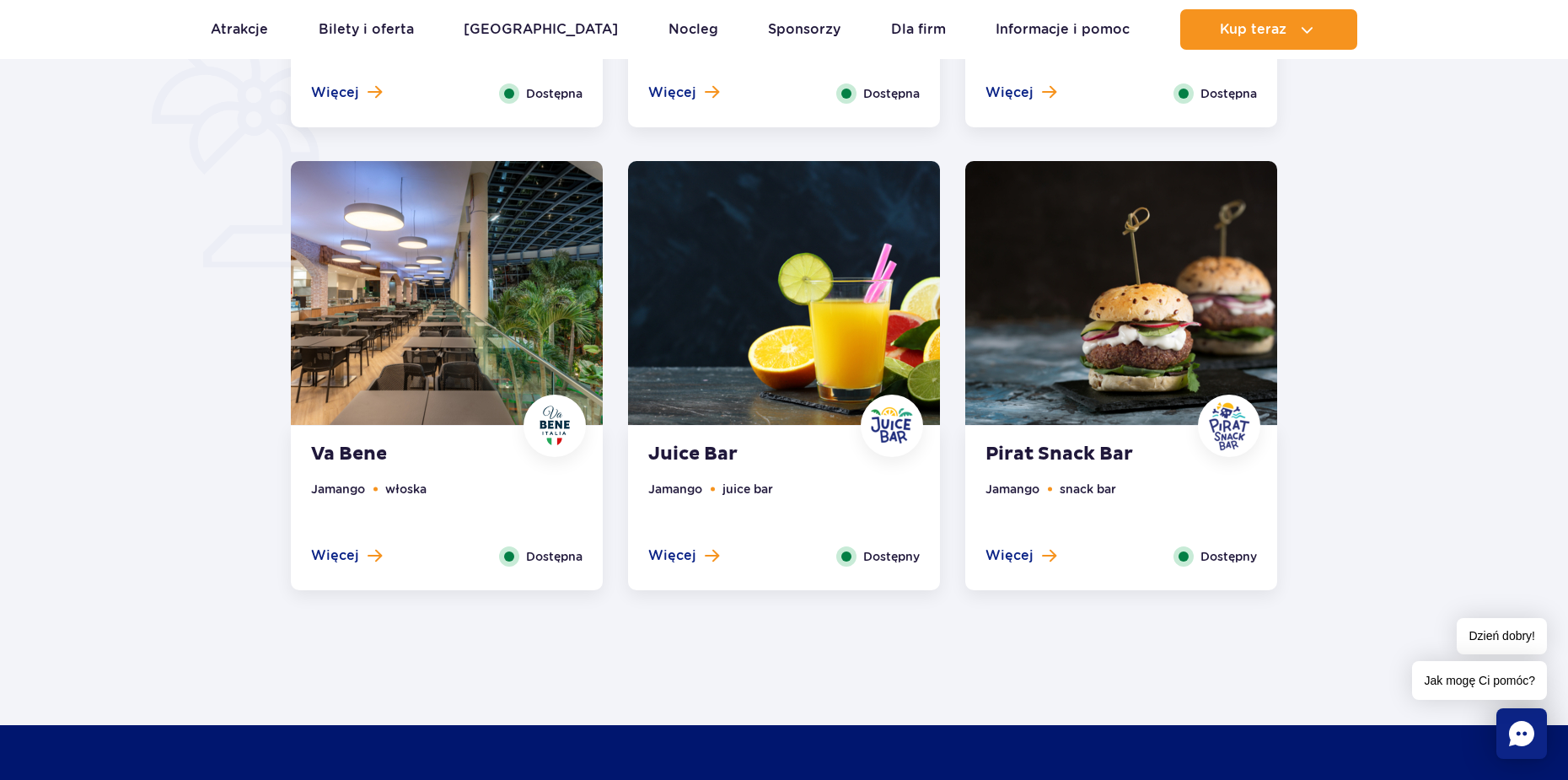
scroll to position [1265, 0]
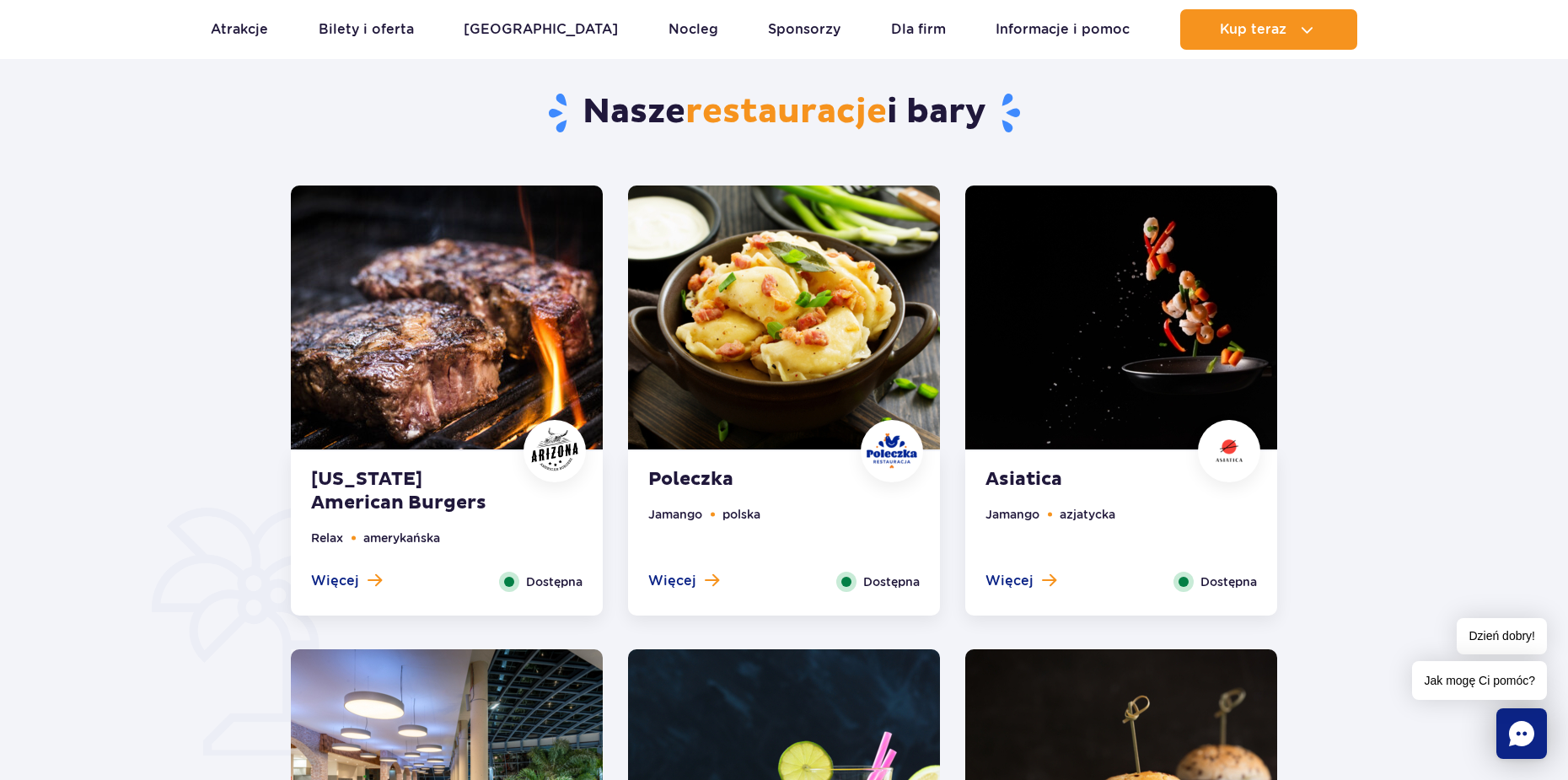
click at [739, 497] on div "Poleczka Jamango polska Więcej Zamknij Dostępna" at bounding box center [784, 534] width 312 height 164
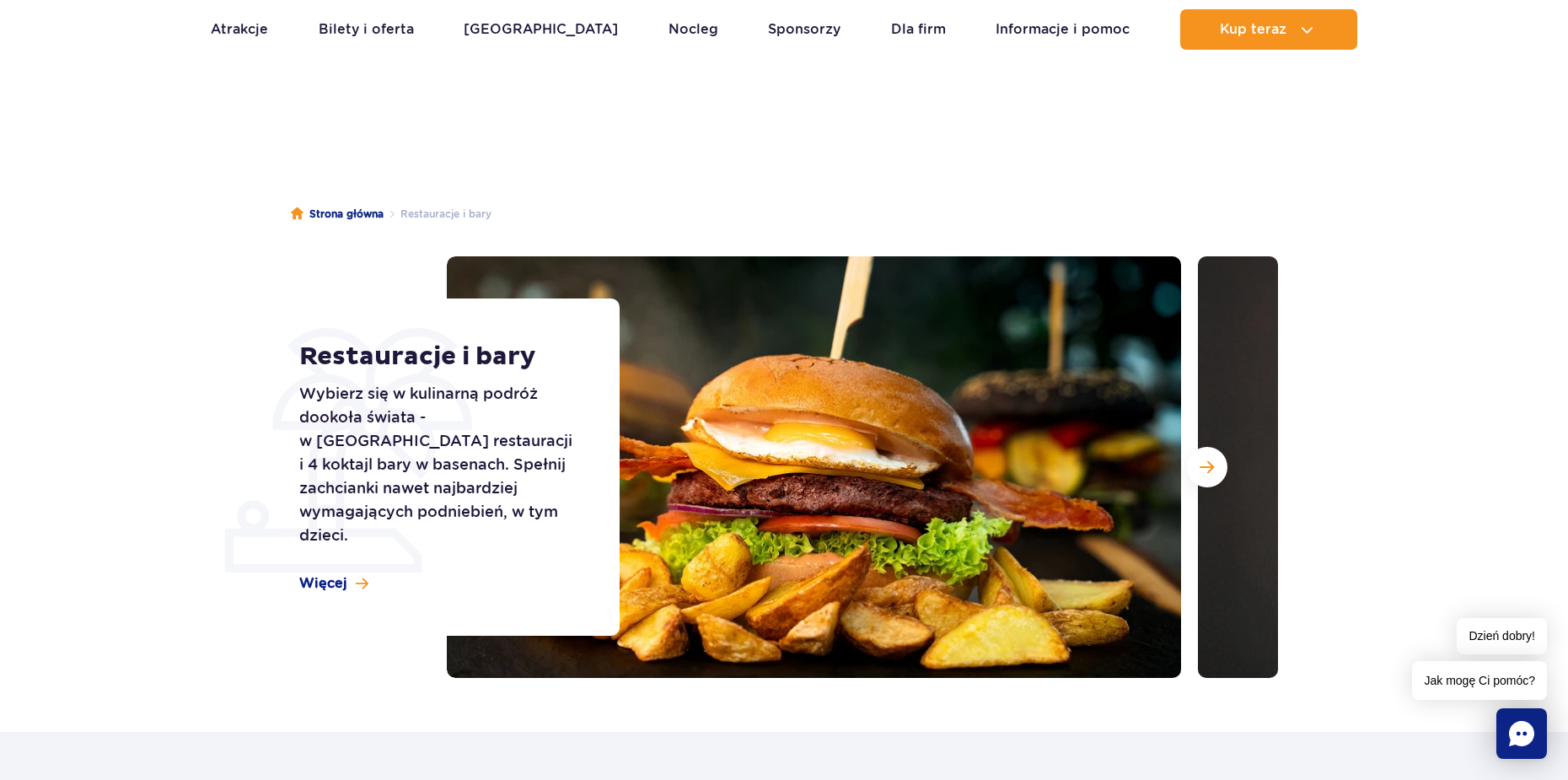
scroll to position [0, 0]
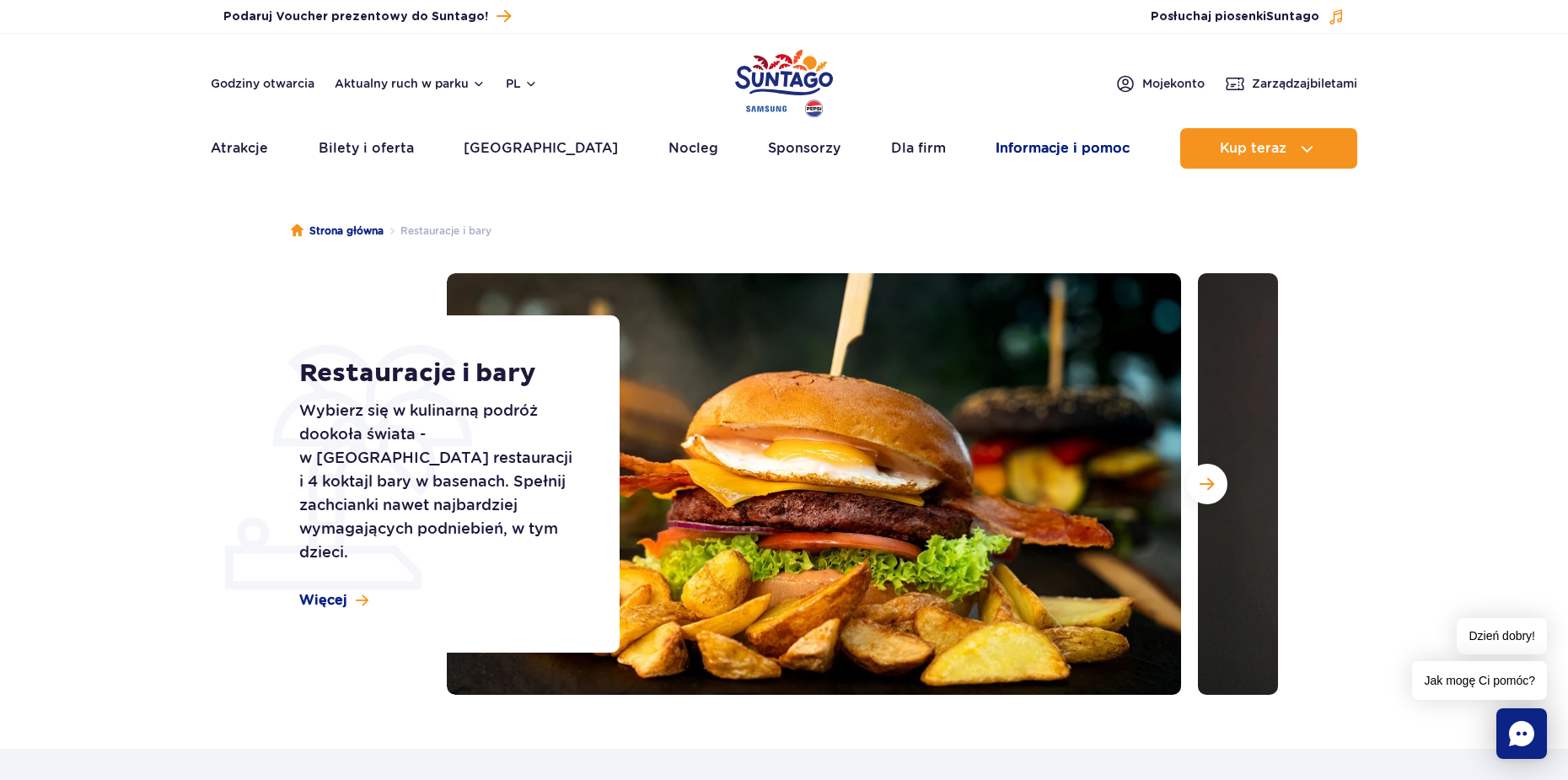
click at [1016, 139] on link "Informacje i pomoc" at bounding box center [1063, 148] width 134 height 41
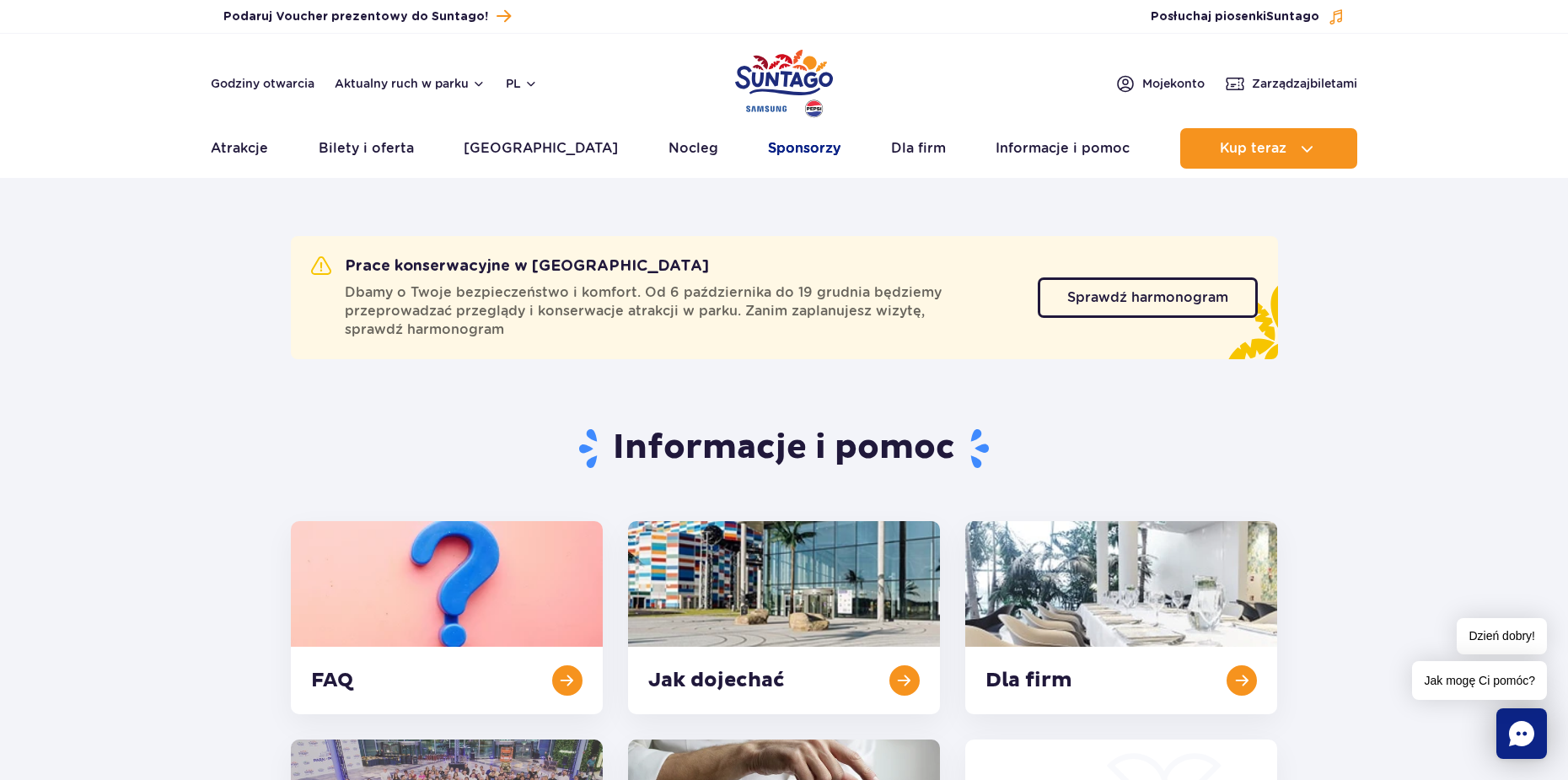
click at [790, 149] on link "Sponsorzy" at bounding box center [803, 148] width 72 height 41
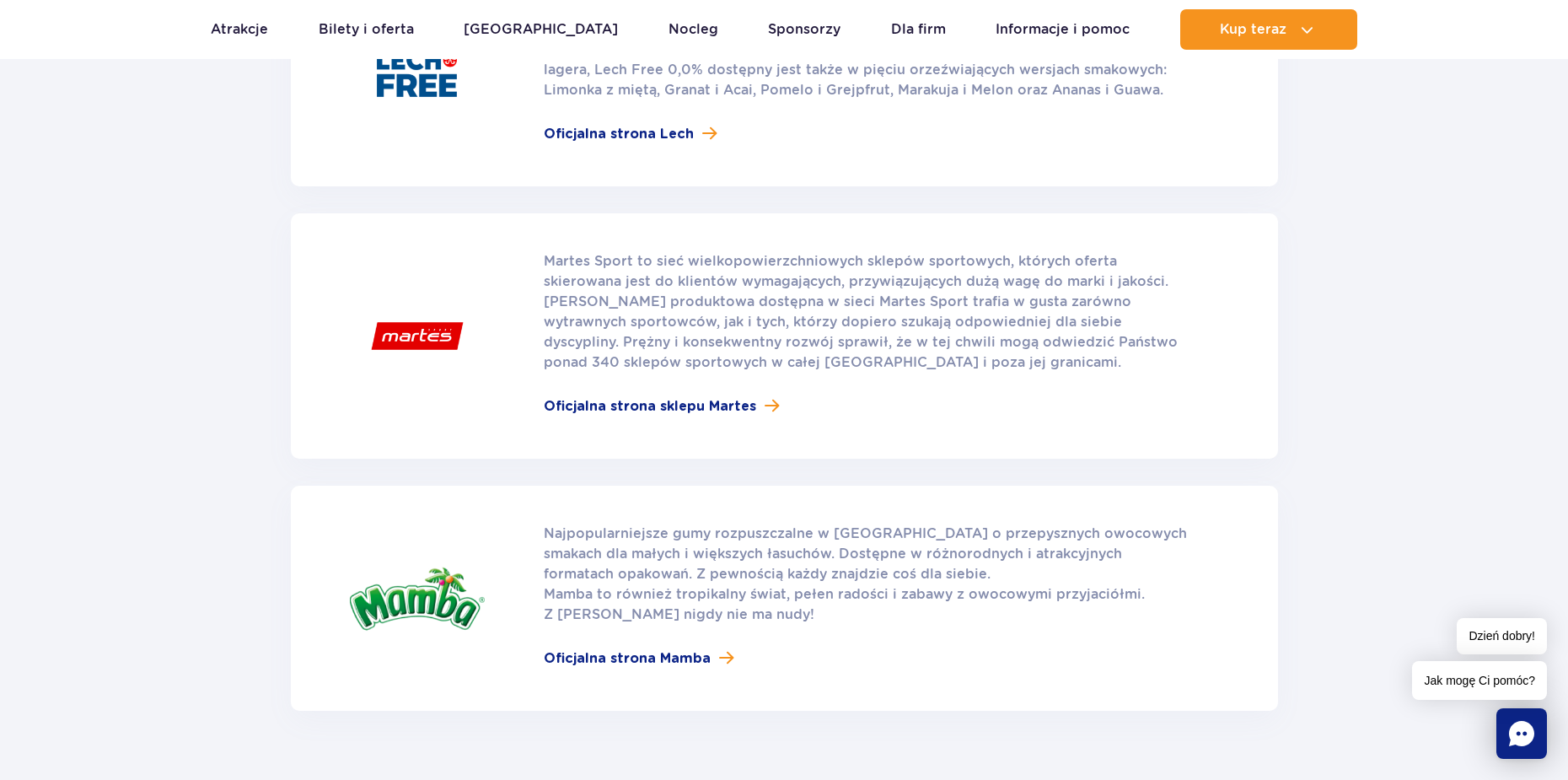
scroll to position [1603, 0]
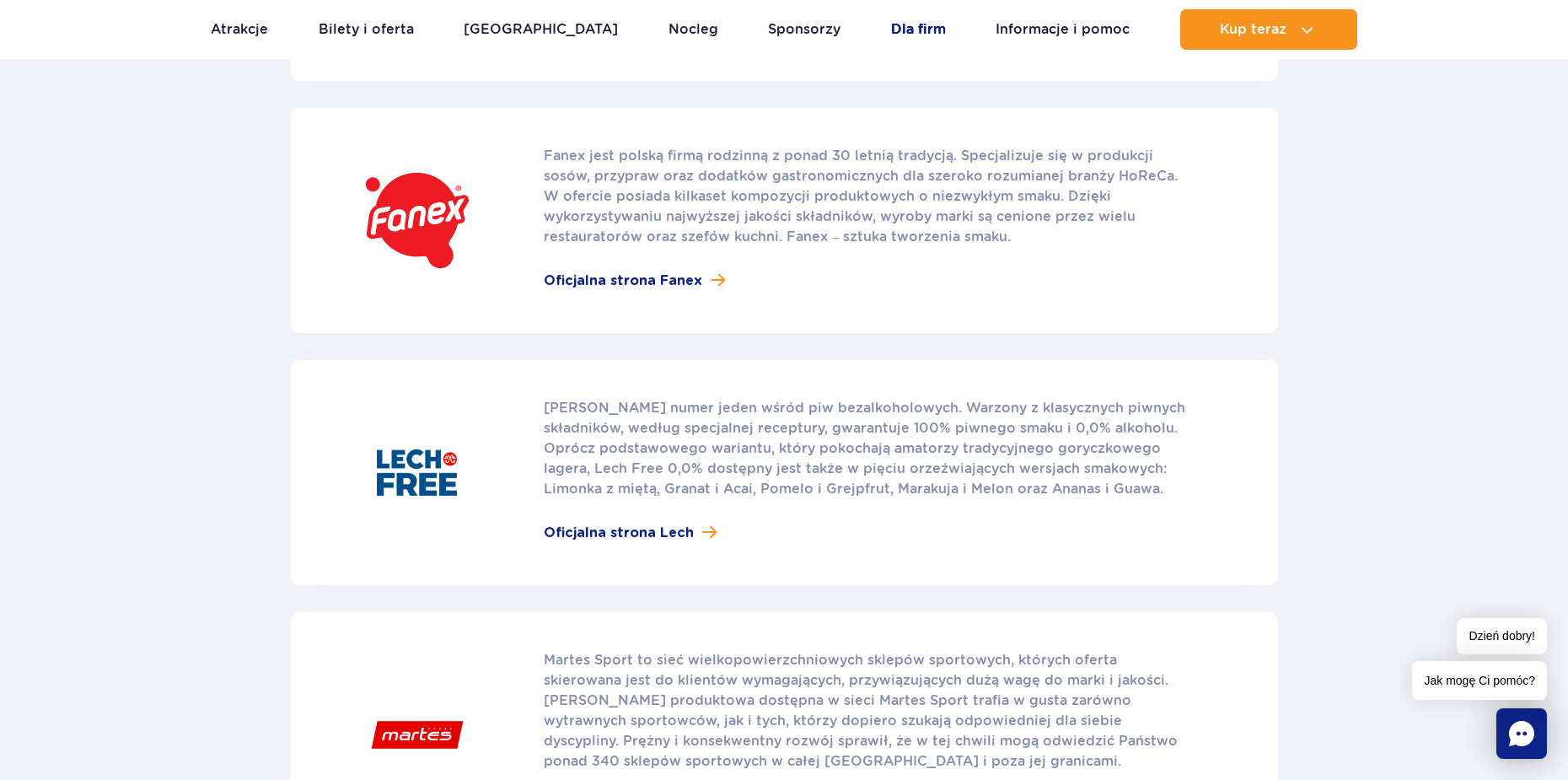
click at [894, 26] on link "Dla firm" at bounding box center [918, 29] width 54 height 41
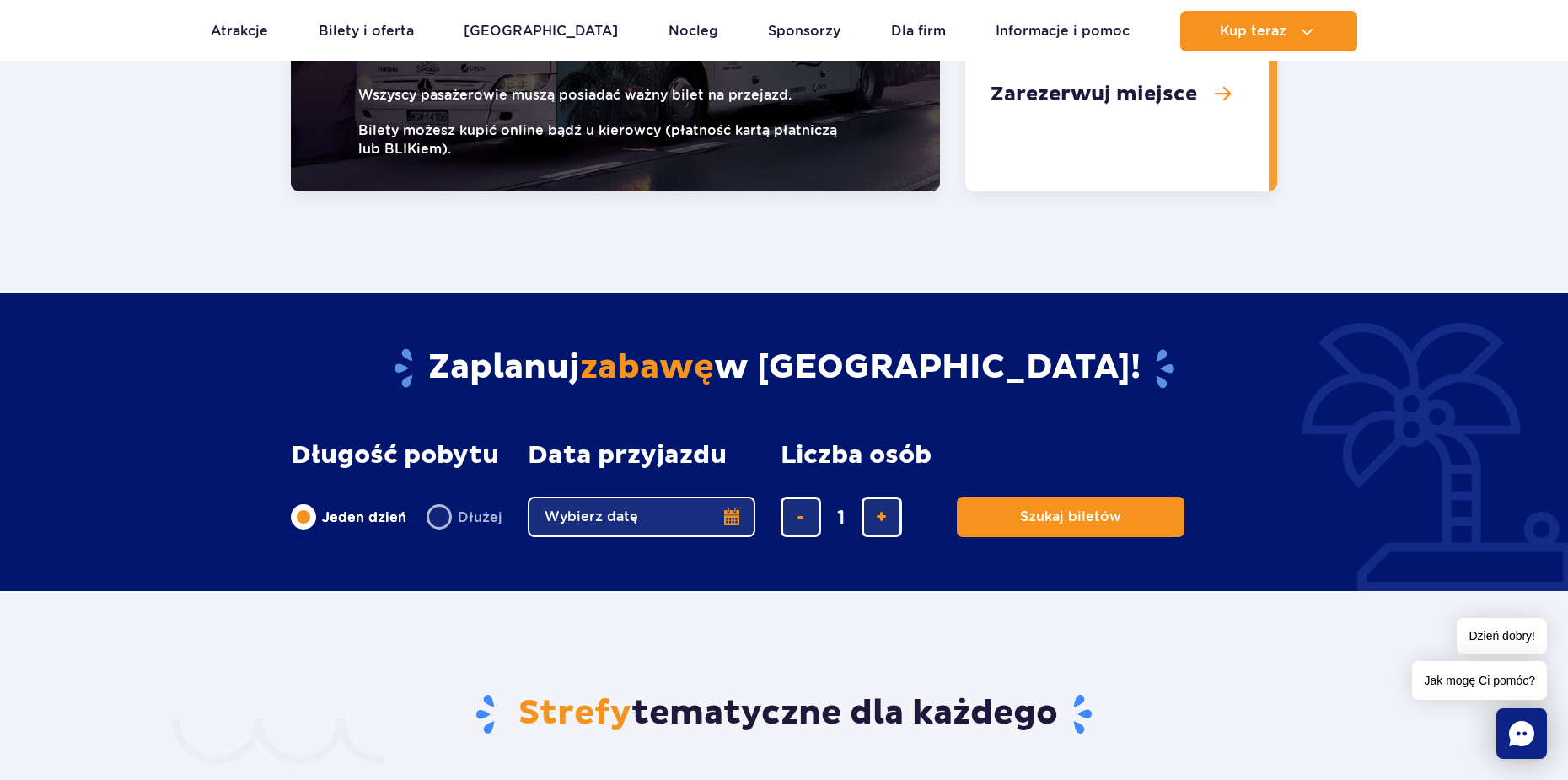
scroll to position [2887, 0]
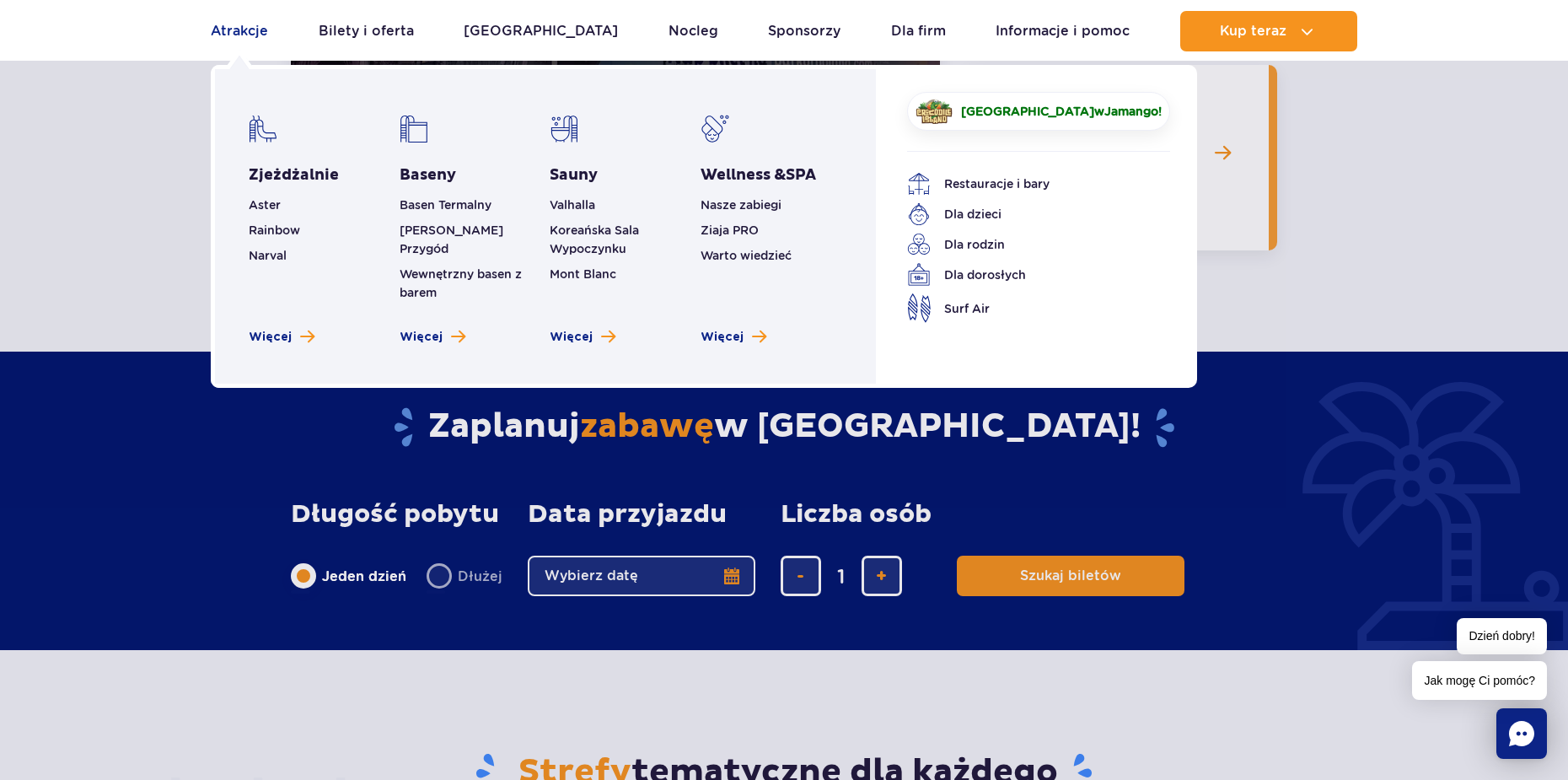
click at [240, 18] on link "Atrakcje" at bounding box center [239, 31] width 57 height 41
